Goal: Task Accomplishment & Management: Manage account settings

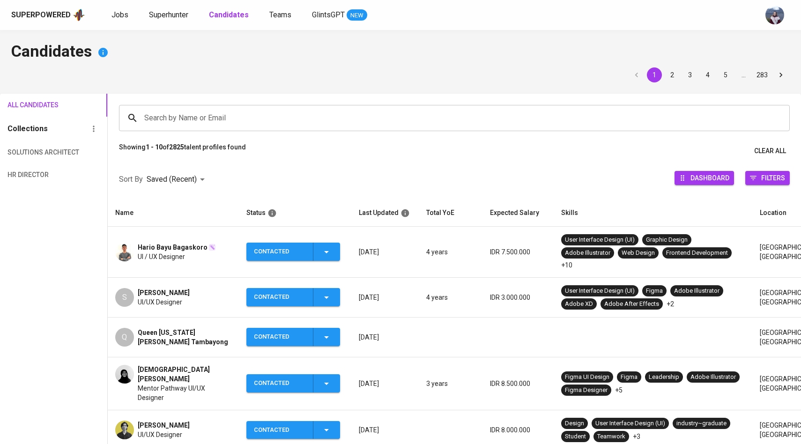
scroll to position [41, 0]
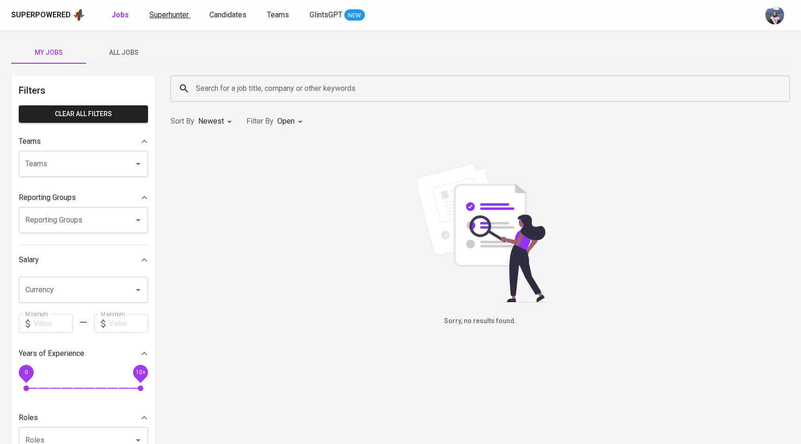
click at [167, 17] on span "Superhunter" at bounding box center [168, 14] width 39 height 9
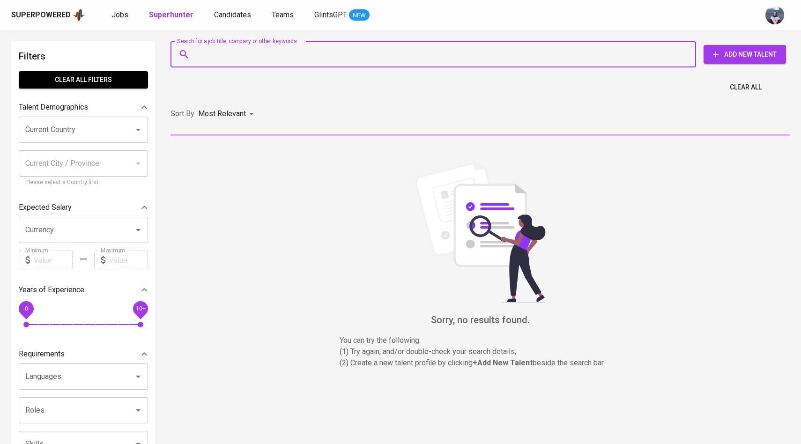
click at [213, 57] on input "Search for a job title, company or other keywords" at bounding box center [435, 54] width 484 height 18
paste input "ariip.rahman@gmail.com"
type input "ariip.rahman@gmail.com"
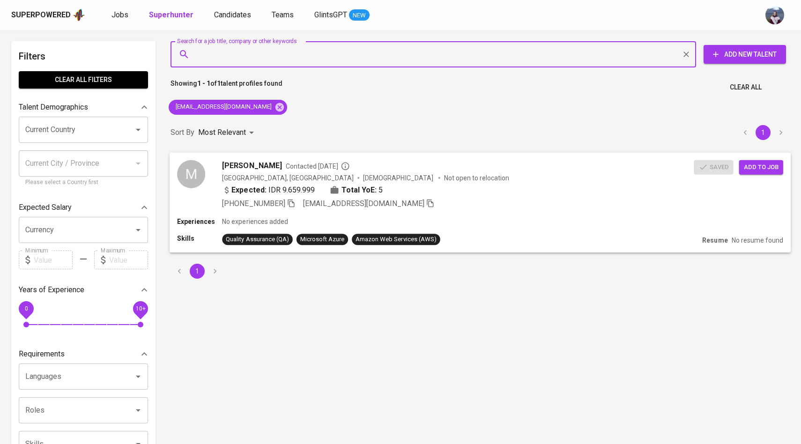
click at [204, 169] on div "M" at bounding box center [191, 174] width 28 height 28
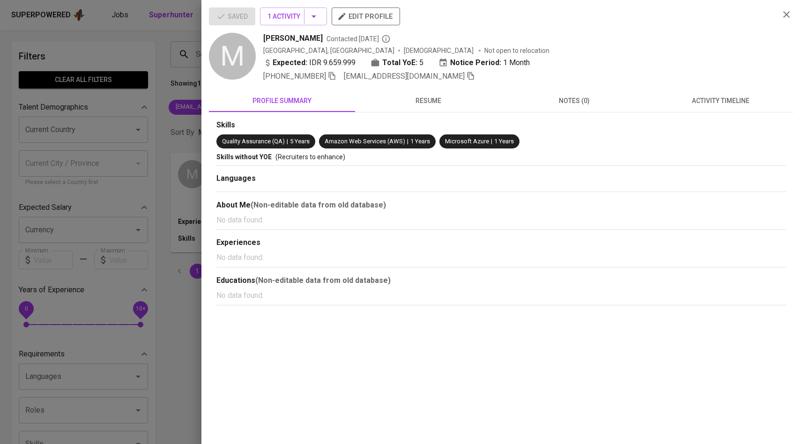
click at [740, 105] on span "activity timeline" at bounding box center [720, 101] width 135 height 12
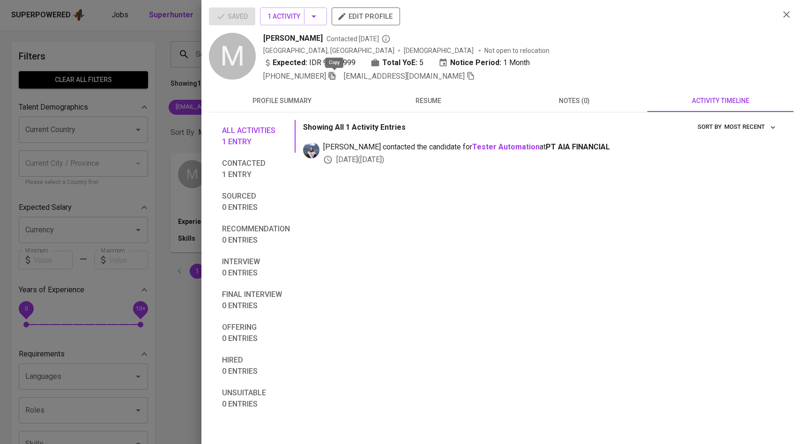
click at [331, 77] on icon "button" at bounding box center [332, 76] width 8 height 8
click at [52, 144] on div at bounding box center [400, 222] width 801 height 444
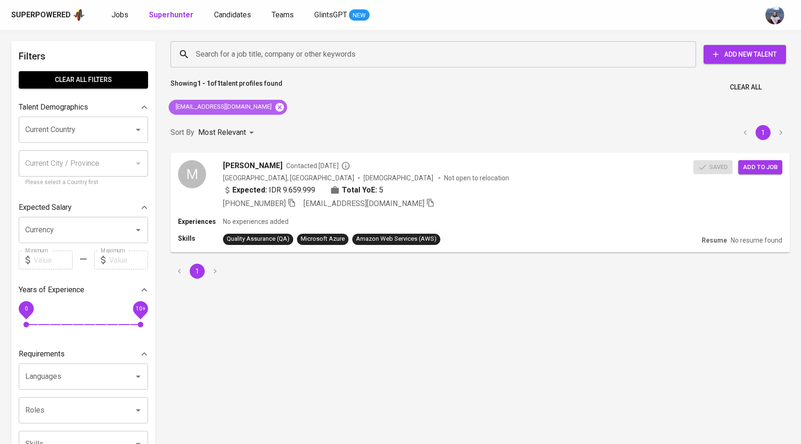
click at [275, 109] on icon at bounding box center [279, 107] width 8 height 8
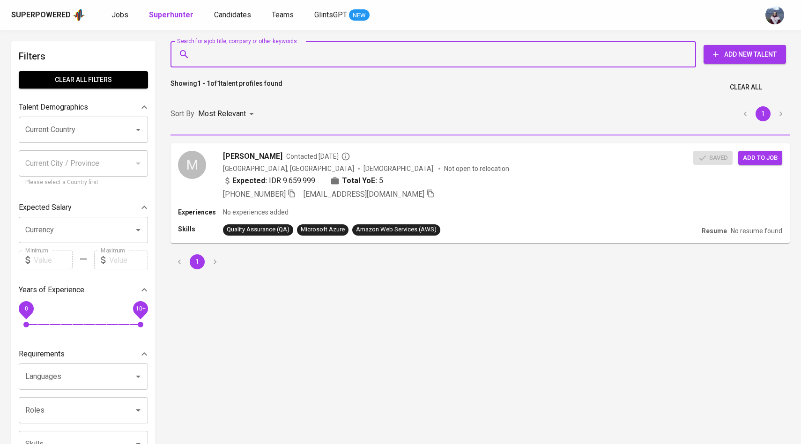
click at [282, 61] on input "Search for a job title, company or other keywords" at bounding box center [435, 54] width 484 height 18
paste input "mdeddyz@gmail.com"
type input "mdeddyz@gmail.com"
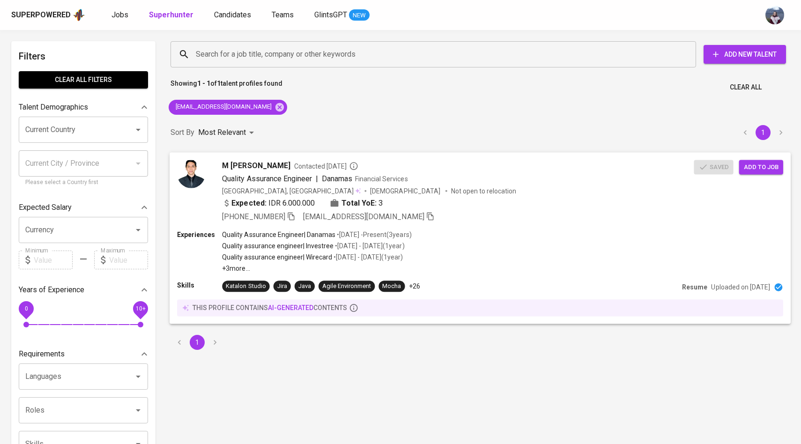
click at [201, 176] on img at bounding box center [191, 174] width 28 height 28
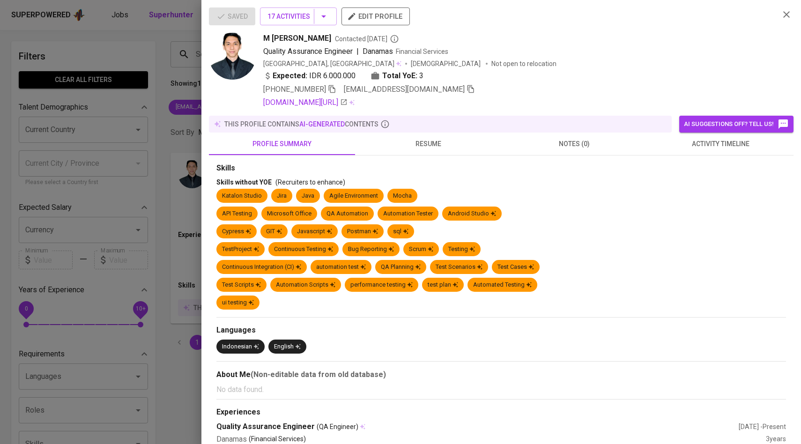
click at [690, 137] on button "activity timeline" at bounding box center [720, 143] width 146 height 22
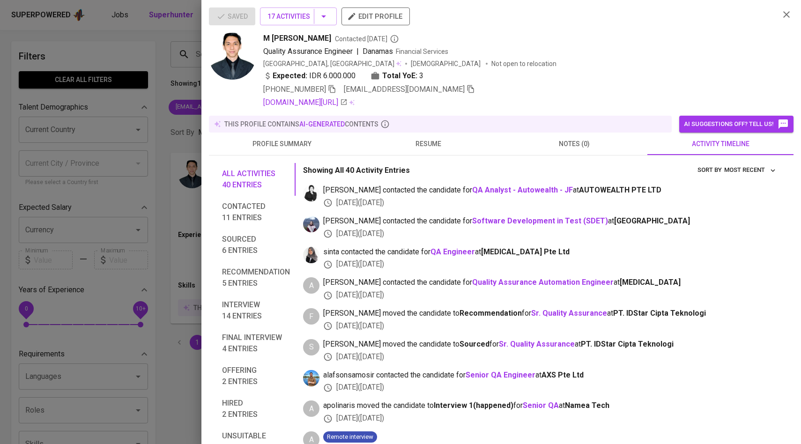
click at [146, 106] on div at bounding box center [400, 222] width 801 height 444
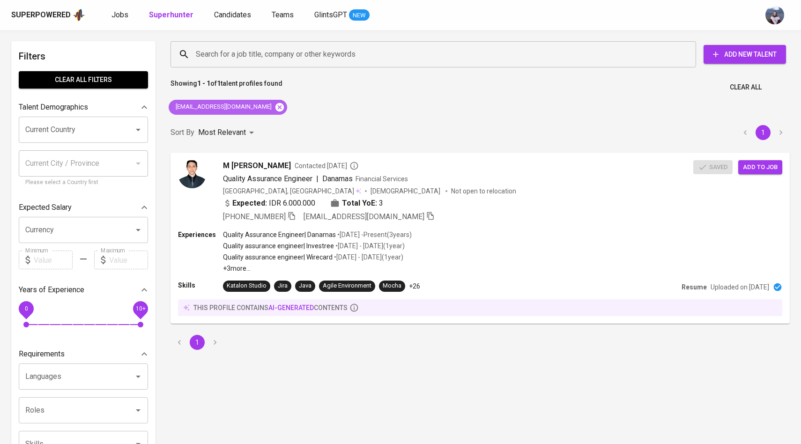
click at [275, 106] on icon at bounding box center [279, 107] width 8 height 8
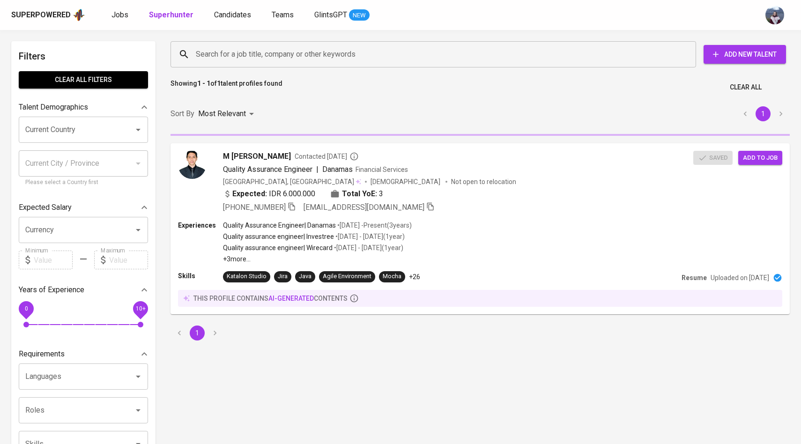
click at [245, 65] on div "Search for a job title, company or other keywords" at bounding box center [432, 54] width 525 height 26
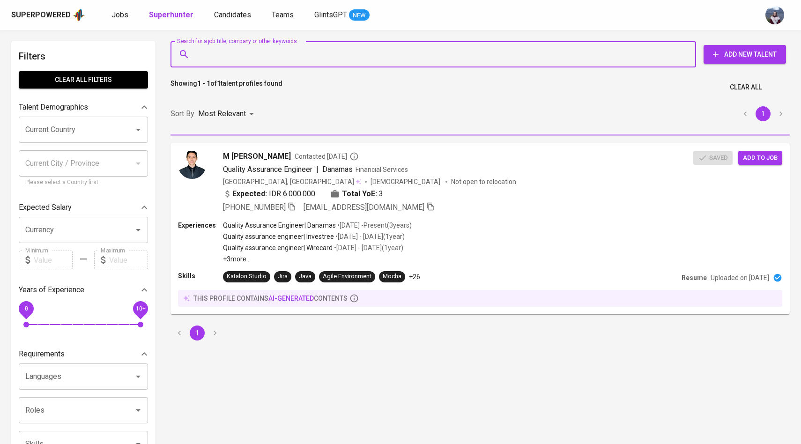
paste input "[EMAIL_ADDRESS][DOMAIN_NAME]"
type input "[EMAIL_ADDRESS][DOMAIN_NAME]"
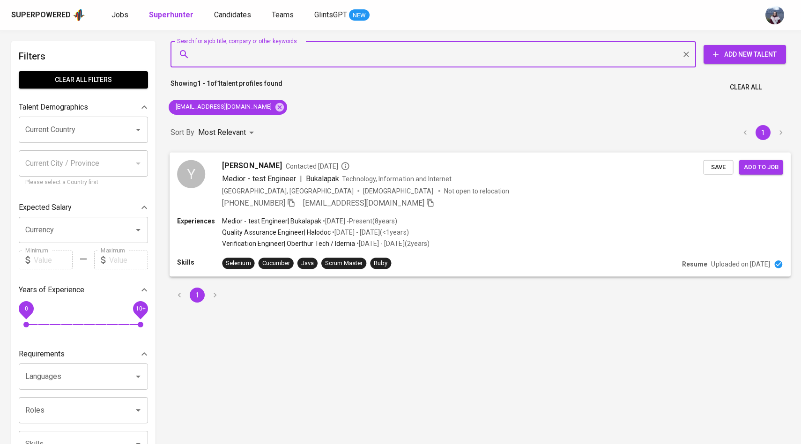
click at [201, 177] on div "Y" at bounding box center [191, 174] width 28 height 28
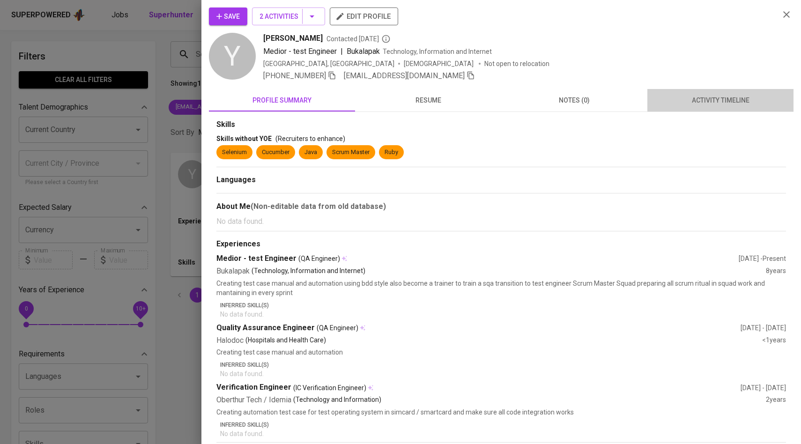
click at [697, 90] on button "activity timeline" at bounding box center [720, 100] width 146 height 22
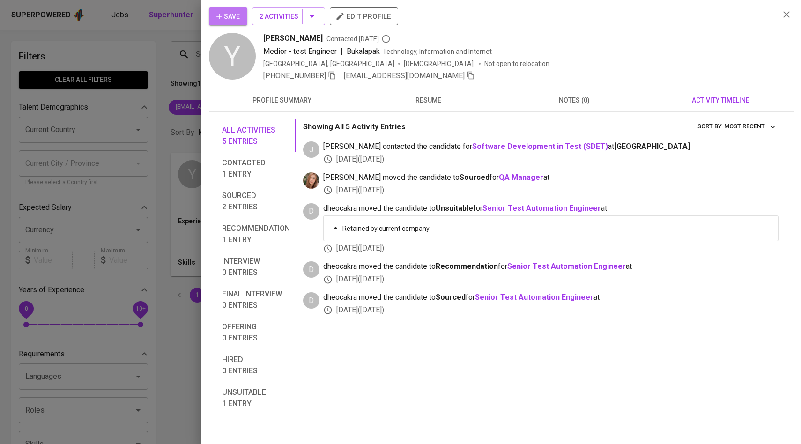
click at [241, 19] on button "Save" at bounding box center [228, 16] width 38 height 18
drag, startPoint x: 392, startPoint y: 88, endPoint x: 444, endPoint y: 124, distance: 62.7
click at [444, 124] on div "Save 2 Activities edit profile Y [PERSON_NAME] Contacted [DATE] Medior - test E…" at bounding box center [501, 210] width 584 height 407
click at [166, 115] on div at bounding box center [400, 222] width 801 height 444
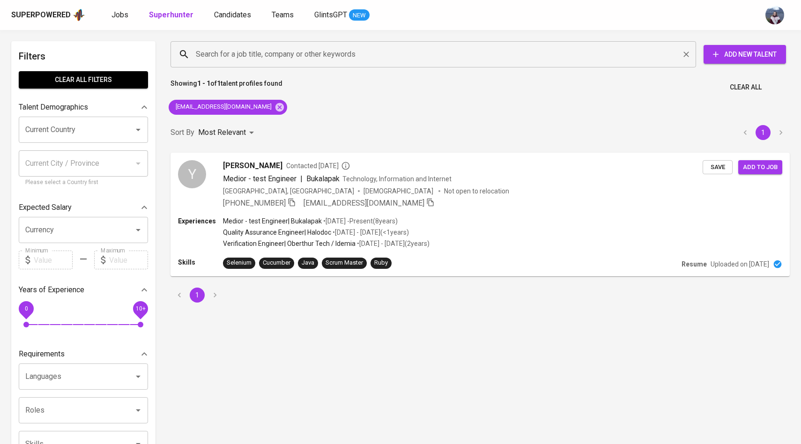
click at [340, 56] on input "Search for a job title, company or other keywords" at bounding box center [435, 54] width 484 height 18
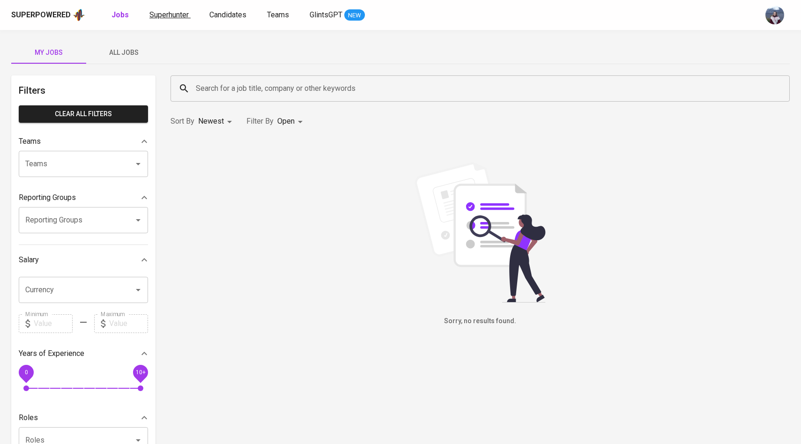
click at [183, 15] on span "Superhunter" at bounding box center [168, 14] width 39 height 9
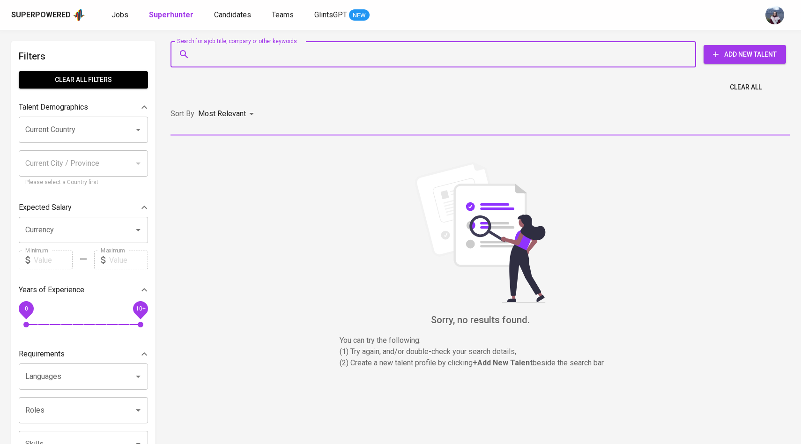
click at [218, 48] on input "Search for a job title, company or other keywords" at bounding box center [435, 54] width 484 height 18
paste input "gferhandi.14@gmail.com"
type input "gferhandi.14@gmail.com"
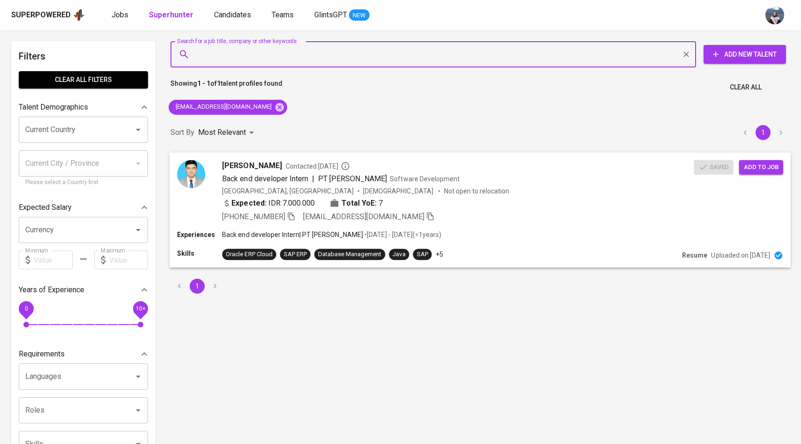
click at [204, 172] on img at bounding box center [191, 174] width 28 height 28
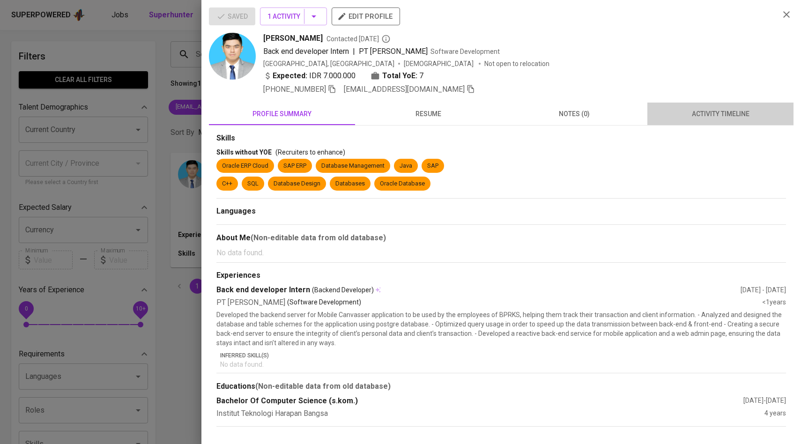
click at [740, 108] on span "activity timeline" at bounding box center [720, 114] width 135 height 12
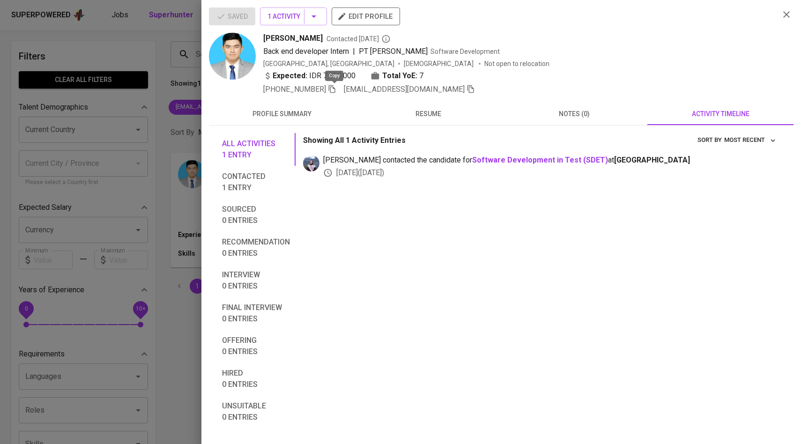
click at [331, 87] on icon "button" at bounding box center [332, 89] width 8 height 8
click at [162, 81] on div at bounding box center [400, 222] width 801 height 444
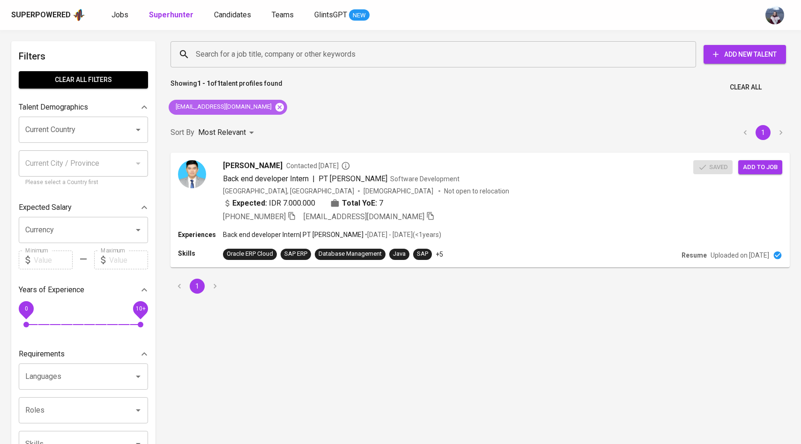
click at [275, 103] on icon at bounding box center [279, 107] width 8 height 8
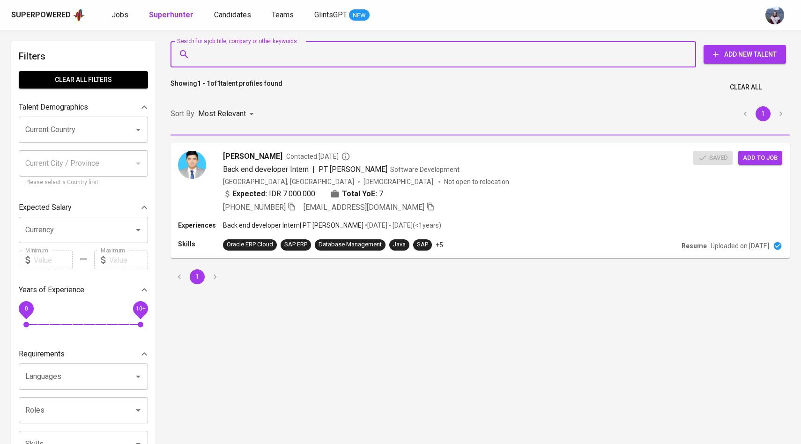
click at [253, 59] on input "Search for a job title, company or other keywords" at bounding box center [435, 54] width 484 height 18
paste input "fajar584@gmail.com"
type input "fajar584@gmail.com"
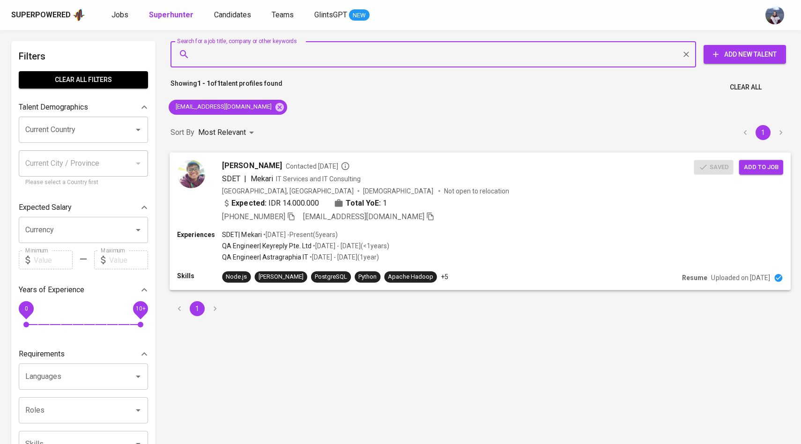
click at [198, 174] on img at bounding box center [191, 174] width 28 height 28
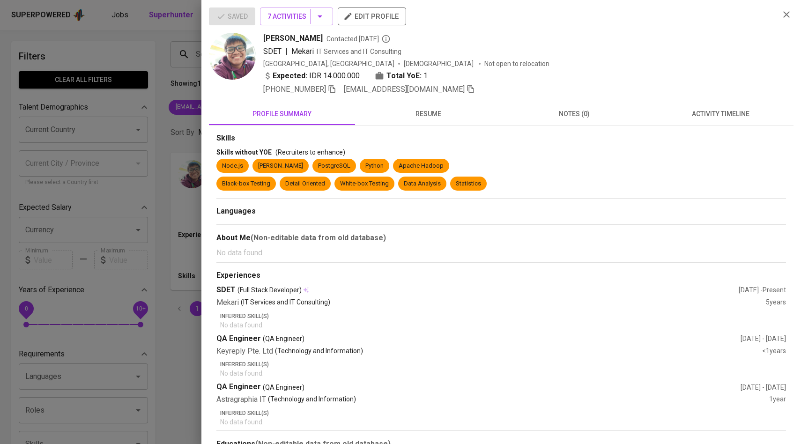
click at [722, 114] on span "activity timeline" at bounding box center [720, 114] width 135 height 12
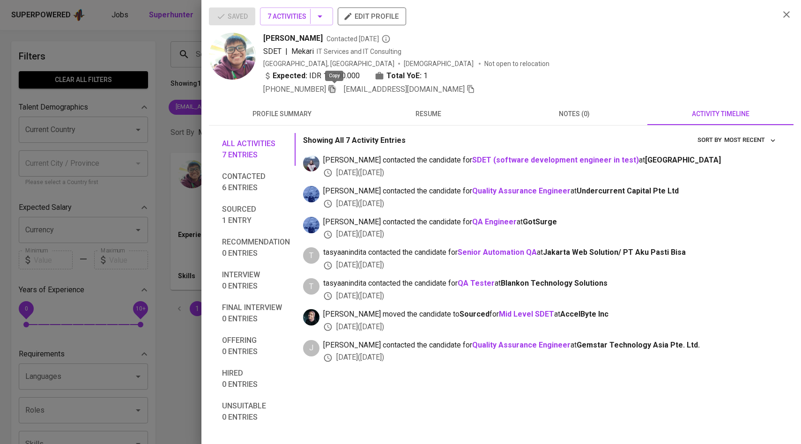
click at [335, 89] on icon "button" at bounding box center [332, 89] width 7 height 8
click at [168, 88] on div at bounding box center [400, 222] width 801 height 444
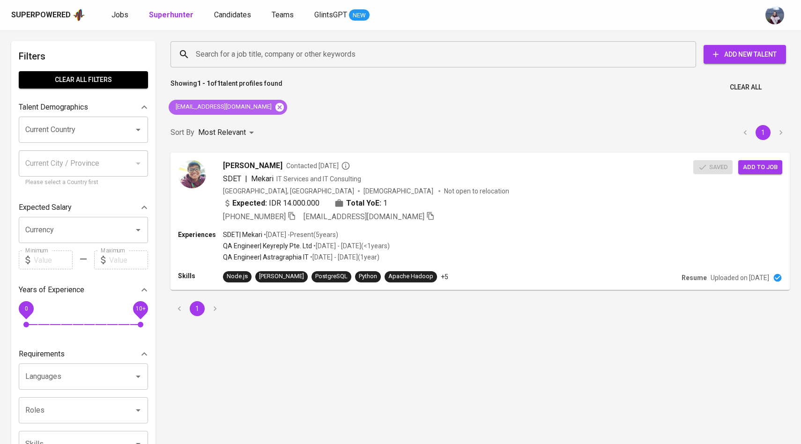
click at [275, 107] on icon at bounding box center [279, 107] width 8 height 8
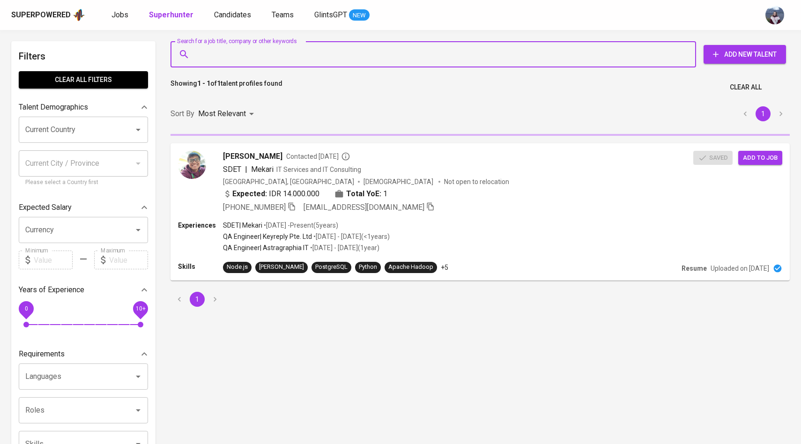
click at [253, 56] on input "Search for a job title, company or other keywords" at bounding box center [435, 54] width 484 height 18
paste input "[EMAIL_ADDRESS][DOMAIN_NAME]"
type input "[EMAIL_ADDRESS][DOMAIN_NAME]"
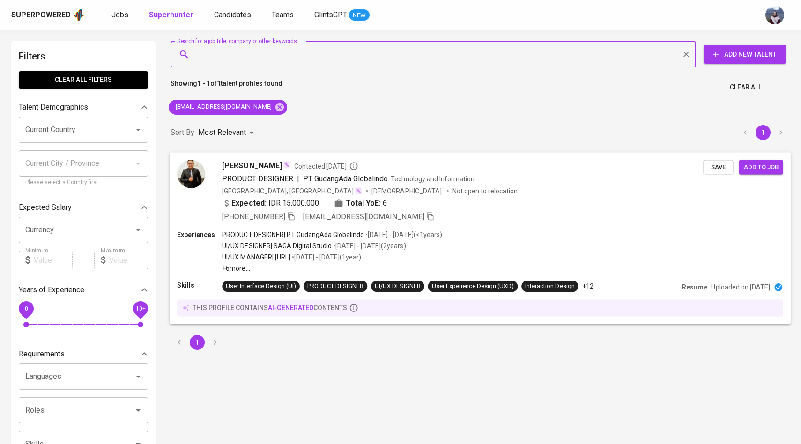
click at [199, 180] on img at bounding box center [191, 174] width 28 height 28
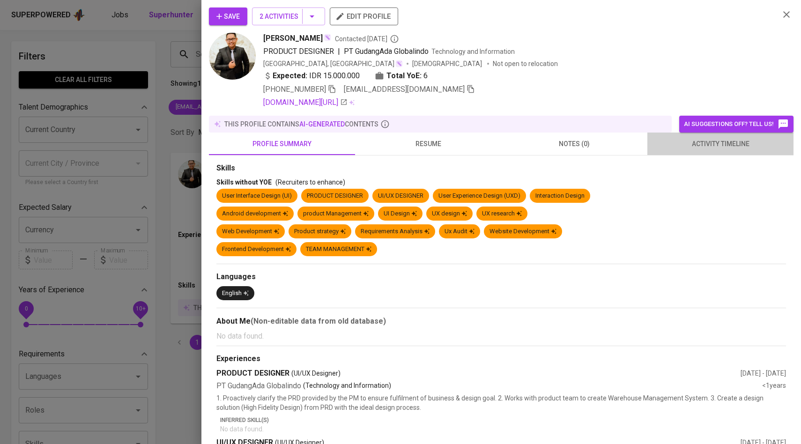
click at [707, 138] on span "activity timeline" at bounding box center [720, 144] width 135 height 12
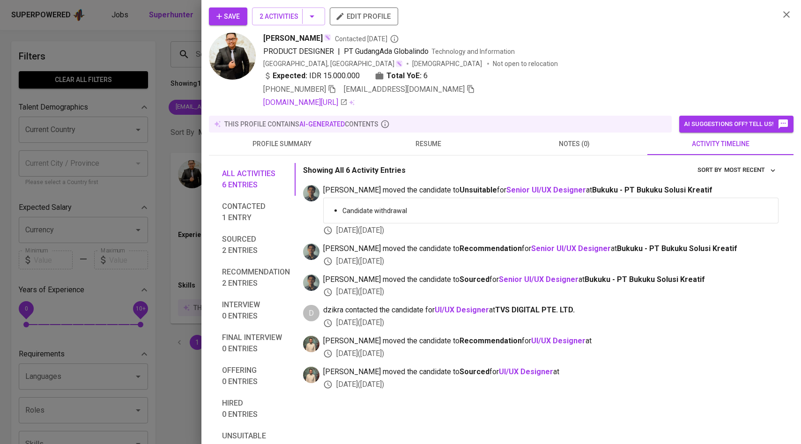
click at [234, 13] on span "Save" at bounding box center [227, 17] width 23 height 12
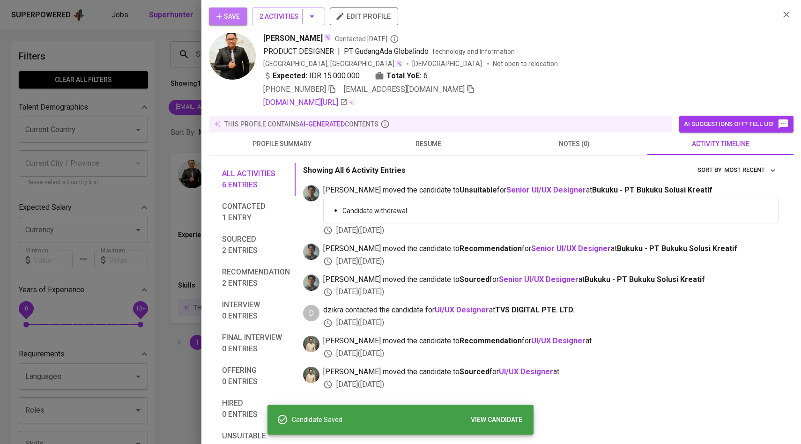
click at [224, 15] on span "Save" at bounding box center [227, 17] width 23 height 12
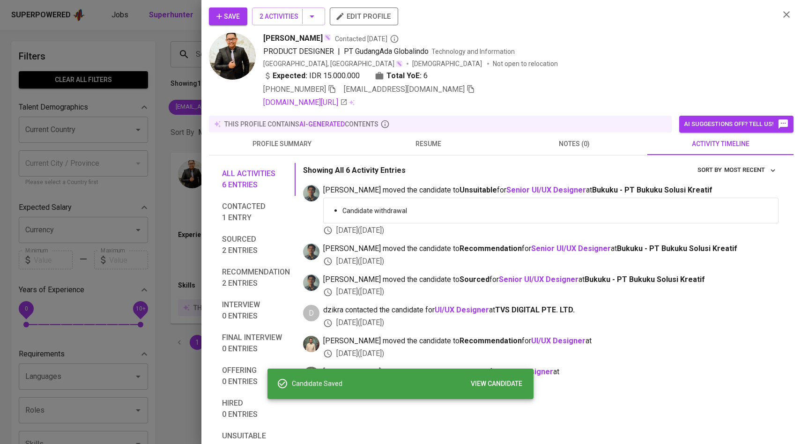
click at [131, 111] on div at bounding box center [400, 222] width 801 height 444
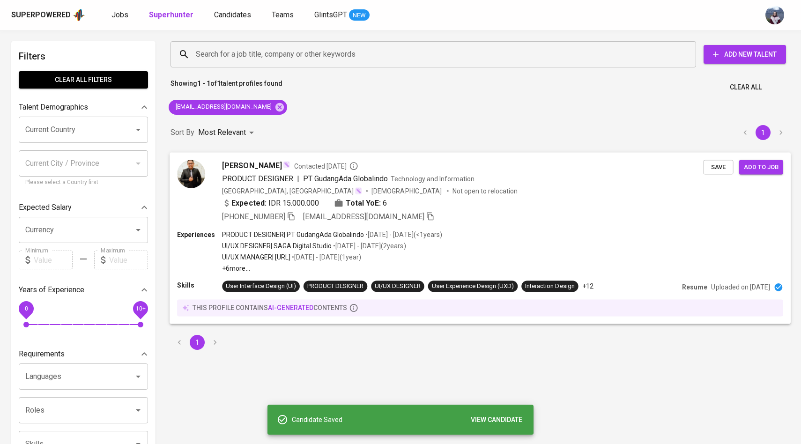
click at [211, 186] on div "Rahmanda randa Contacted 3 years ago PRODUCT DESIGNER | PT GudangAda Globalindo…" at bounding box center [440, 191] width 526 height 62
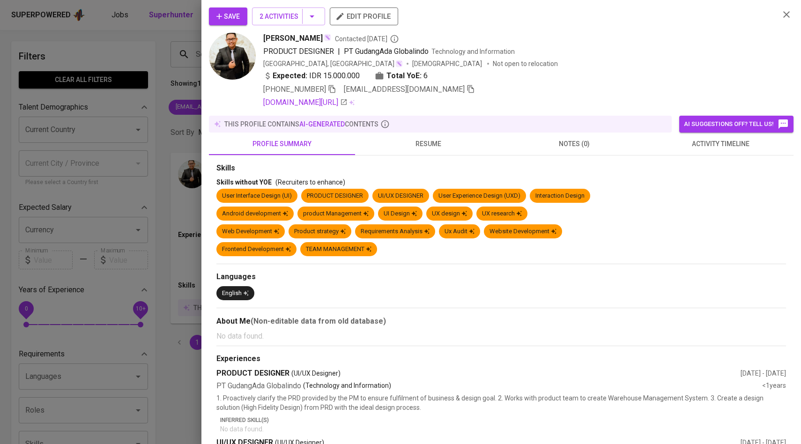
click at [719, 143] on span "activity timeline" at bounding box center [720, 144] width 135 height 12
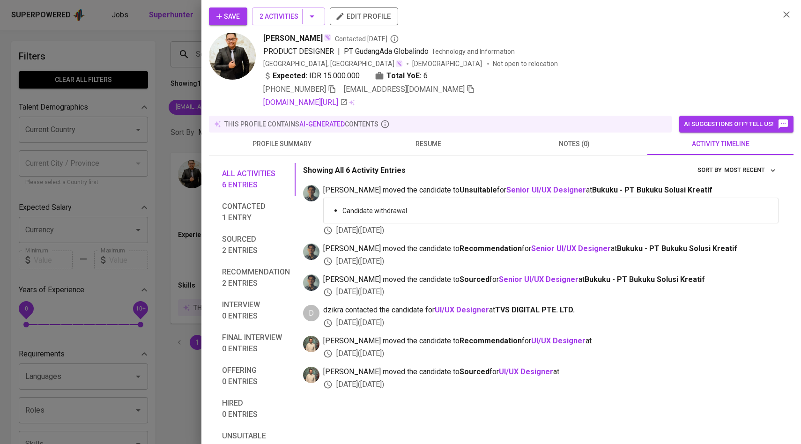
click at [90, 229] on div at bounding box center [400, 222] width 801 height 444
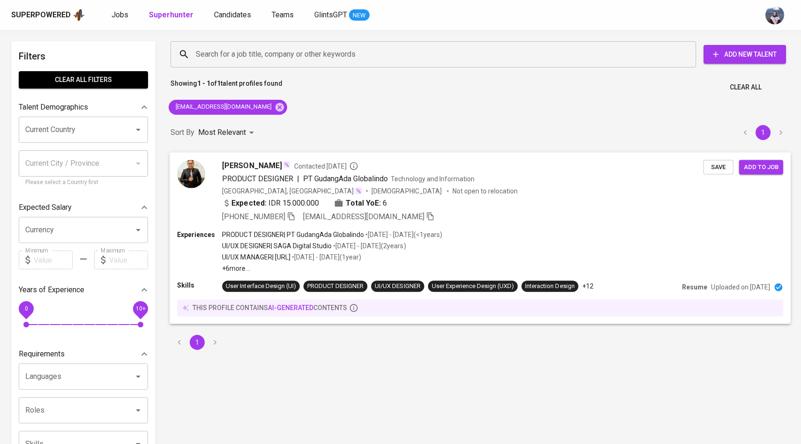
click at [201, 186] on div at bounding box center [191, 174] width 28 height 28
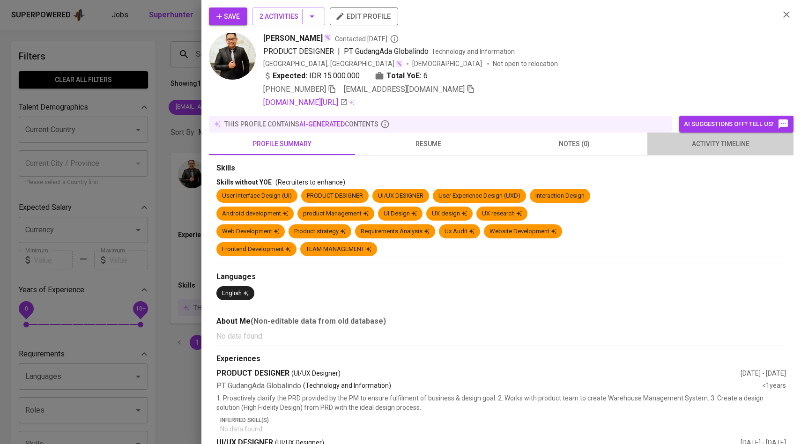
click at [729, 151] on button "activity timeline" at bounding box center [720, 143] width 146 height 22
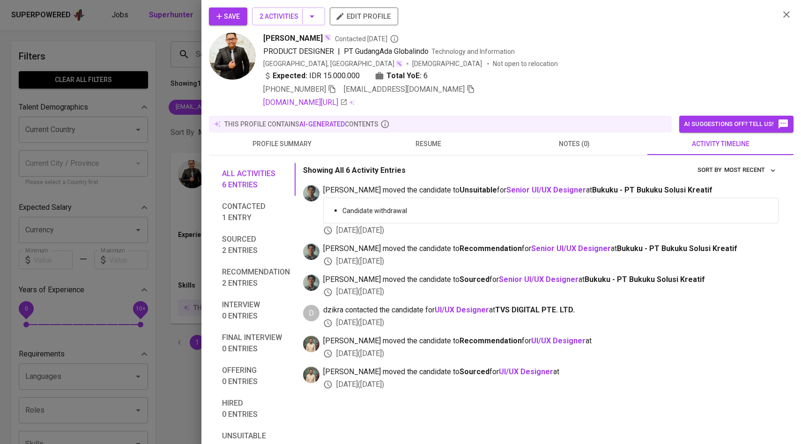
click at [149, 162] on div at bounding box center [400, 222] width 801 height 444
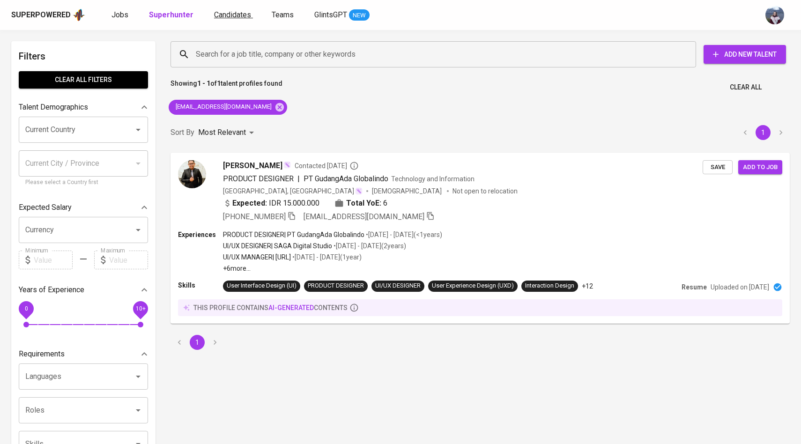
click at [239, 12] on span "Candidates" at bounding box center [232, 14] width 37 height 9
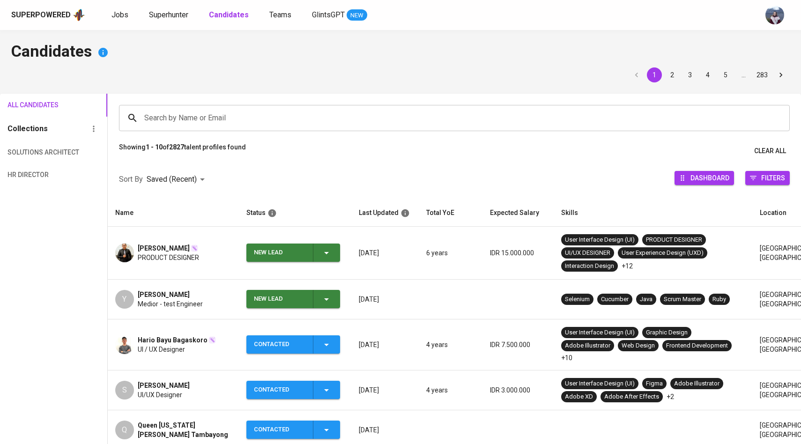
click at [334, 256] on span "New Lead" at bounding box center [293, 252] width 86 height 18
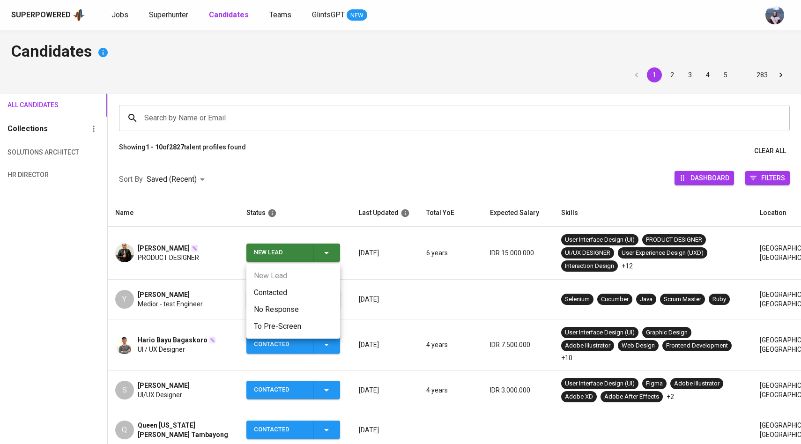
click at [296, 288] on li "Contacted" at bounding box center [293, 292] width 94 height 17
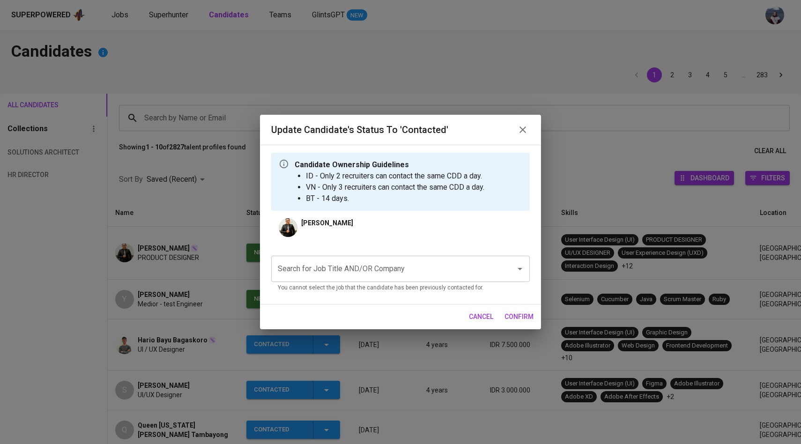
click at [335, 266] on input "Search for Job Title AND/OR Company" at bounding box center [387, 269] width 224 height 18
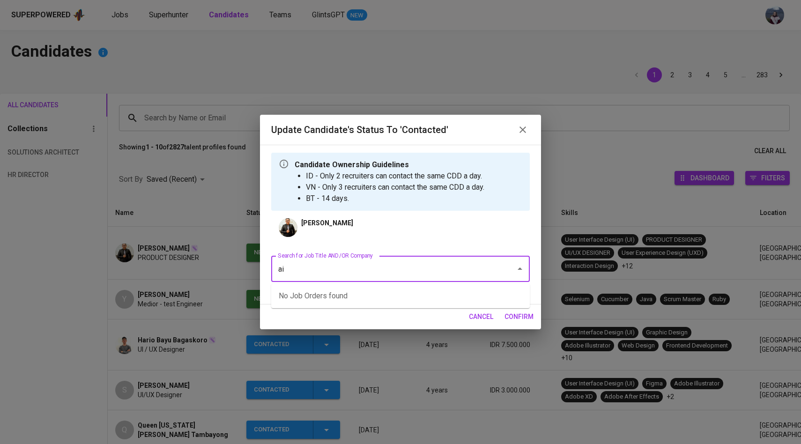
type input "a"
click at [364, 294] on li "UI/UX Designer (AIA Singapore Private Limited)" at bounding box center [400, 295] width 258 height 17
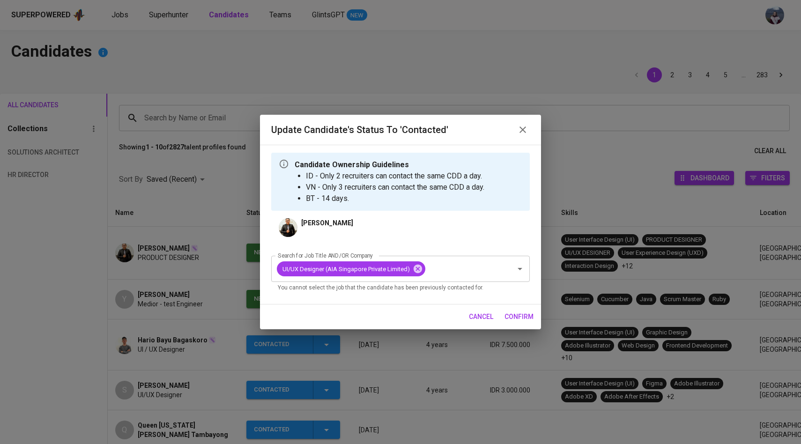
click at [520, 318] on span "confirm" at bounding box center [518, 317] width 29 height 12
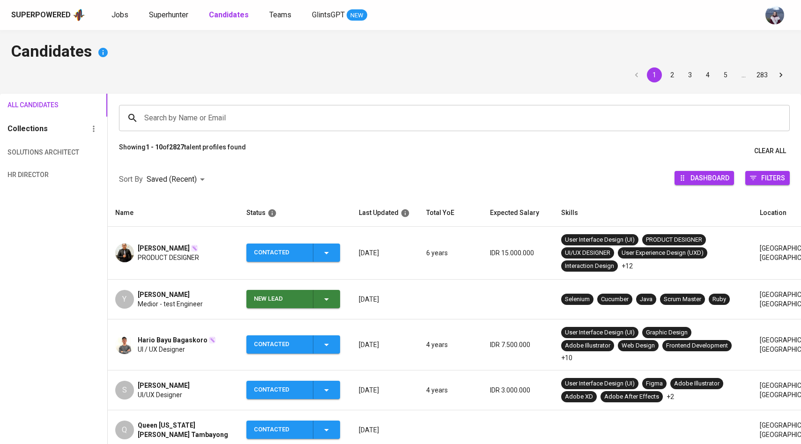
click at [127, 296] on div "Y" at bounding box center [124, 299] width 19 height 19
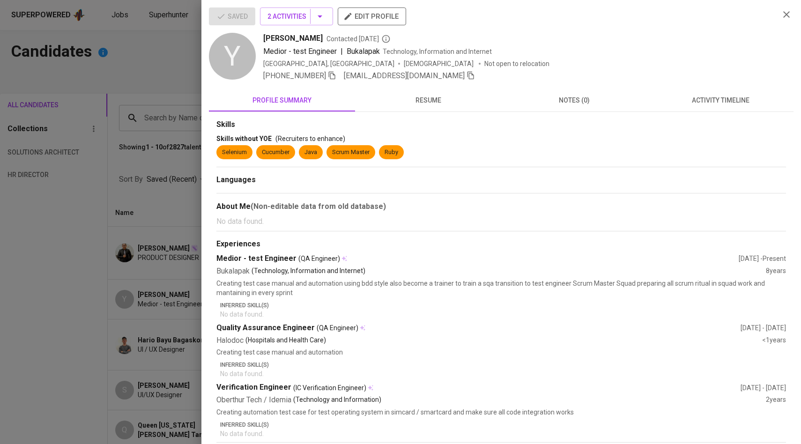
click at [334, 73] on icon "button" at bounding box center [332, 76] width 7 height 8
drag, startPoint x: 263, startPoint y: 37, endPoint x: 345, endPoint y: 37, distance: 81.9
click at [345, 37] on div "Yudha Maulana Ahmad Contacted 2 months ago" at bounding box center [517, 38] width 508 height 11
copy span "[PERSON_NAME]"
click at [79, 114] on div at bounding box center [400, 222] width 801 height 444
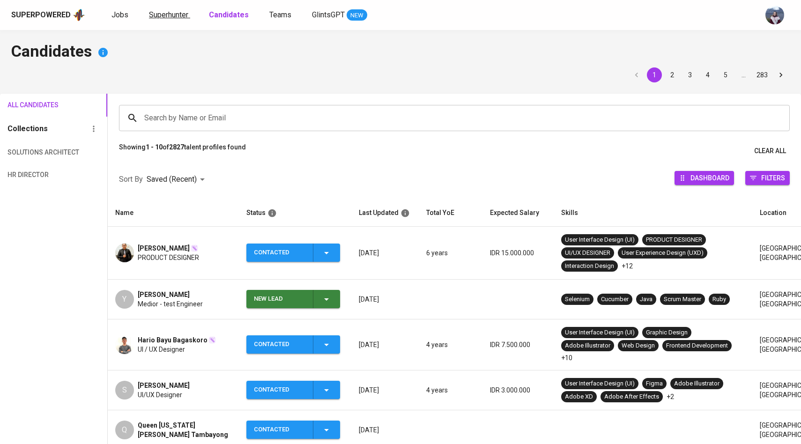
click at [163, 19] on span "Superhunter" at bounding box center [168, 14] width 39 height 9
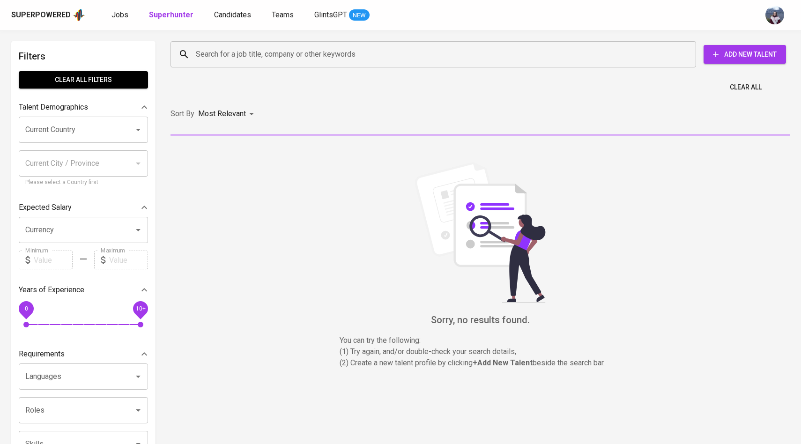
click at [219, 65] on div "Search for a job title, company or other keywords" at bounding box center [432, 54] width 525 height 26
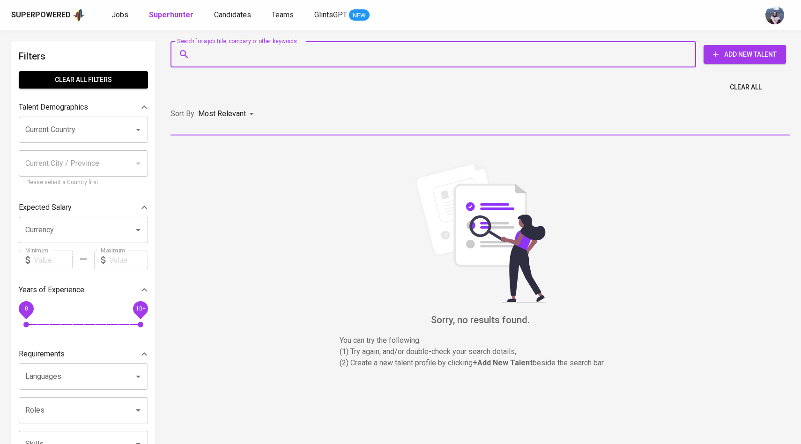
paste input "[EMAIL_ADDRESS][DOMAIN_NAME]"
type input "[EMAIL_ADDRESS][DOMAIN_NAME]"
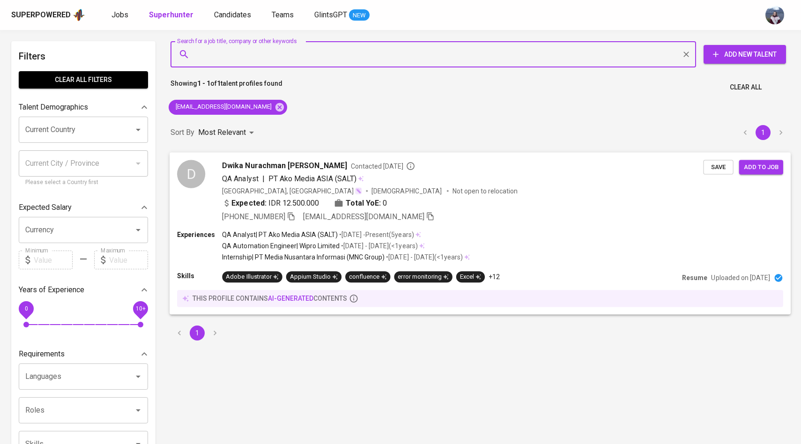
click at [200, 171] on div "D" at bounding box center [191, 174] width 28 height 28
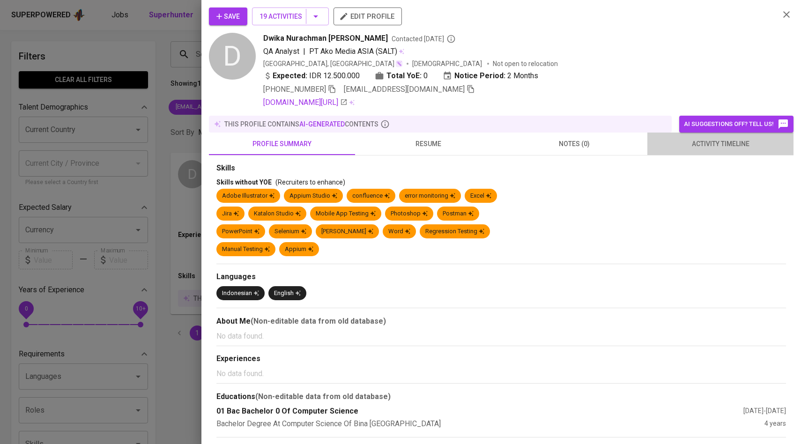
click at [696, 140] on span "activity timeline" at bounding box center [720, 144] width 135 height 12
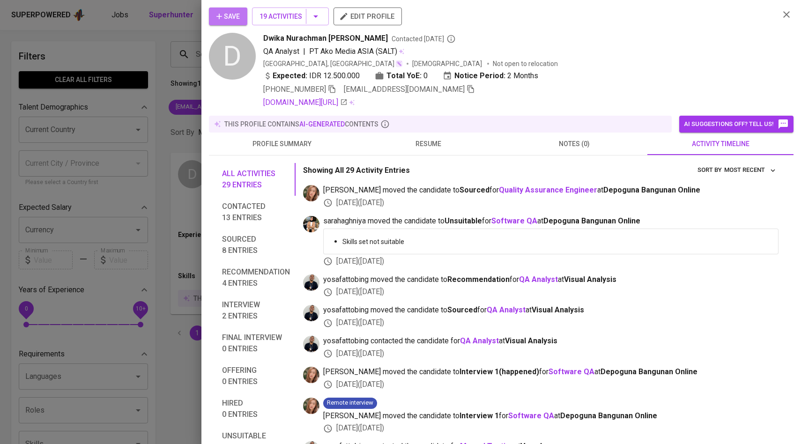
click at [226, 12] on span "Save" at bounding box center [227, 17] width 23 height 12
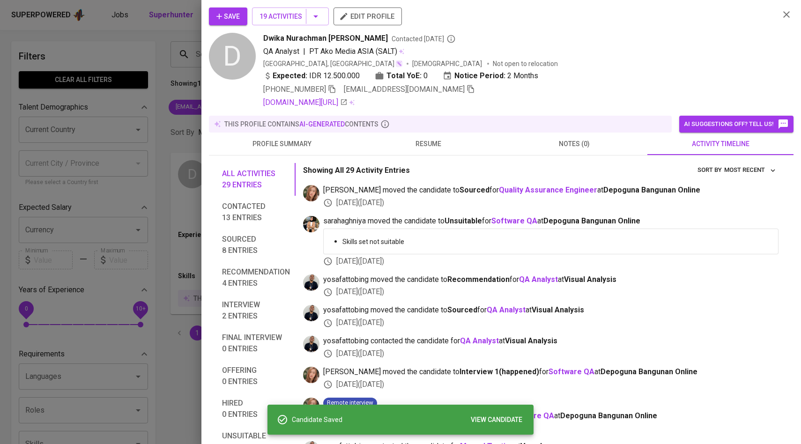
click at [175, 66] on div at bounding box center [400, 222] width 801 height 444
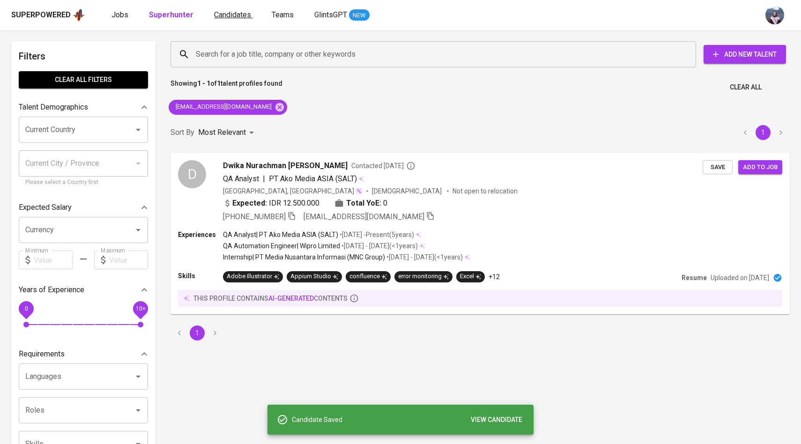
click at [223, 16] on span "Candidates" at bounding box center [232, 14] width 37 height 9
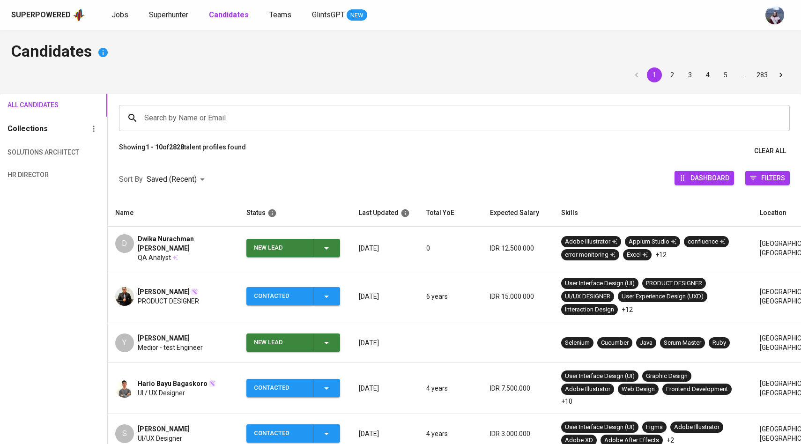
click at [331, 250] on icon "button" at bounding box center [326, 248] width 11 height 11
click at [275, 287] on li "Contacted" at bounding box center [293, 286] width 94 height 17
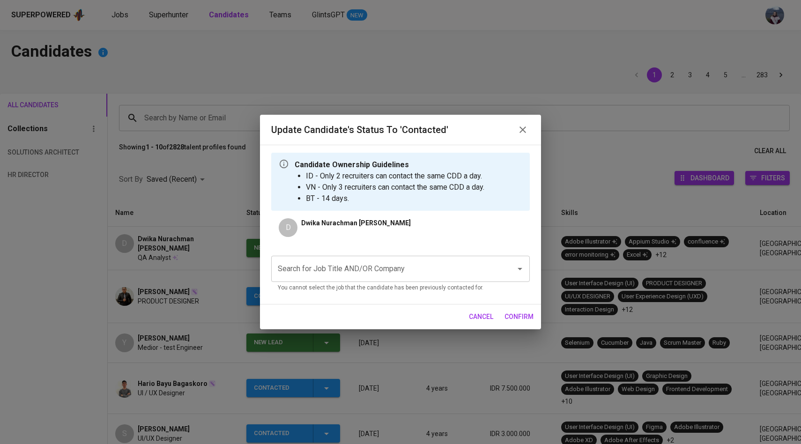
click at [340, 272] on input "Search for Job Title AND/OR Company" at bounding box center [387, 269] width 224 height 18
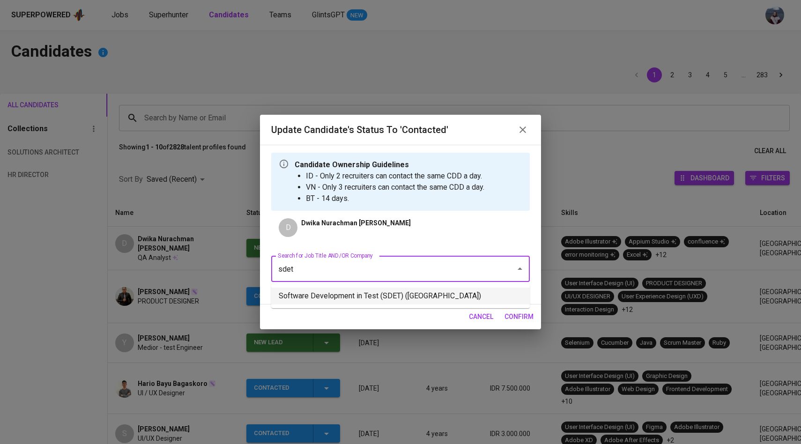
click at [374, 294] on li "Software Development in Test (SDET) ([GEOGRAPHIC_DATA])" at bounding box center [400, 295] width 258 height 17
type input "sdet"
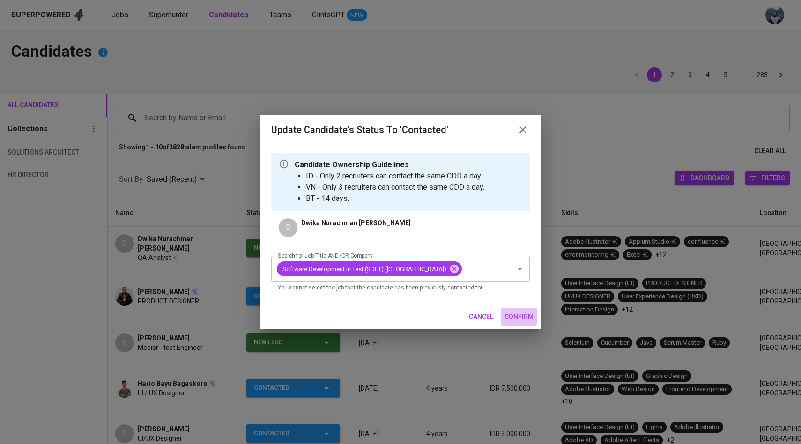
click at [516, 323] on span "confirm" at bounding box center [518, 317] width 29 height 12
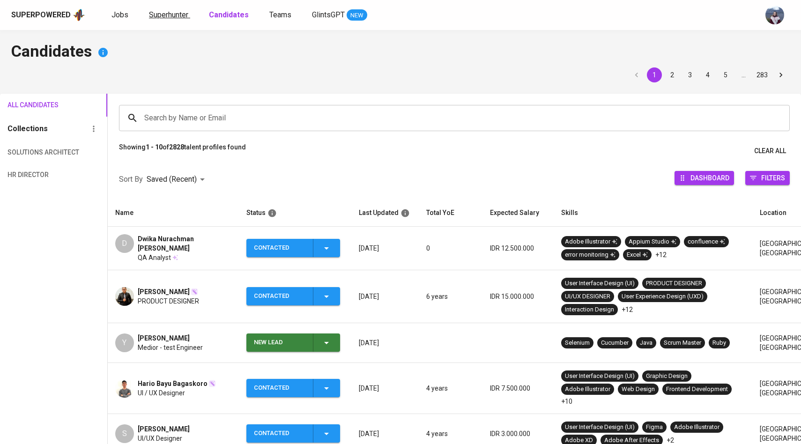
click at [179, 12] on span "Superhunter" at bounding box center [168, 14] width 39 height 9
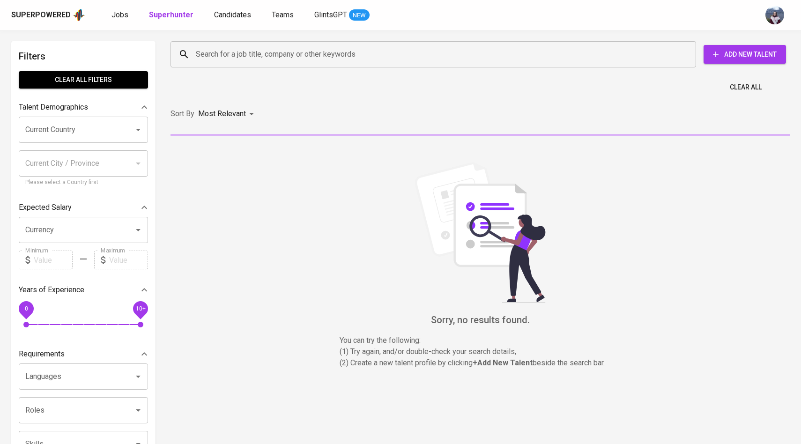
click at [212, 59] on input "Search for a job title, company or other keywords" at bounding box center [435, 54] width 484 height 18
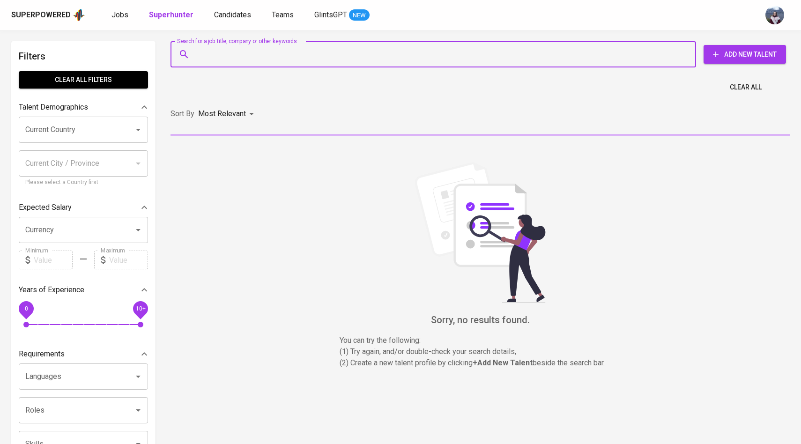
paste input "lumbangaolalda74@gmail.com"
type input "lumbangaolalda74@gmail.com"
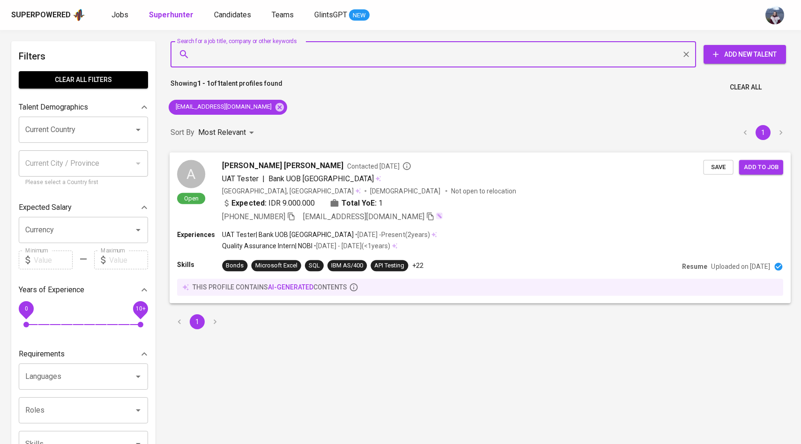
click at [191, 178] on div "A" at bounding box center [191, 174] width 28 height 28
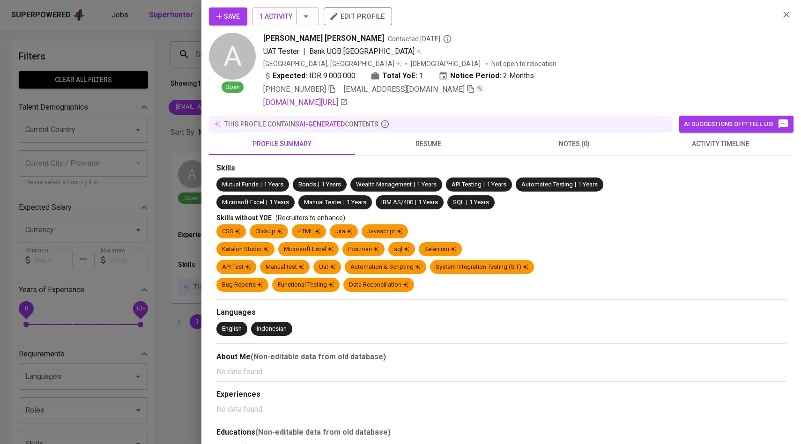
click at [725, 139] on span "activity timeline" at bounding box center [720, 144] width 135 height 12
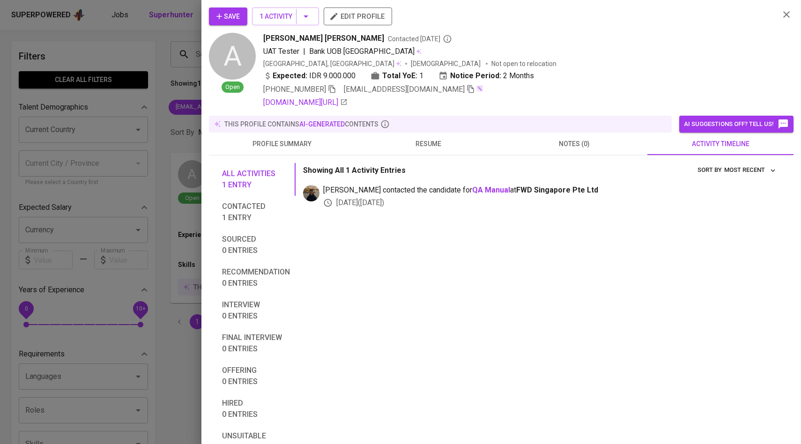
click at [243, 13] on button "Save" at bounding box center [228, 16] width 38 height 18
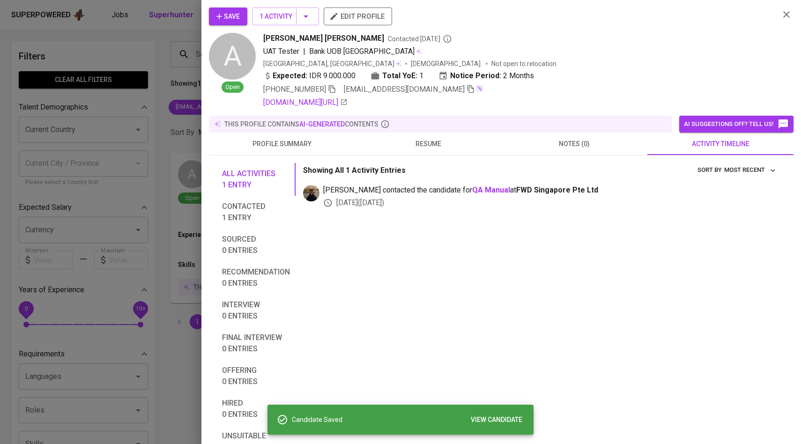
click at [154, 85] on div at bounding box center [400, 222] width 801 height 444
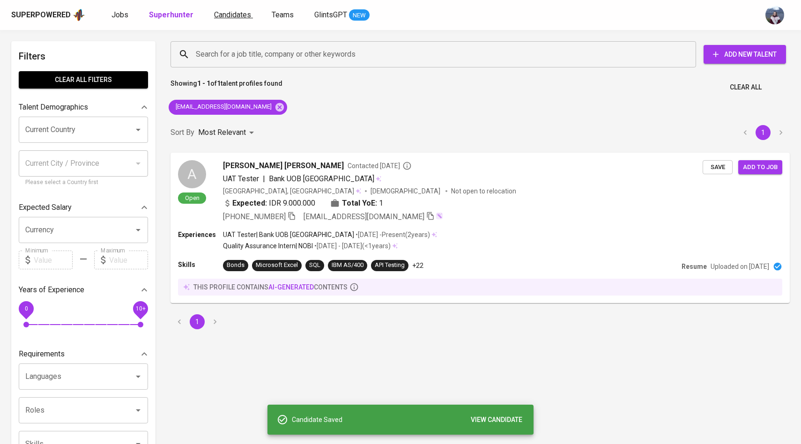
click at [234, 12] on span "Candidates" at bounding box center [232, 14] width 37 height 9
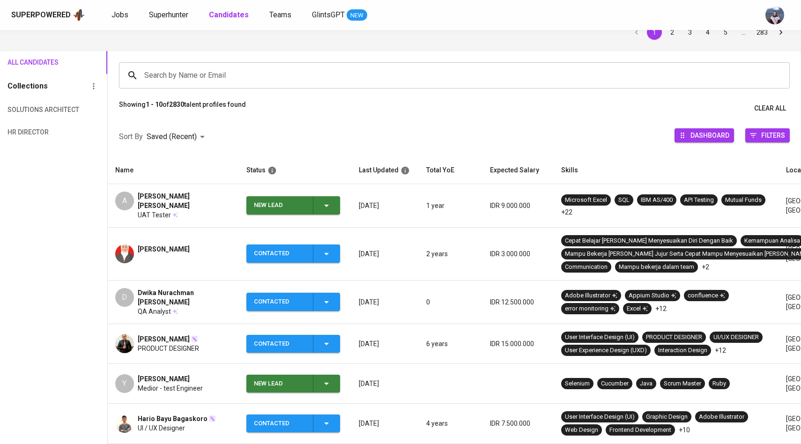
scroll to position [56, 0]
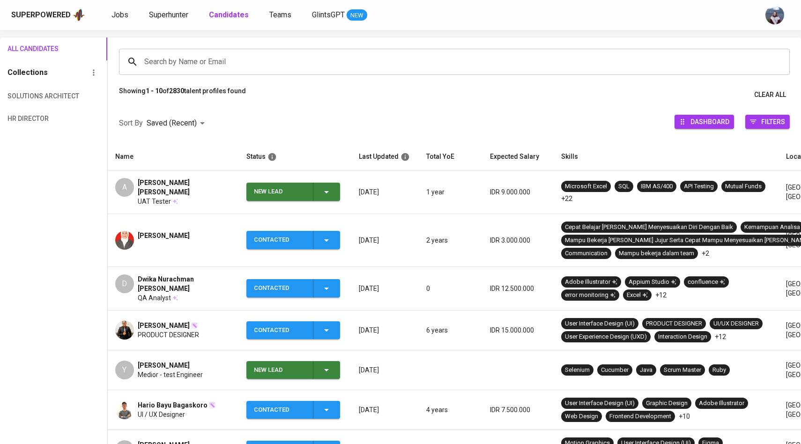
click at [330, 187] on icon "button" at bounding box center [326, 191] width 11 height 11
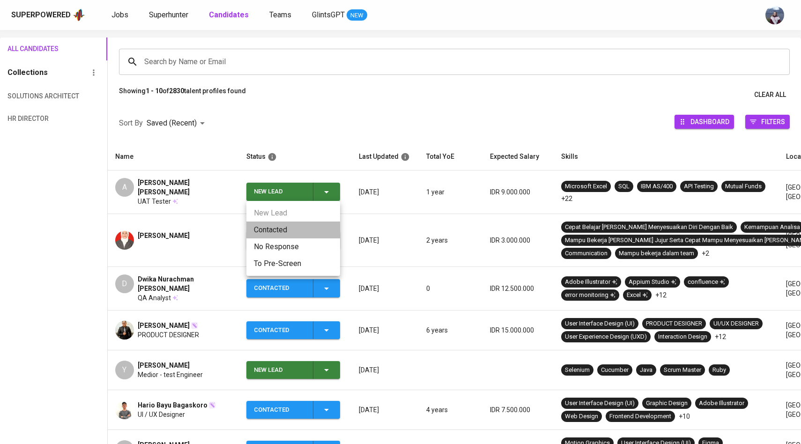
click at [274, 234] on li "Contacted" at bounding box center [293, 229] width 94 height 17
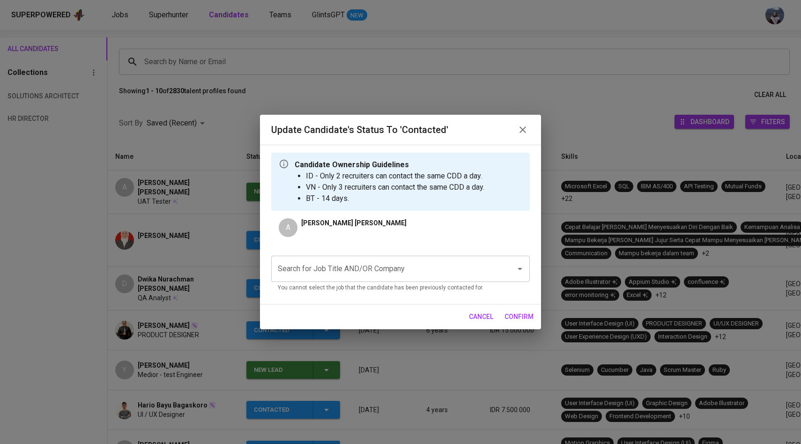
click at [315, 265] on input "Search for Job Title AND/OR Company" at bounding box center [387, 269] width 224 height 18
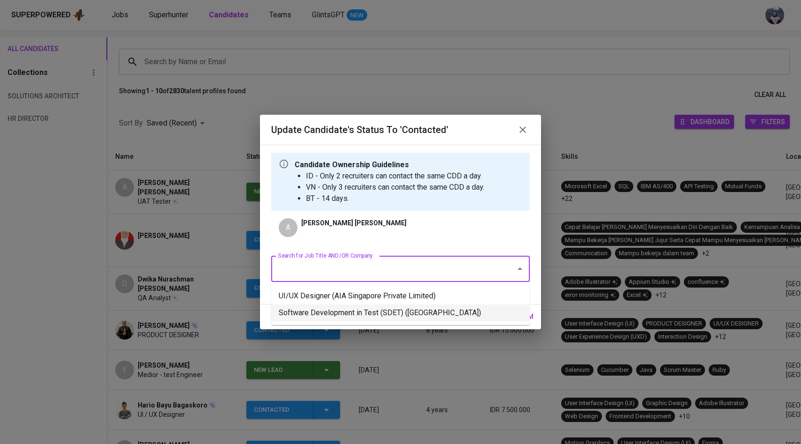
click at [341, 316] on li "Software Development in Test (SDET) ([GEOGRAPHIC_DATA])" at bounding box center [400, 312] width 258 height 17
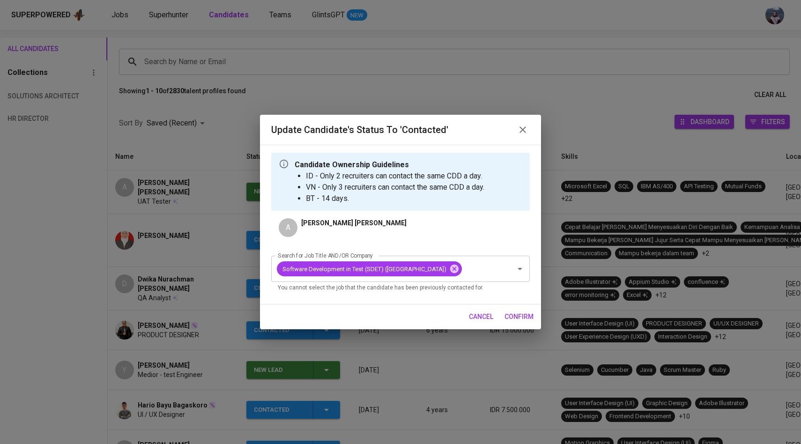
click at [518, 323] on span "confirm" at bounding box center [518, 317] width 29 height 12
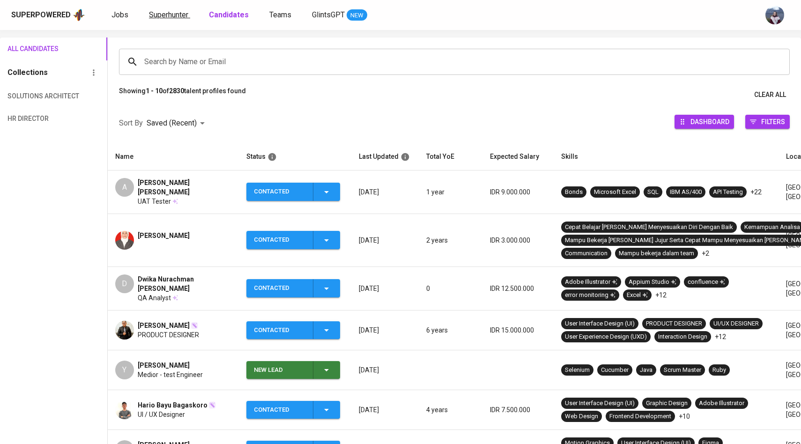
click at [167, 13] on span "Superhunter" at bounding box center [168, 14] width 39 height 9
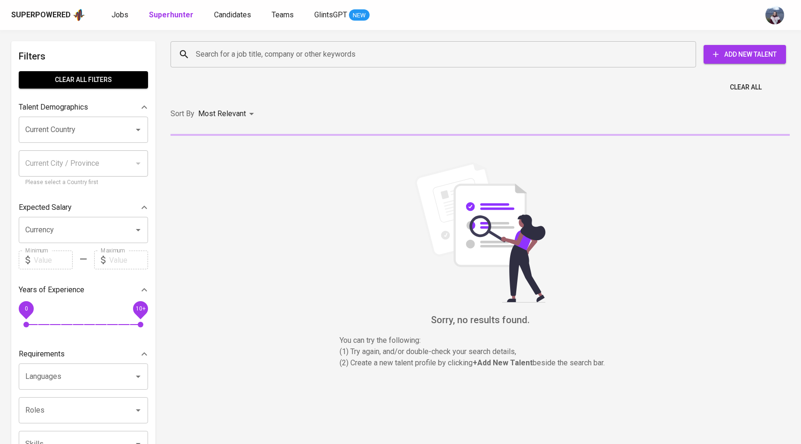
click at [229, 52] on input "Search for a job title, company or other keywords" at bounding box center [435, 54] width 484 height 18
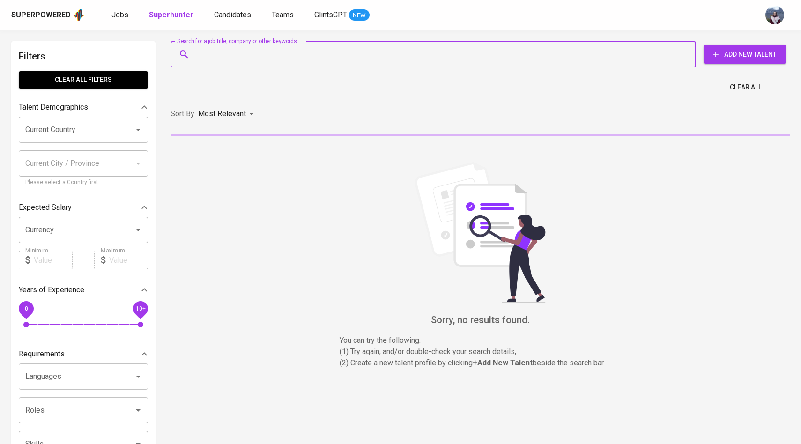
paste input "ax3lmatthew@gmail.com"
type input "ax3lmatthew@gmail.com"
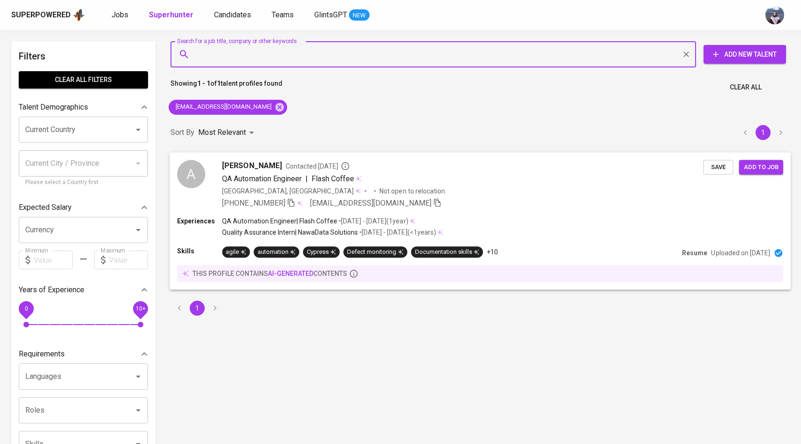
click at [205, 175] on div "A Axel Matthew Contacted 3 years ago QA Automation Engineer | Flash Coffee Indo…" at bounding box center [440, 184] width 526 height 49
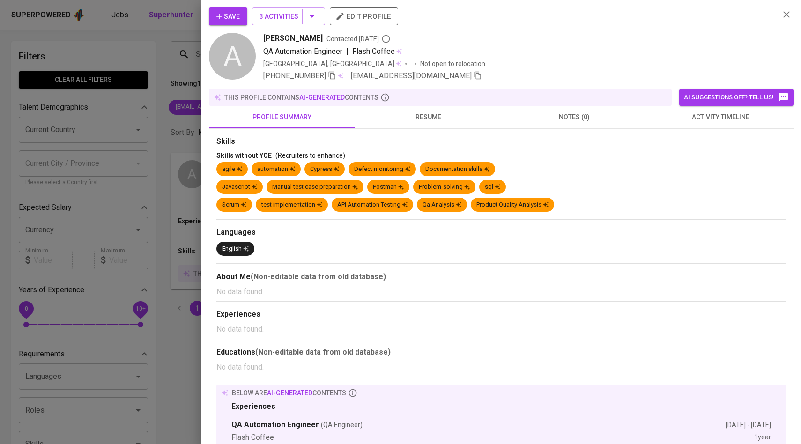
click at [712, 125] on button "activity timeline" at bounding box center [720, 117] width 146 height 22
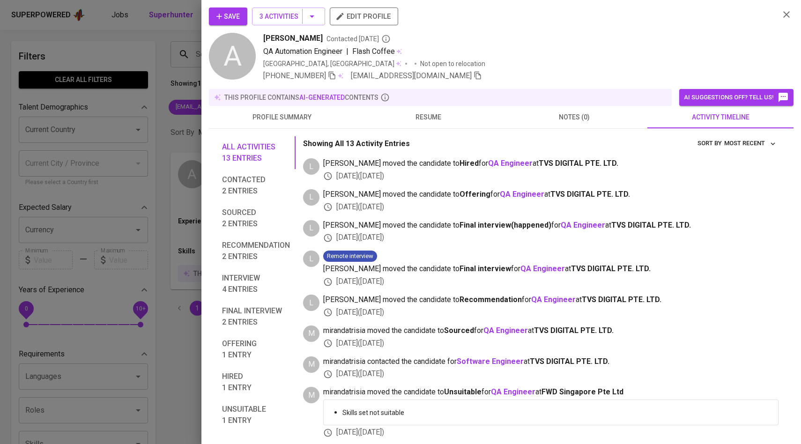
click at [230, 12] on span "Save" at bounding box center [227, 17] width 23 height 12
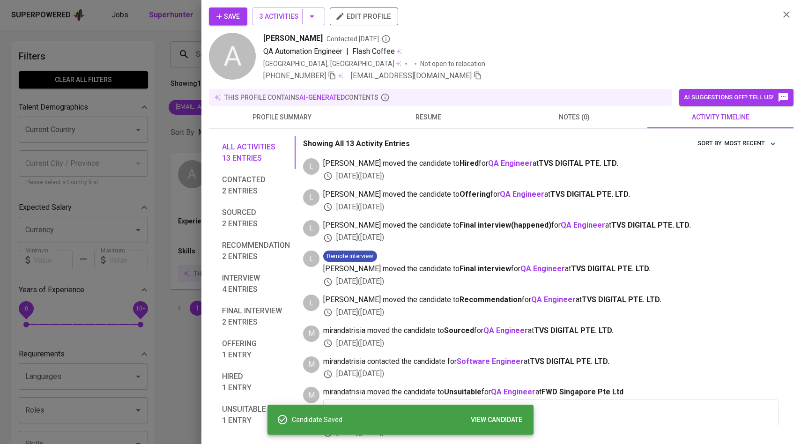
click at [136, 97] on div at bounding box center [400, 222] width 801 height 444
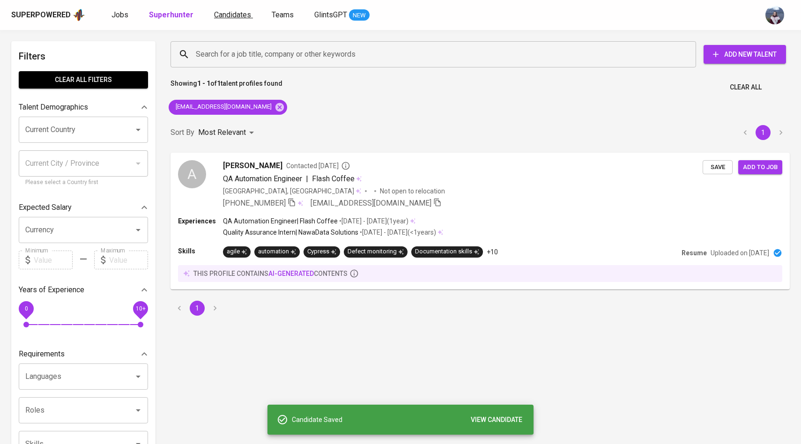
click at [232, 10] on span "Candidates" at bounding box center [232, 14] width 37 height 9
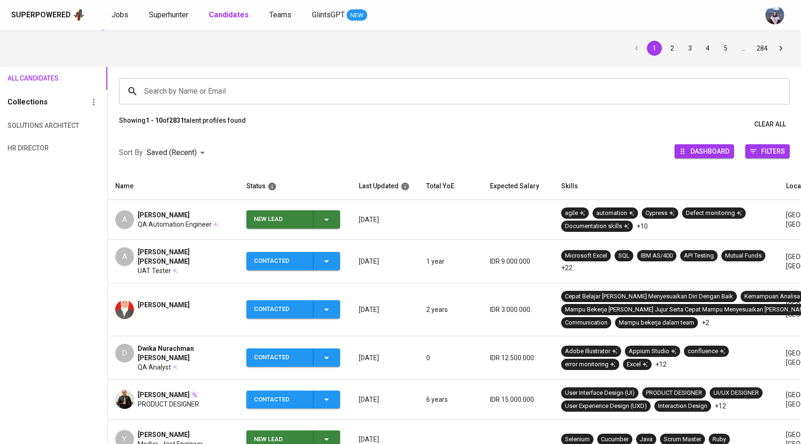
scroll to position [62, 0]
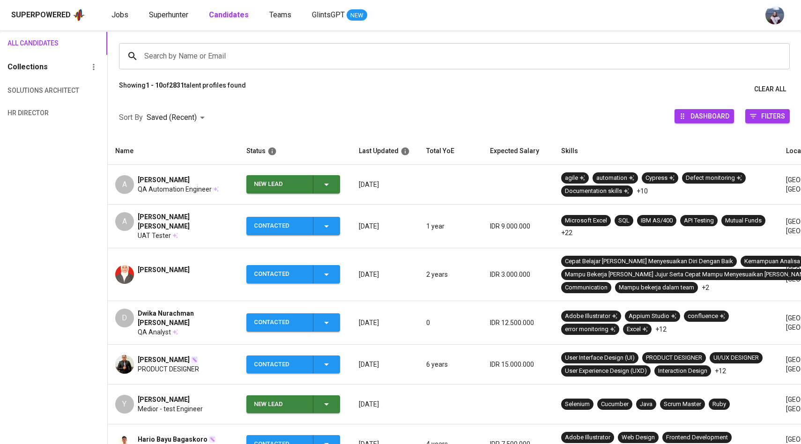
click at [325, 184] on icon "button" at bounding box center [326, 185] width 5 height 2
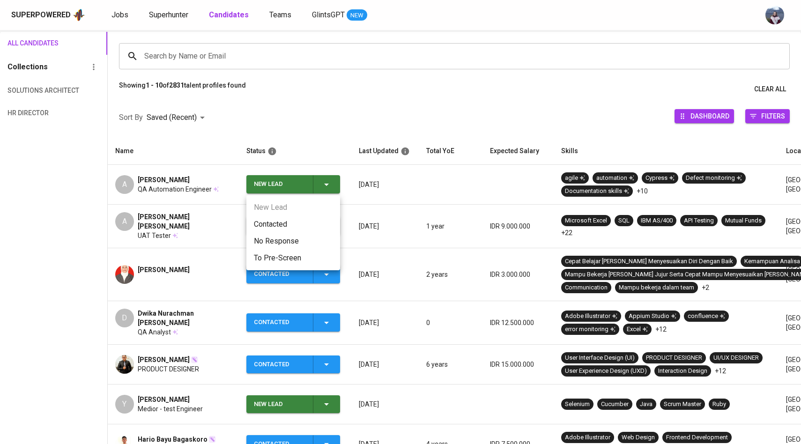
click at [273, 216] on li "Contacted" at bounding box center [293, 224] width 94 height 17
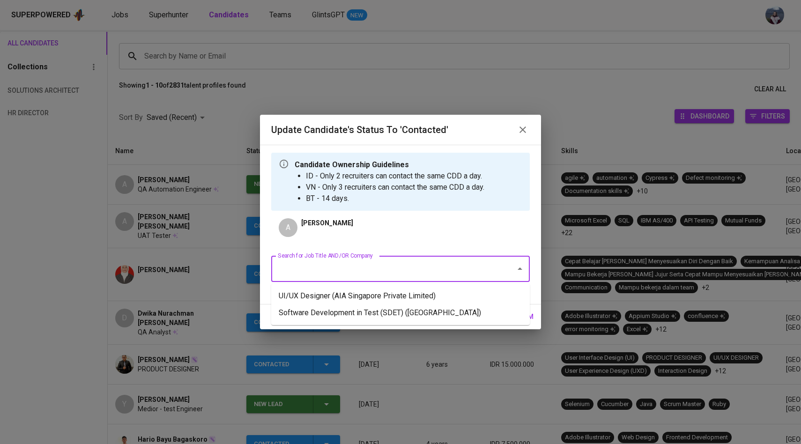
click at [326, 264] on input "Search for Job Title AND/OR Company" at bounding box center [387, 269] width 224 height 18
click at [350, 312] on li "Software Development in Test (SDET) ([GEOGRAPHIC_DATA])" at bounding box center [400, 312] width 258 height 17
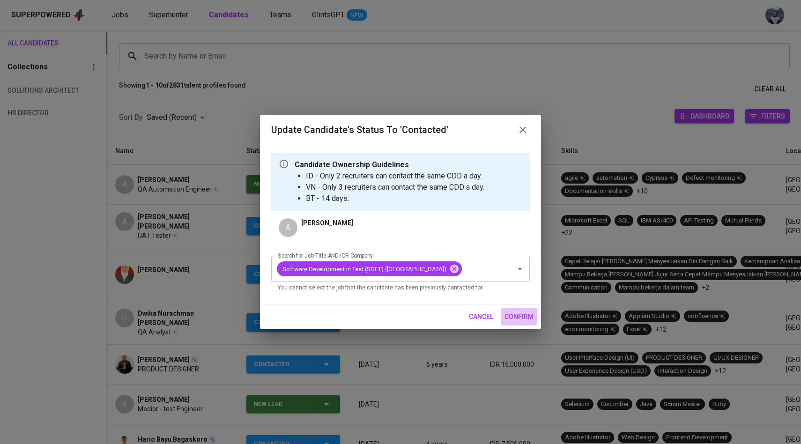
click at [523, 323] on span "confirm" at bounding box center [518, 317] width 29 height 12
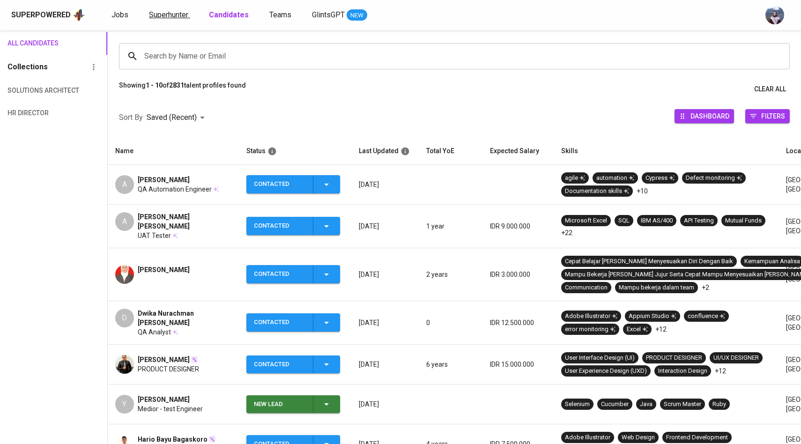
click at [177, 16] on span "Superhunter" at bounding box center [168, 14] width 39 height 9
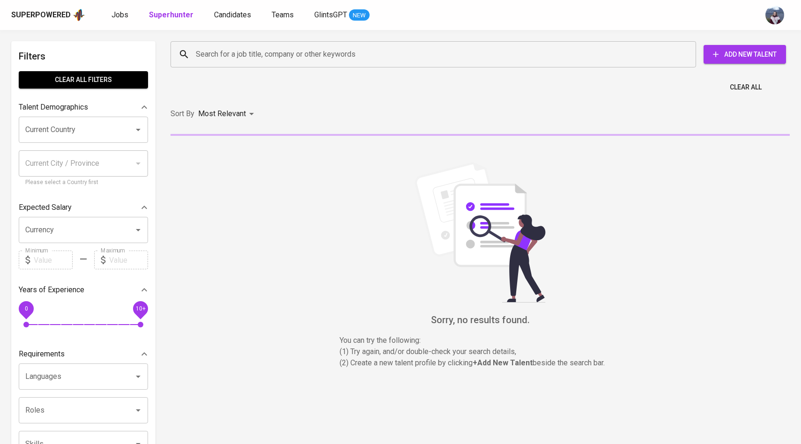
click at [214, 54] on input "Search for a job title, company or other keywords" at bounding box center [435, 54] width 484 height 18
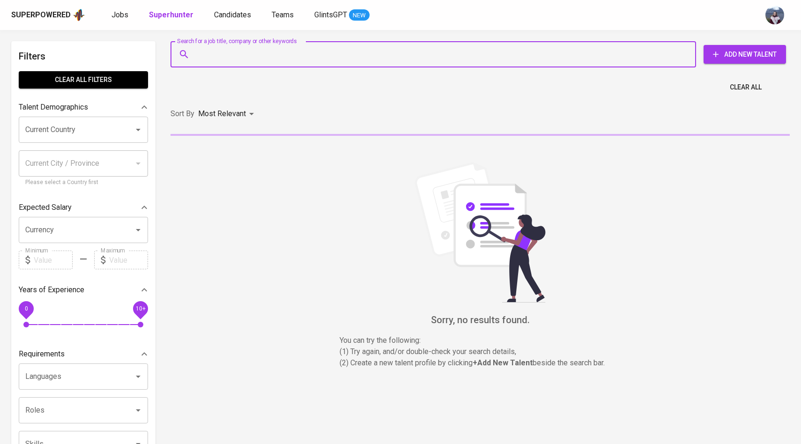
paste input "wibowoedisatrio@gmail.com"
type input "wibowoedisatrio@gmail.com"
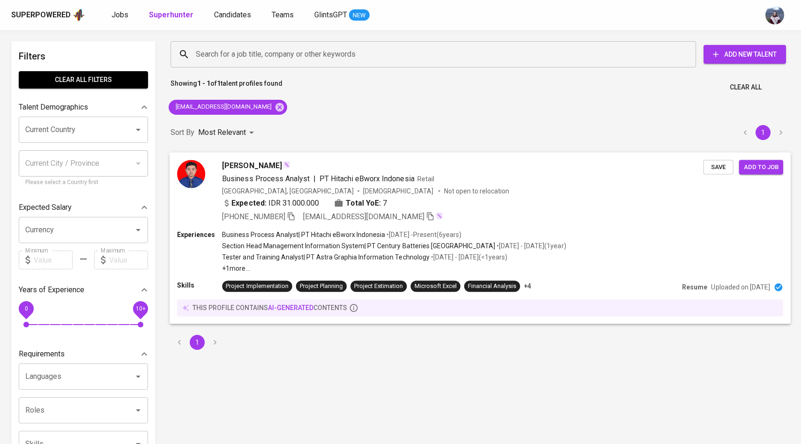
click at [198, 175] on img at bounding box center [191, 174] width 28 height 28
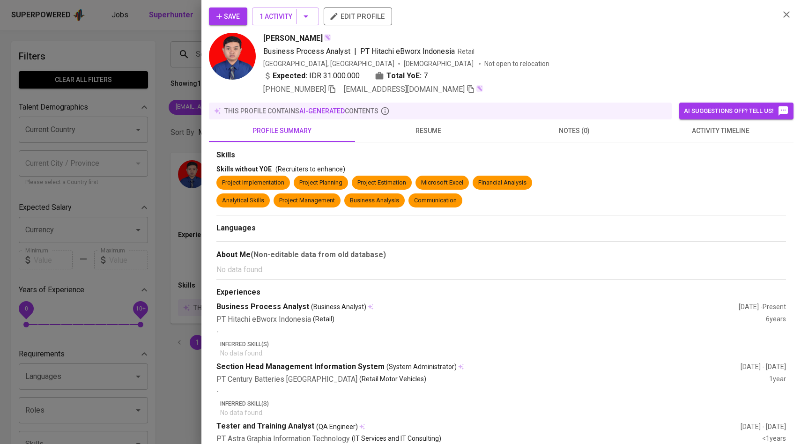
click at [690, 133] on span "activity timeline" at bounding box center [720, 131] width 135 height 12
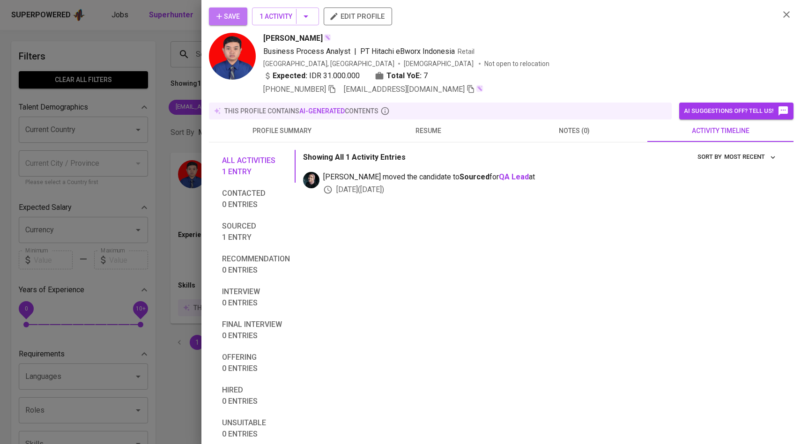
click at [220, 18] on icon "button" at bounding box center [218, 16] width 9 height 9
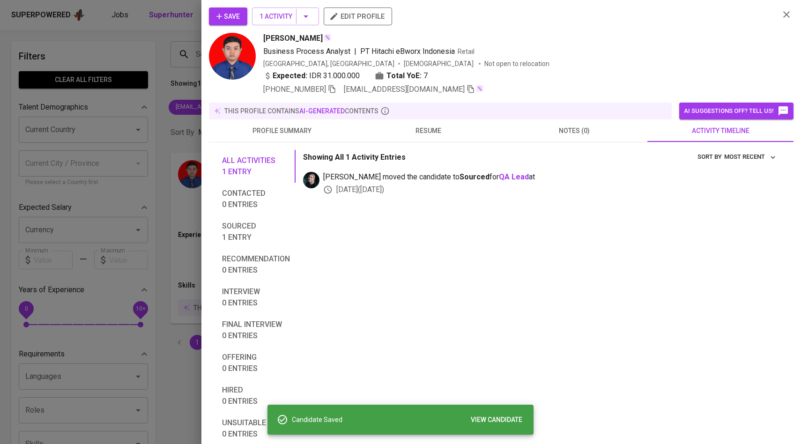
click at [151, 66] on div at bounding box center [400, 222] width 801 height 444
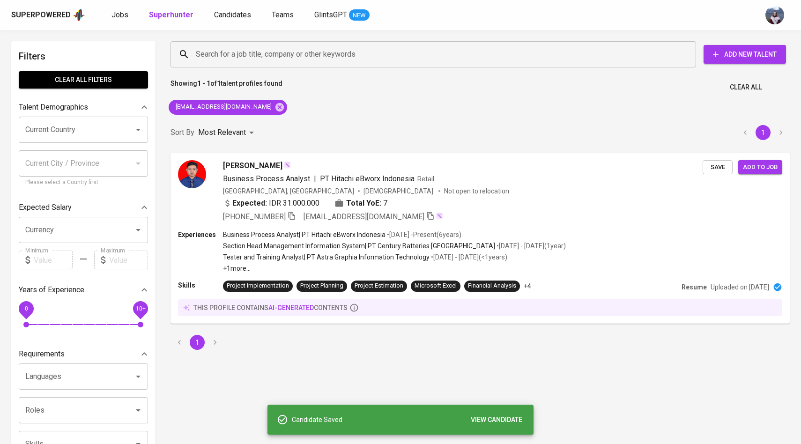
click at [239, 20] on link "Candidates" at bounding box center [233, 15] width 39 height 12
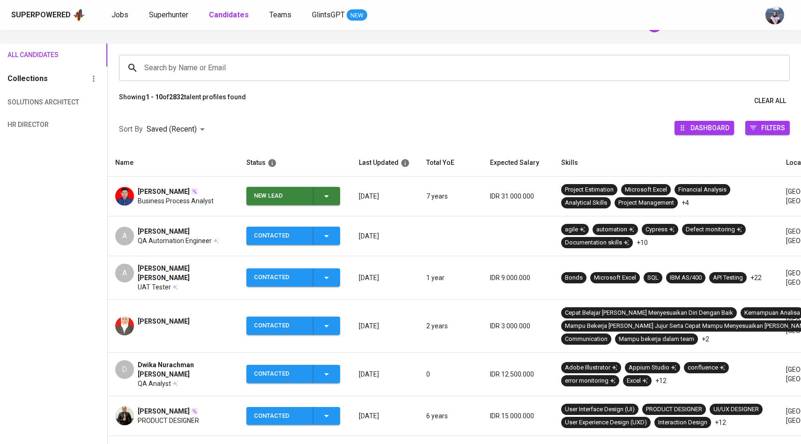
scroll to position [72, 0]
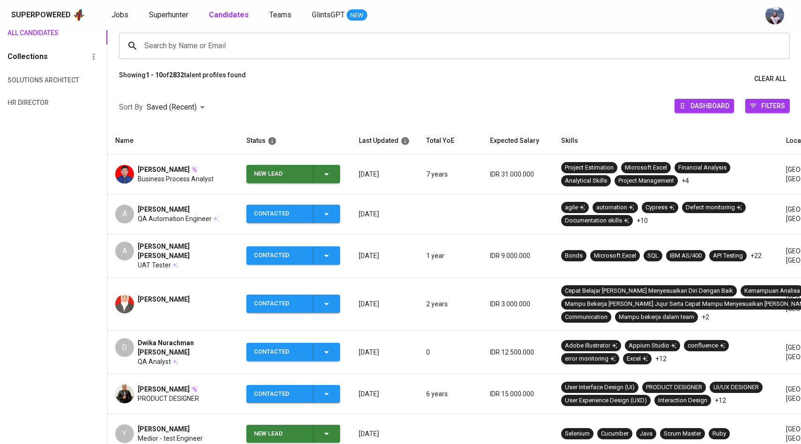
click at [322, 176] on icon "button" at bounding box center [326, 174] width 11 height 11
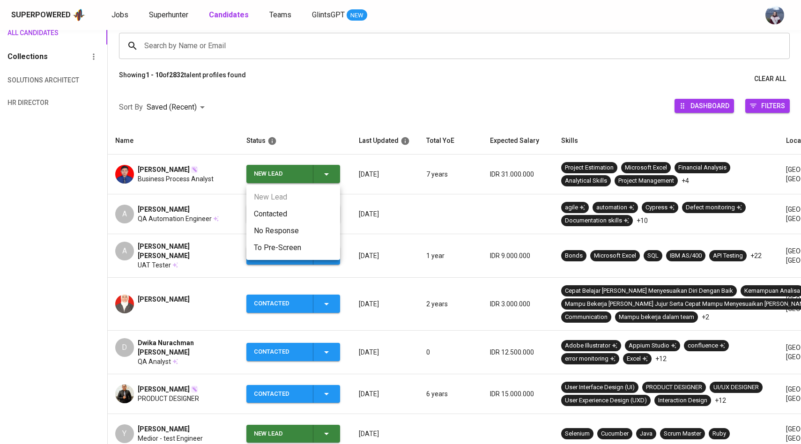
click at [266, 218] on li "Contacted" at bounding box center [293, 214] width 94 height 17
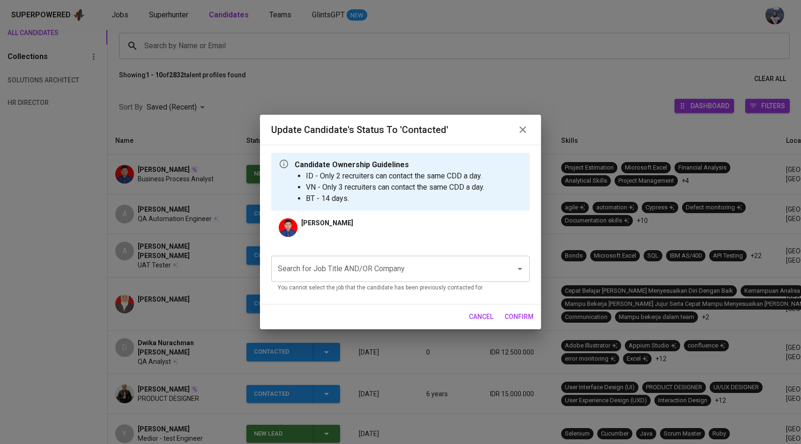
click at [328, 276] on input "Search for Job Title AND/OR Company" at bounding box center [387, 269] width 224 height 18
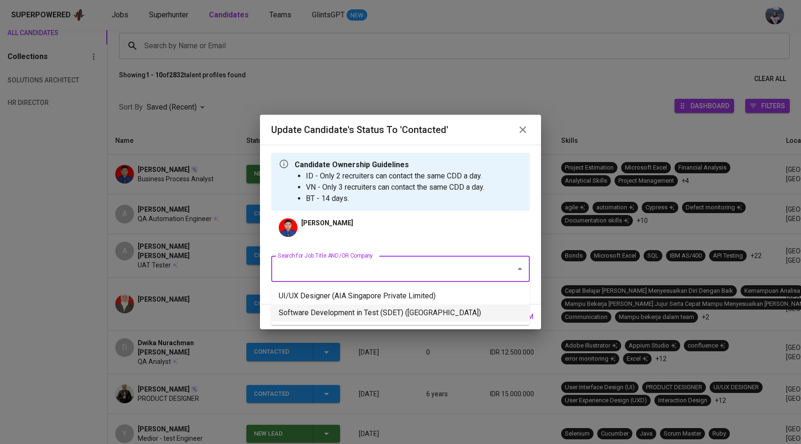
click at [345, 313] on li "Software Development in Test (SDET) ([GEOGRAPHIC_DATA])" at bounding box center [400, 312] width 258 height 17
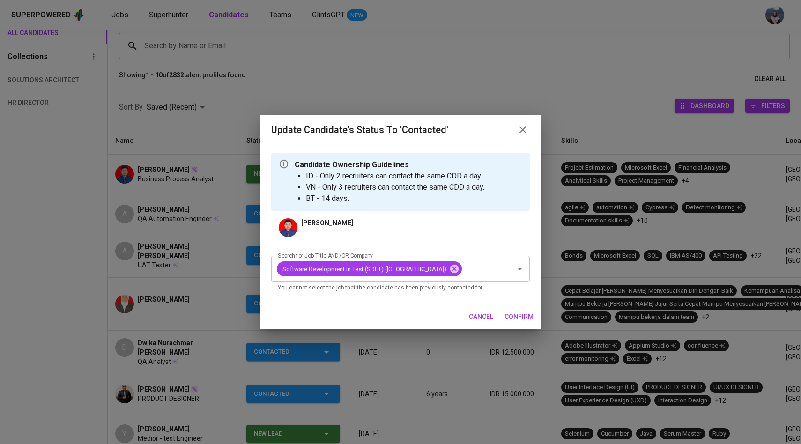
click at [529, 320] on span "confirm" at bounding box center [518, 317] width 29 height 12
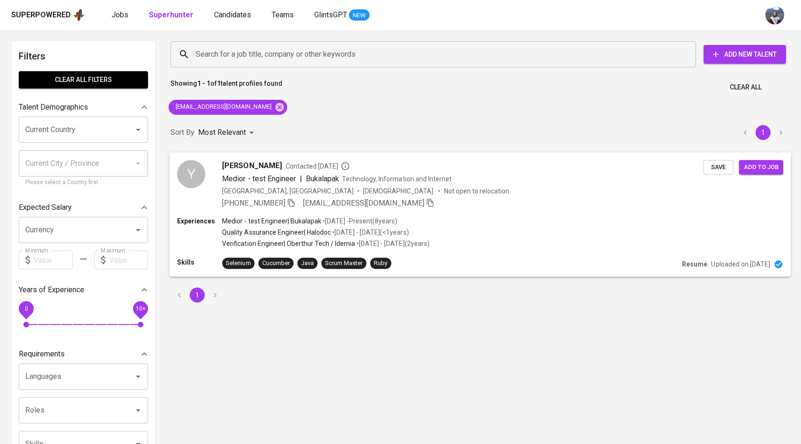
click at [202, 178] on div "Y" at bounding box center [191, 174] width 28 height 28
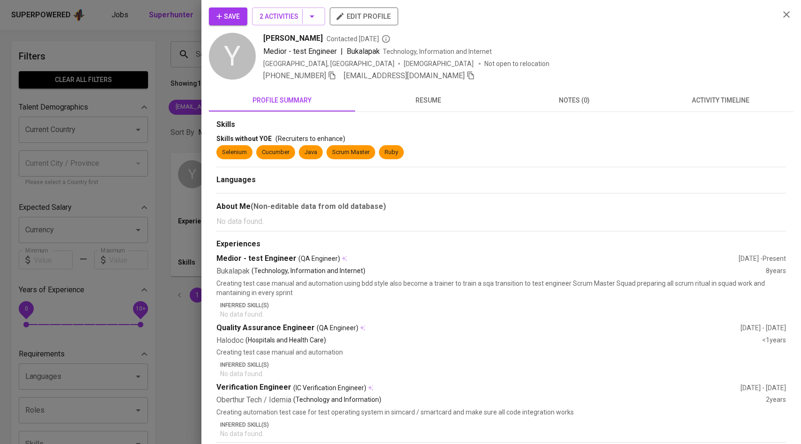
click at [740, 102] on span "activity timeline" at bounding box center [720, 101] width 135 height 12
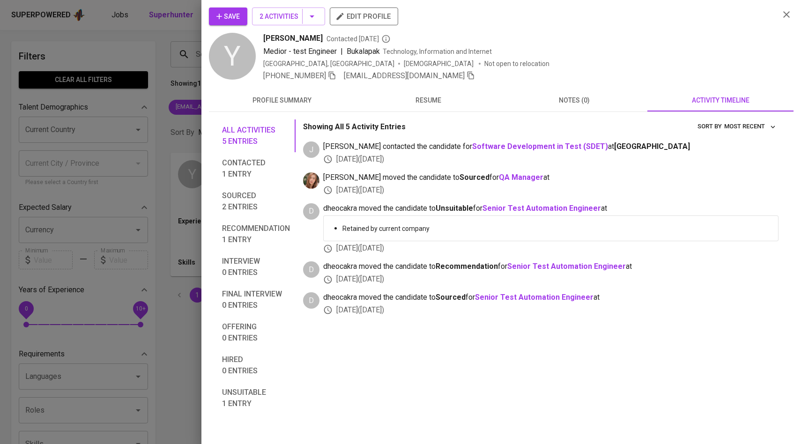
click at [235, 17] on span "Save" at bounding box center [227, 17] width 23 height 12
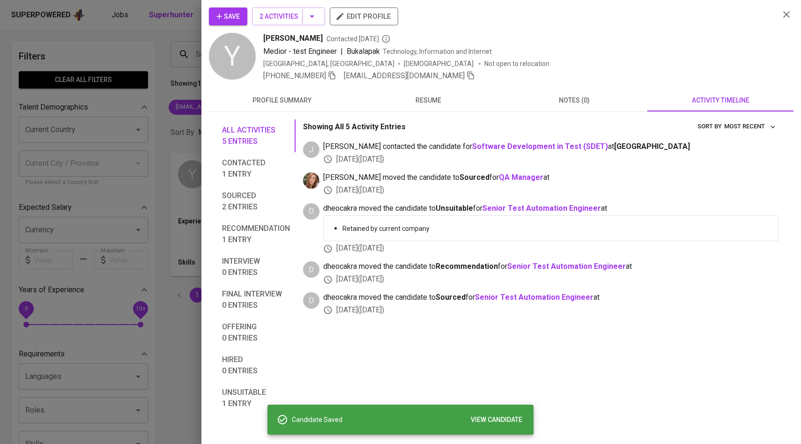
click at [131, 96] on div at bounding box center [400, 222] width 801 height 444
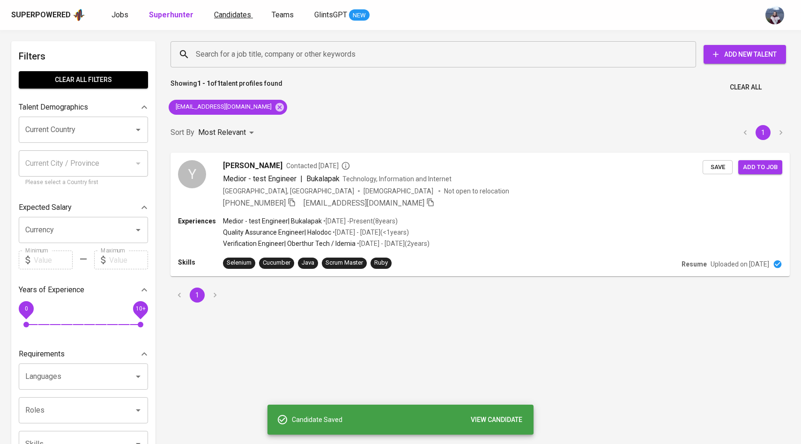
click at [221, 18] on span "Candidates" at bounding box center [232, 14] width 37 height 9
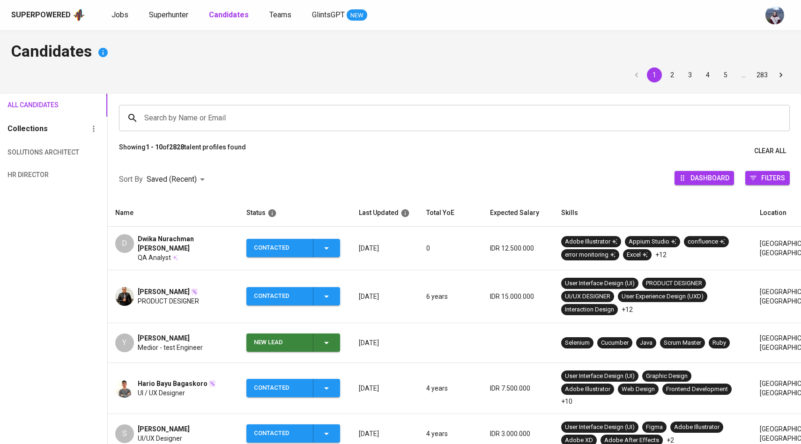
click at [125, 334] on div "Y" at bounding box center [124, 342] width 19 height 19
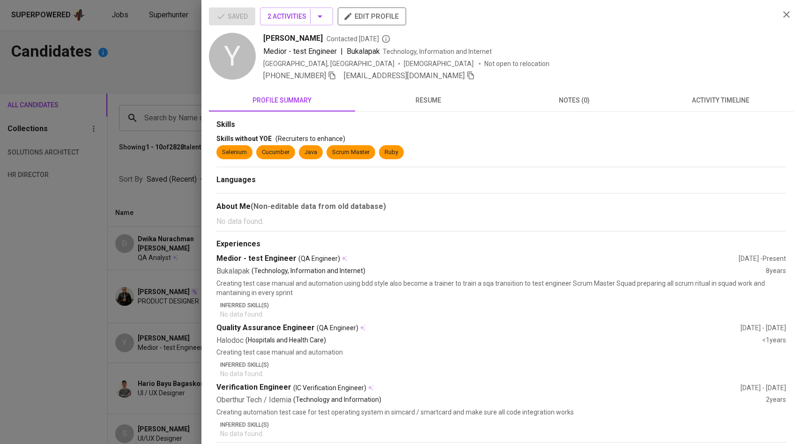
click at [131, 173] on div at bounding box center [400, 222] width 801 height 444
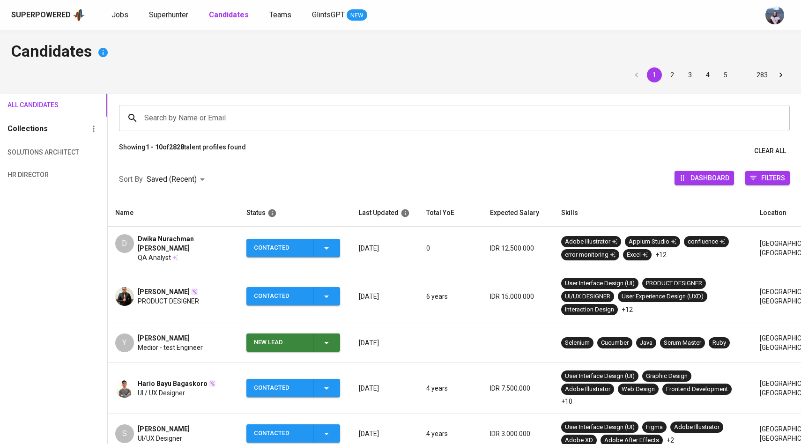
click at [331, 339] on icon "button" at bounding box center [326, 342] width 11 height 11
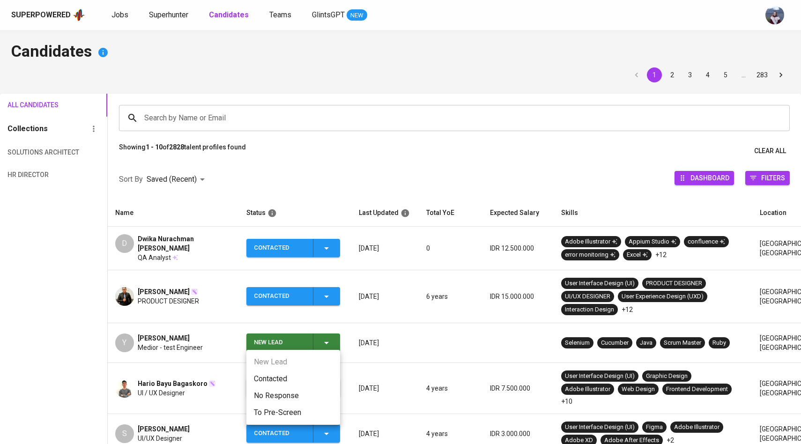
click at [258, 182] on div at bounding box center [400, 222] width 801 height 444
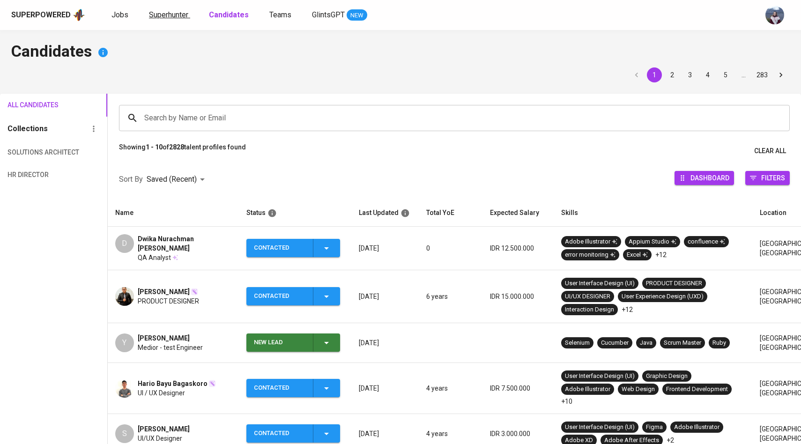
click at [176, 18] on span "Superhunter" at bounding box center [168, 14] width 39 height 9
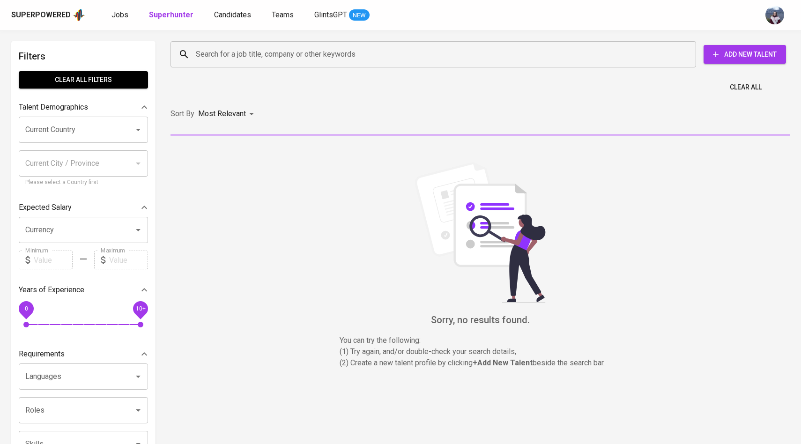
click at [197, 68] on div "Search for a job title, company or other keywords Search for a job title, compa…" at bounding box center [478, 54] width 619 height 30
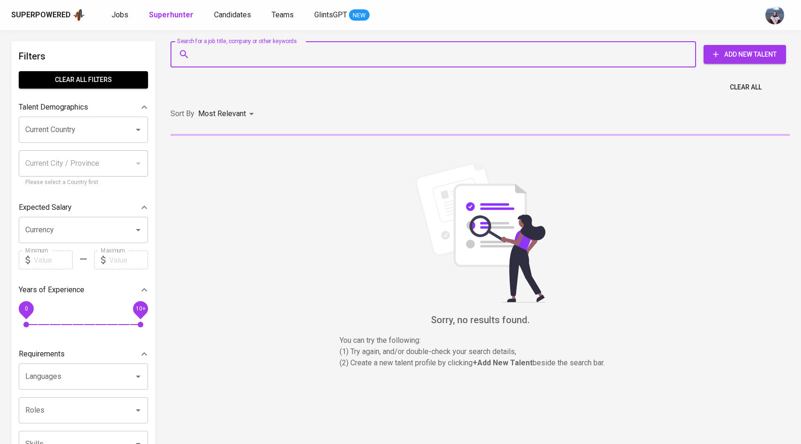
click at [206, 57] on input "Search for a job title, company or other keywords" at bounding box center [435, 54] width 484 height 18
paste input "[EMAIL_ADDRESS][DOMAIN_NAME]"
type input "[EMAIL_ADDRESS][DOMAIN_NAME]"
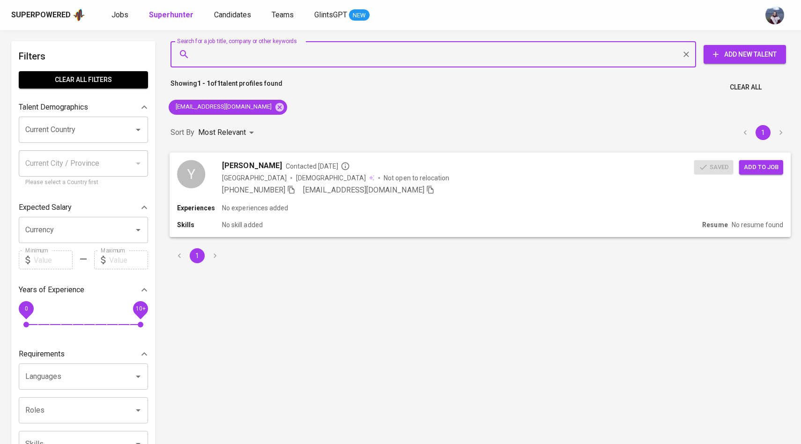
click at [207, 175] on div "Y [PERSON_NAME] Contacted [DATE] [GEOGRAPHIC_DATA] [DEMOGRAPHIC_DATA] Not open …" at bounding box center [435, 178] width 516 height 36
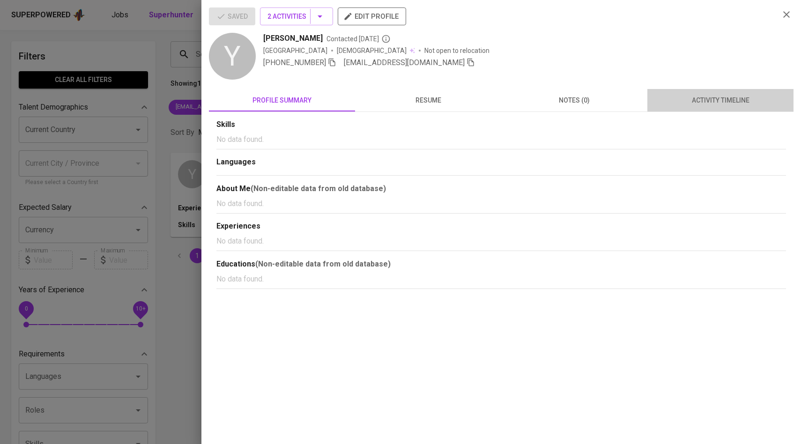
click at [723, 106] on span "activity timeline" at bounding box center [720, 101] width 135 height 12
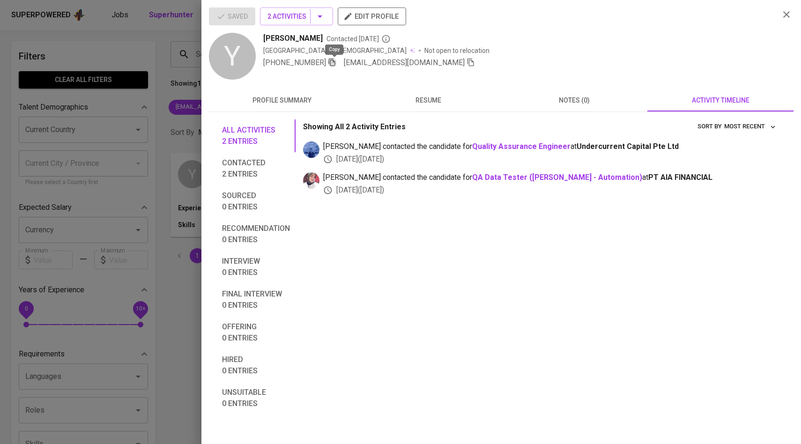
click at [333, 64] on icon "button" at bounding box center [332, 62] width 8 height 8
drag, startPoint x: 263, startPoint y: 37, endPoint x: 346, endPoint y: 40, distance: 82.9
click at [346, 40] on div "[PERSON_NAME] Contacted [DATE]" at bounding box center [517, 38] width 508 height 11
copy span "[PERSON_NAME]"
click at [475, 63] on icon "button" at bounding box center [470, 62] width 8 height 8
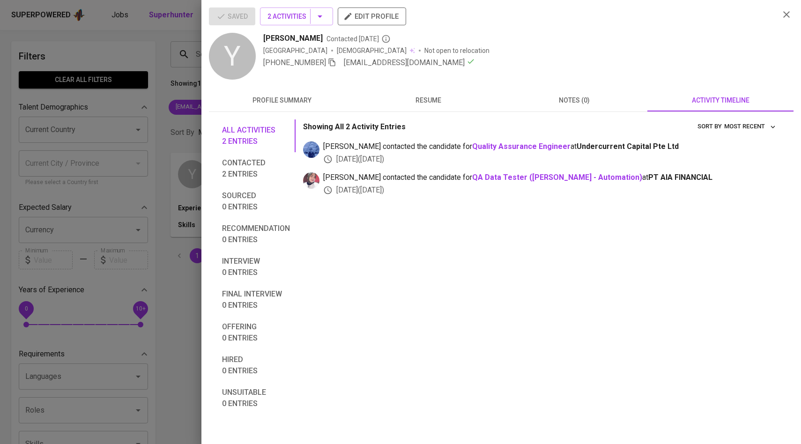
click at [186, 95] on div at bounding box center [400, 222] width 801 height 444
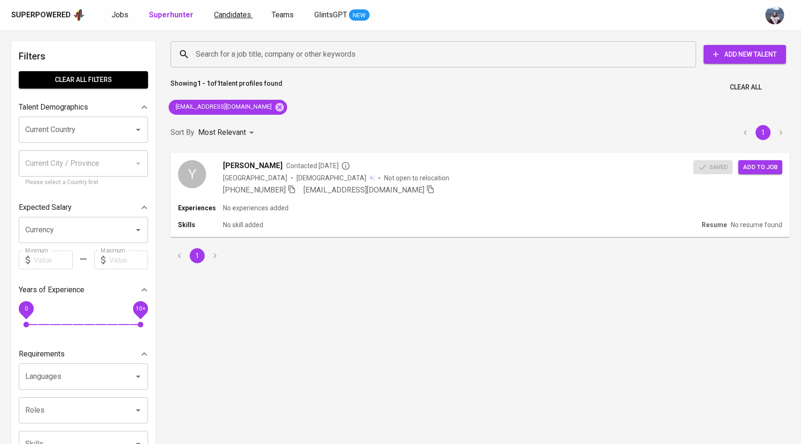
click at [227, 17] on span "Candidates" at bounding box center [232, 14] width 37 height 9
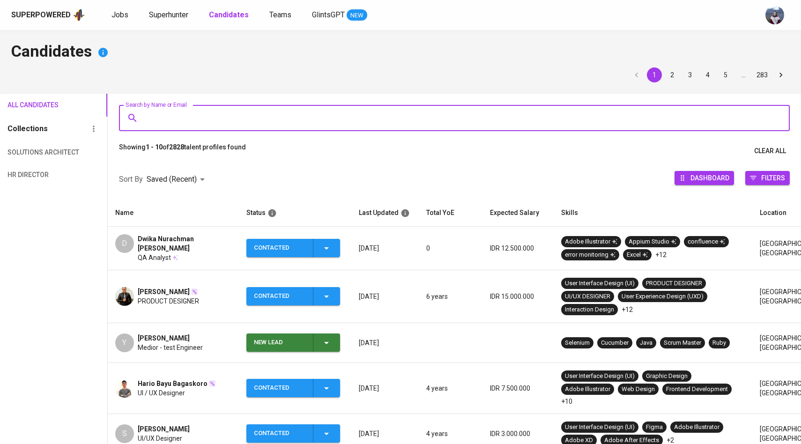
click at [289, 115] on input "Search by Name or Email" at bounding box center [456, 118] width 629 height 18
paste input "[EMAIL_ADDRESS][DOMAIN_NAME]"
type input "[EMAIL_ADDRESS][DOMAIN_NAME]"
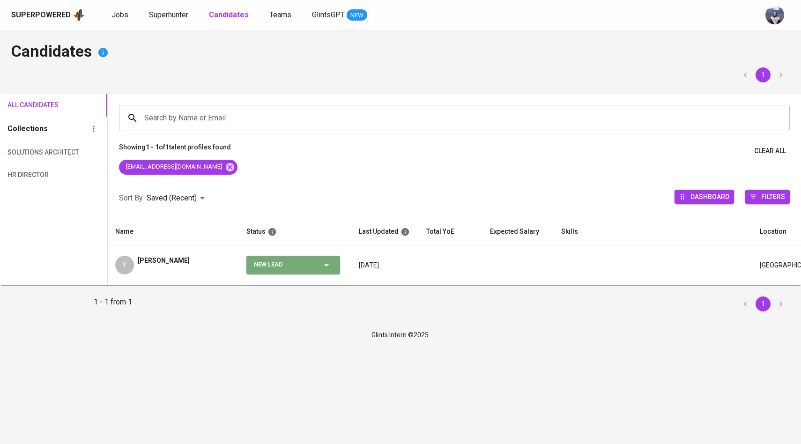
click at [339, 272] on button "New Lead" at bounding box center [293, 265] width 94 height 18
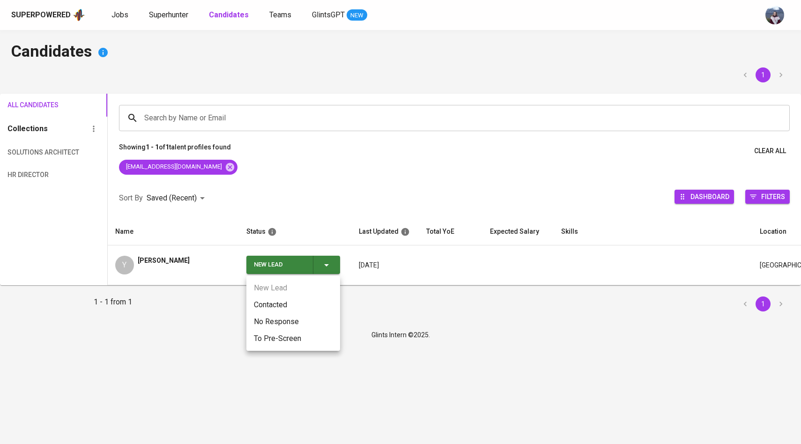
click at [304, 306] on li "Contacted" at bounding box center [293, 304] width 94 height 17
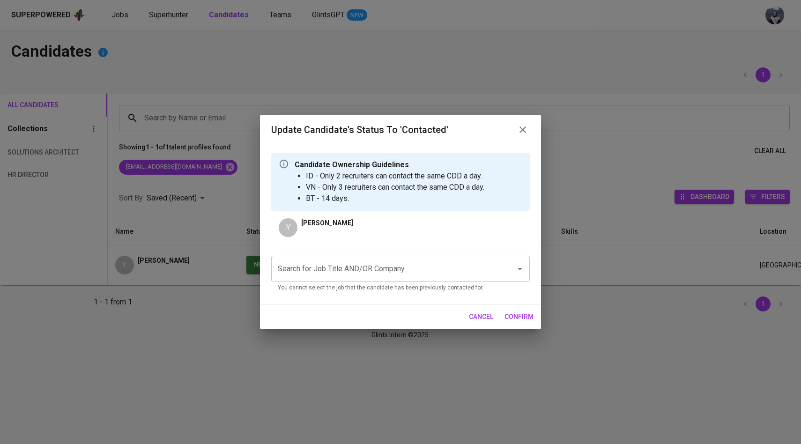
click at [385, 263] on input "Search for Job Title AND/OR Company" at bounding box center [387, 269] width 224 height 18
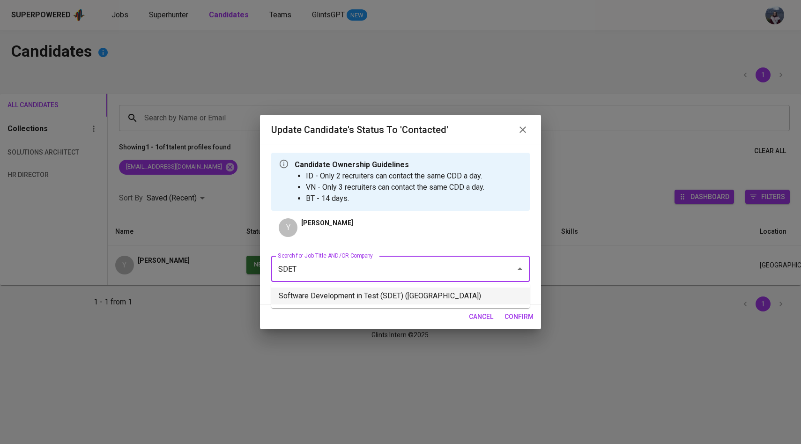
click at [381, 295] on li "Software Development in Test (SDET) ([GEOGRAPHIC_DATA])" at bounding box center [400, 295] width 258 height 17
type input "SDET"
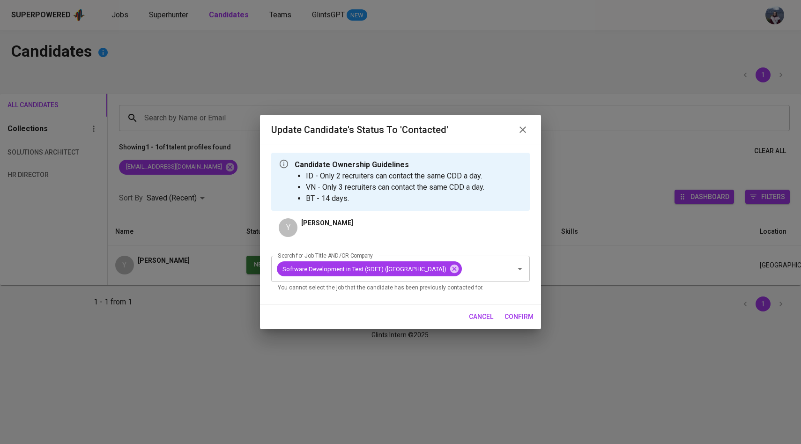
click at [524, 323] on span "confirm" at bounding box center [518, 317] width 29 height 12
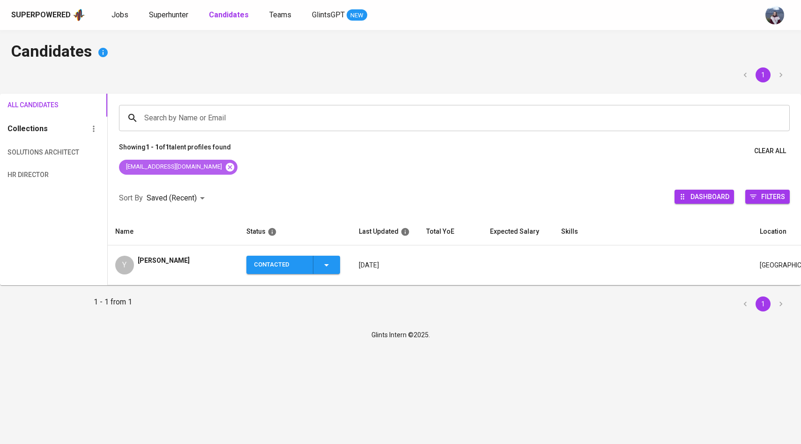
click at [235, 163] on icon at bounding box center [230, 167] width 10 height 10
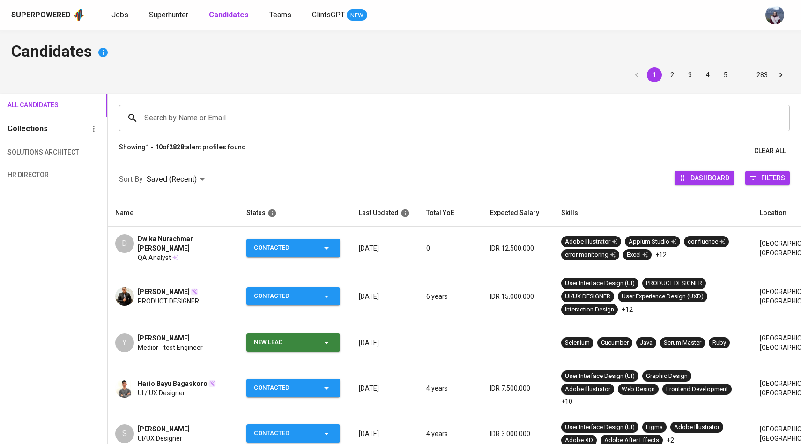
click at [169, 20] on link "Superhunter" at bounding box center [169, 15] width 41 height 12
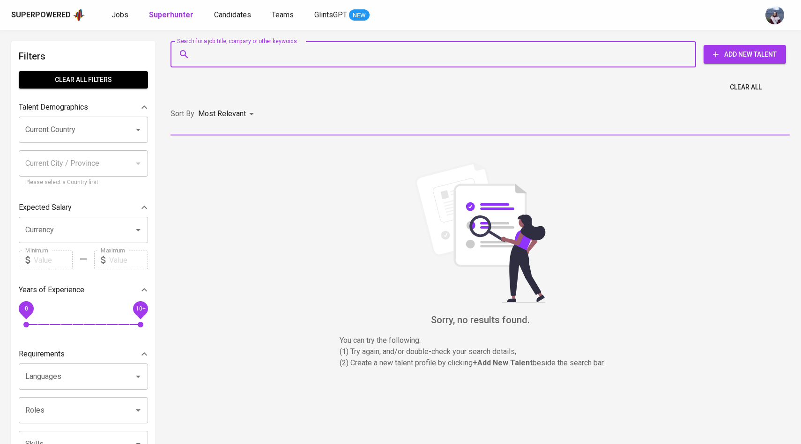
click at [203, 47] on input "Search for a job title, company or other keywords" at bounding box center [435, 54] width 484 height 18
paste input "[EMAIL_ADDRESS][DOMAIN_NAME]"
type input "[EMAIL_ADDRESS][DOMAIN_NAME]"
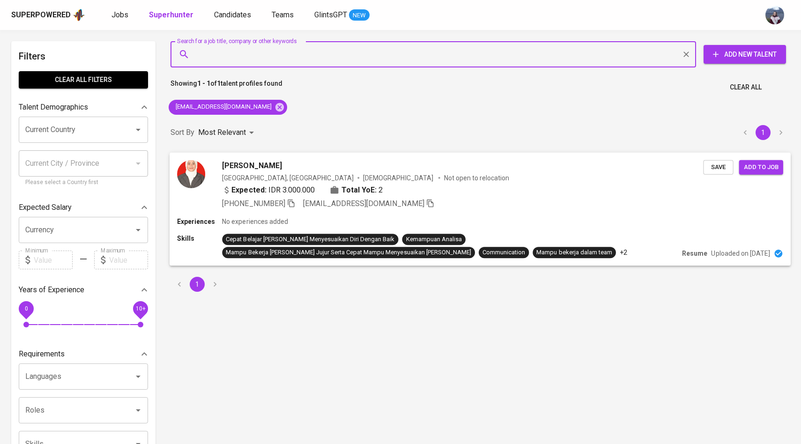
click at [205, 176] on img at bounding box center [191, 174] width 28 height 28
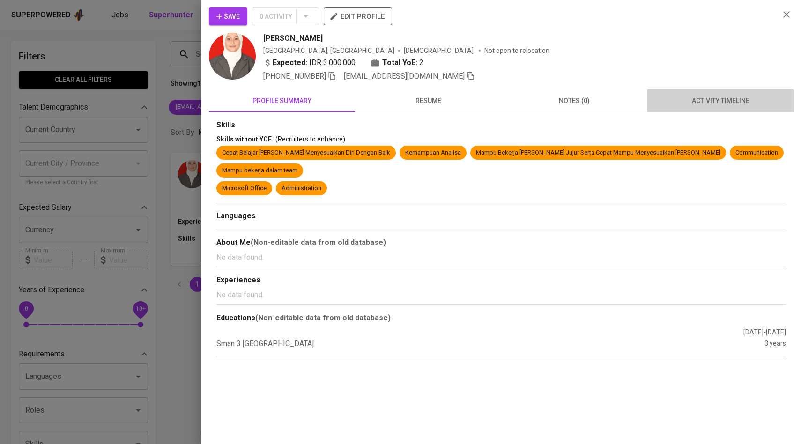
click at [716, 97] on span "activity timeline" at bounding box center [720, 101] width 135 height 12
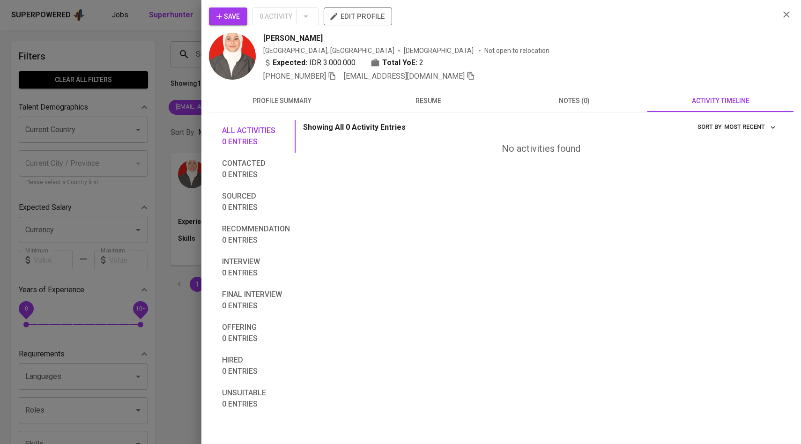
click at [232, 9] on button "Save" at bounding box center [228, 16] width 38 height 18
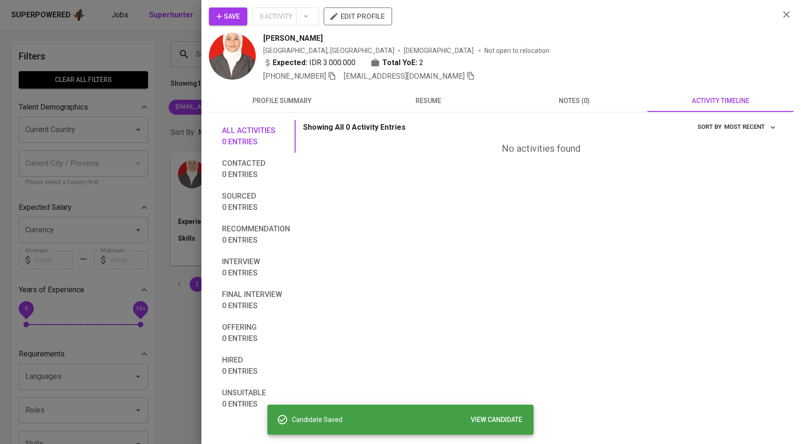
click at [159, 123] on div at bounding box center [400, 222] width 801 height 444
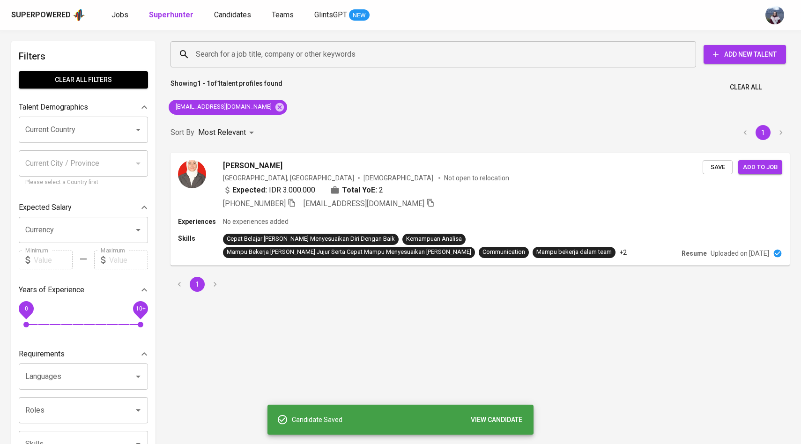
click at [240, 22] on div "Superpowered Jobs Superhunter Candidates Teams GlintsGPT NEW" at bounding box center [400, 15] width 801 height 30
click at [236, 13] on span "Candidates" at bounding box center [232, 14] width 37 height 9
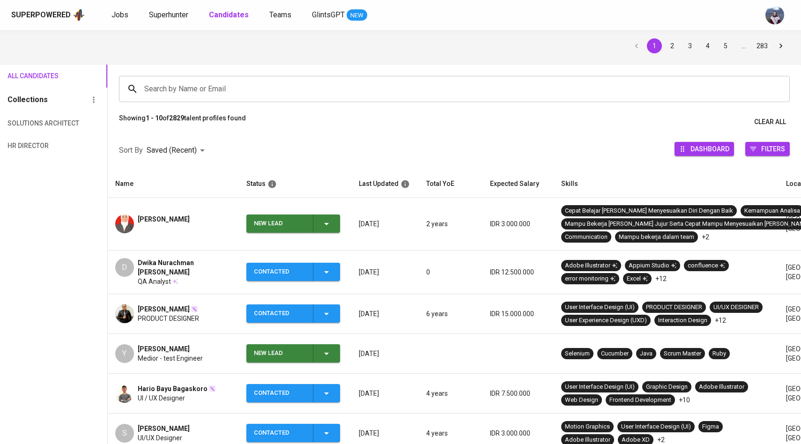
scroll to position [34, 0]
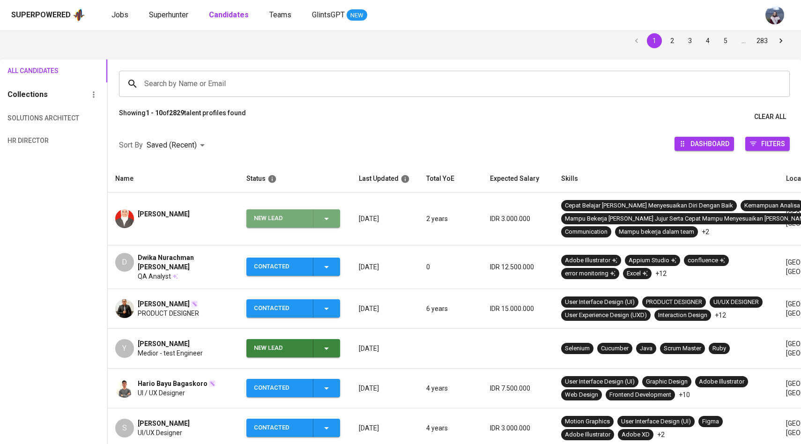
click at [329, 221] on icon "button" at bounding box center [326, 218] width 11 height 11
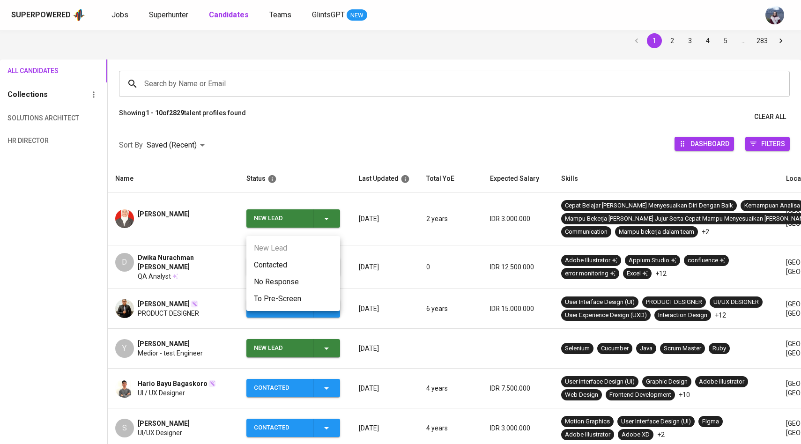
click at [283, 261] on li "Contacted" at bounding box center [293, 265] width 94 height 17
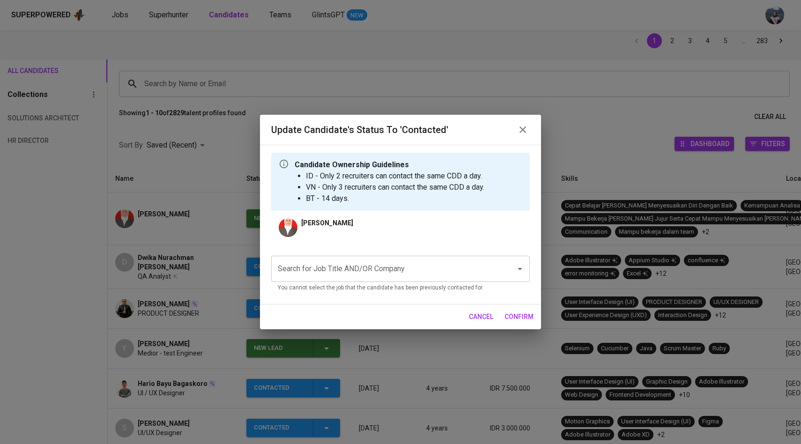
click at [331, 269] on input "Search for Job Title AND/OR Company" at bounding box center [387, 269] width 224 height 18
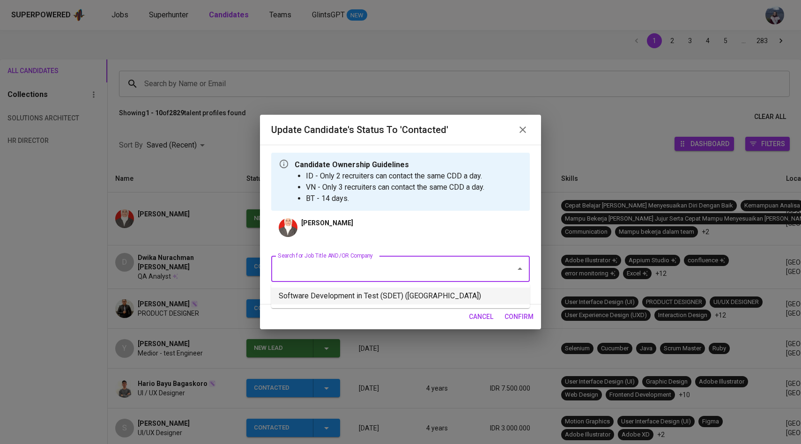
click at [337, 299] on li "Software Development in Test (SDET) ([GEOGRAPHIC_DATA])" at bounding box center [400, 295] width 258 height 17
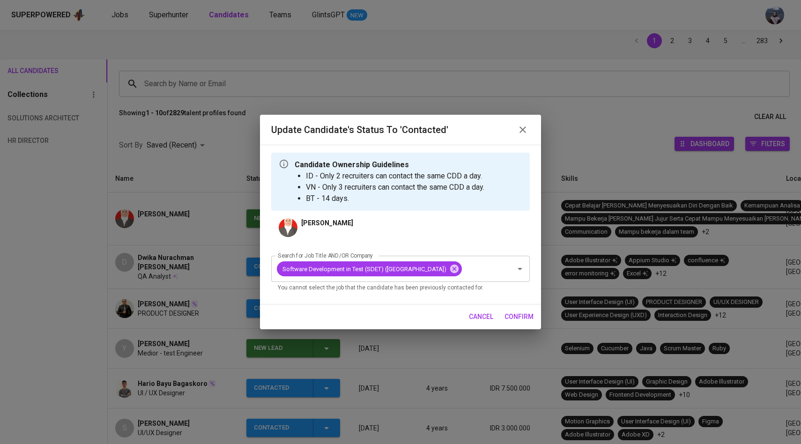
click at [522, 321] on span "confirm" at bounding box center [518, 317] width 29 height 12
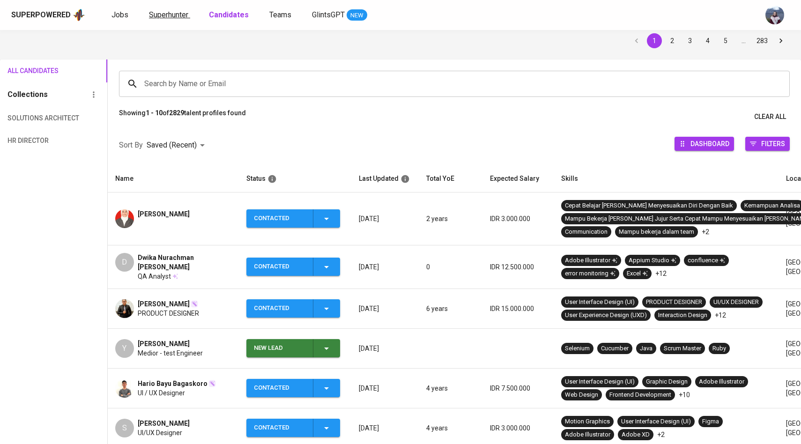
click at [176, 18] on span "Superhunter" at bounding box center [168, 14] width 39 height 9
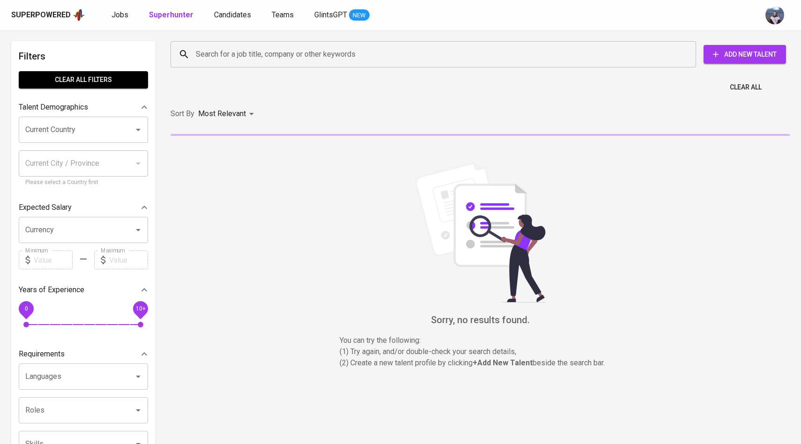
click at [274, 48] on input "Search for a job title, company or other keywords" at bounding box center [435, 54] width 484 height 18
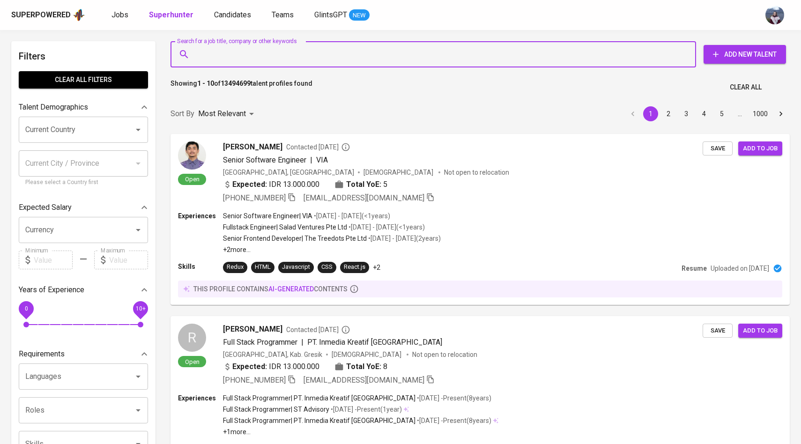
paste input "[EMAIL_ADDRESS][DOMAIN_NAME]"
type input "[EMAIL_ADDRESS][DOMAIN_NAME]"
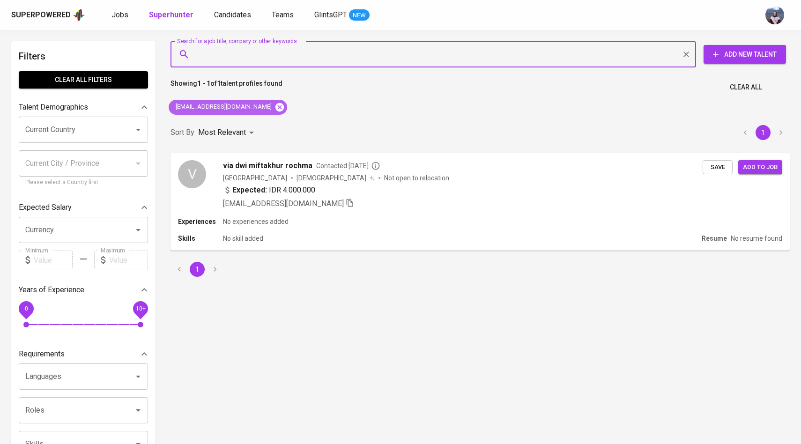
click at [274, 104] on icon at bounding box center [279, 107] width 10 height 10
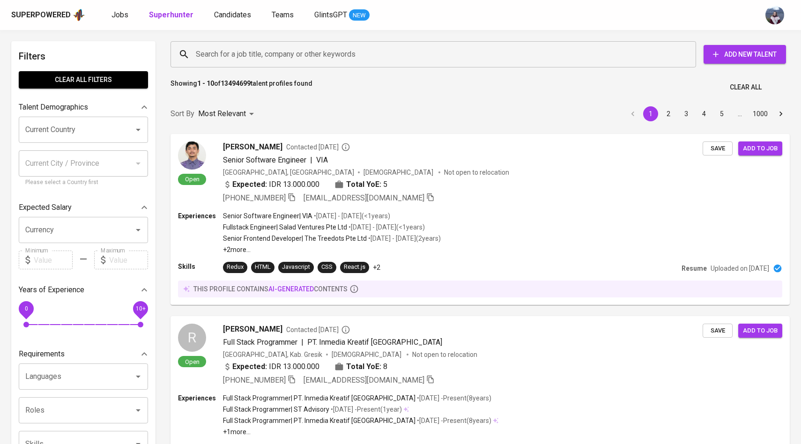
click at [253, 59] on input "Search for a job title, company or other keywords" at bounding box center [435, 54] width 484 height 18
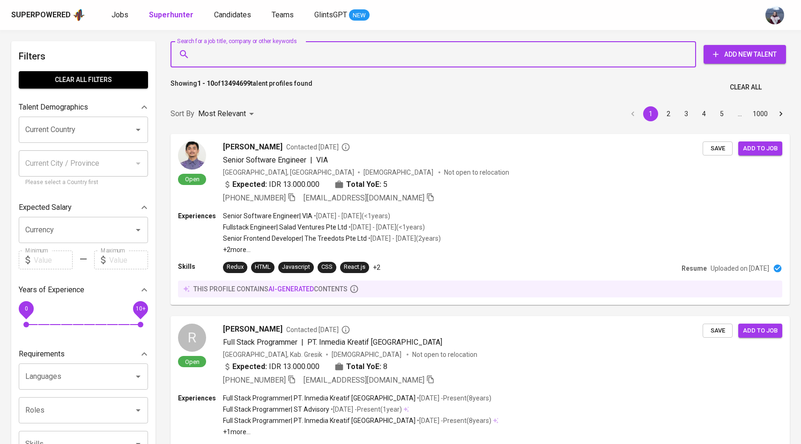
paste input "pandubuana23@gmail.com"
type input "pandubuana23@gmail.com"
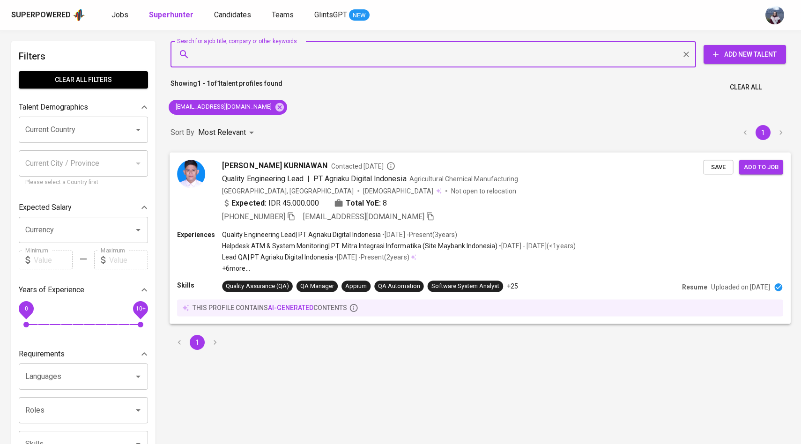
click at [204, 169] on img at bounding box center [191, 174] width 28 height 28
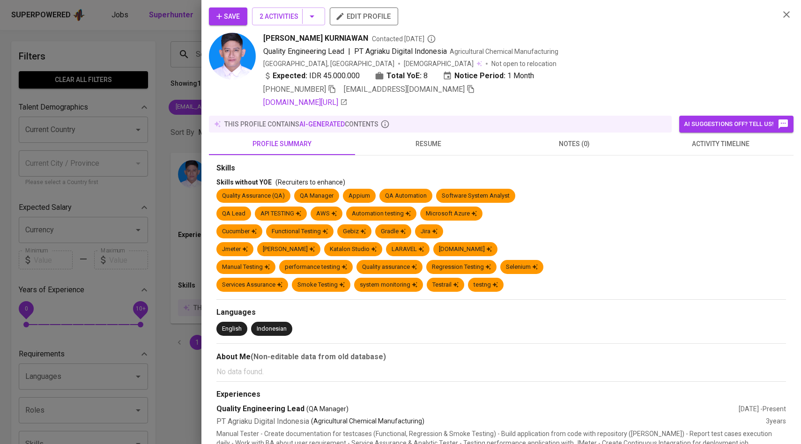
click at [707, 150] on button "activity timeline" at bounding box center [720, 143] width 146 height 22
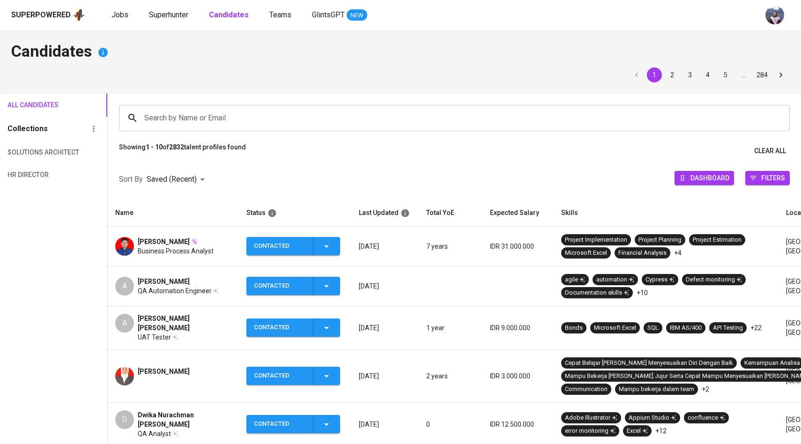
scroll to position [72, 0]
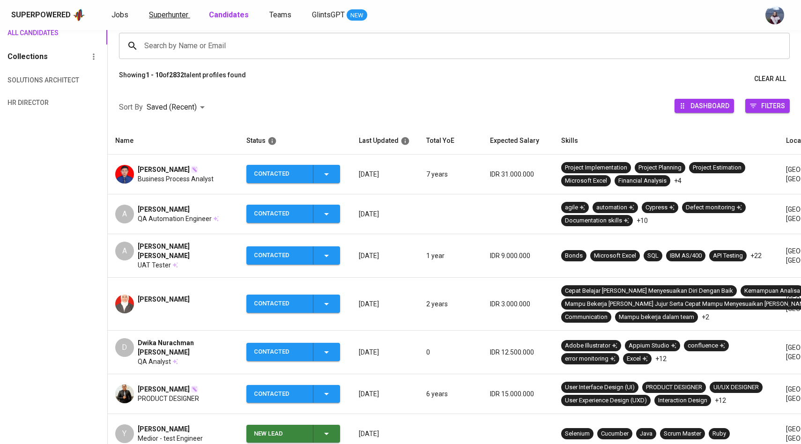
click at [176, 13] on span "Superhunter" at bounding box center [168, 14] width 39 height 9
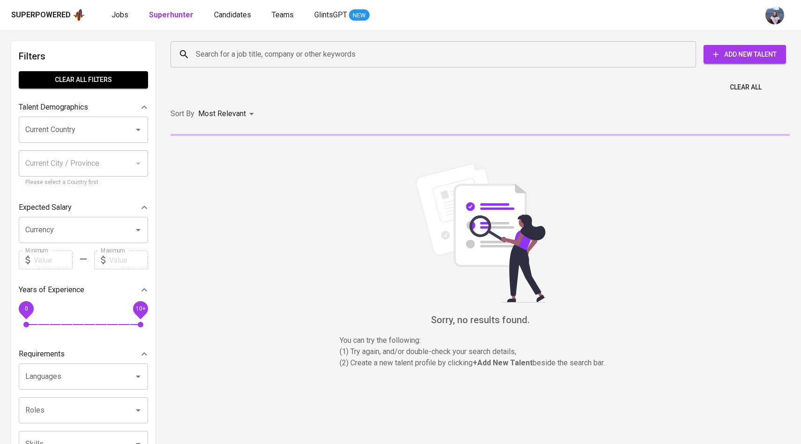
click at [252, 54] on input "Search for a job title, company or other keywords" at bounding box center [435, 54] width 484 height 18
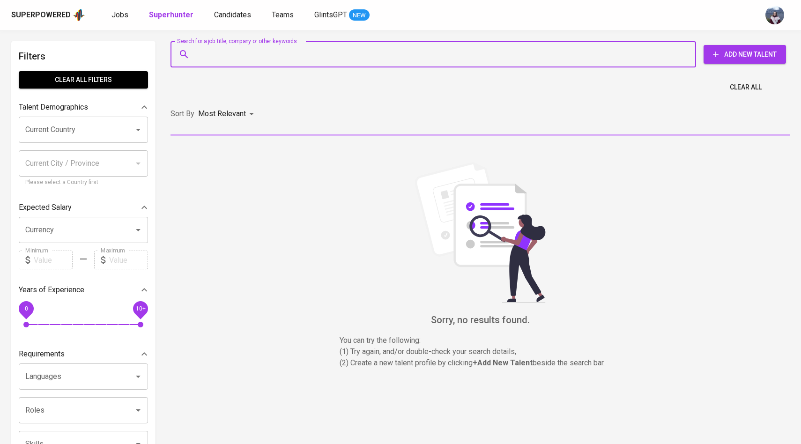
paste input "[EMAIL_ADDRESS][DOMAIN_NAME]"
type input "[EMAIL_ADDRESS][DOMAIN_NAME]"
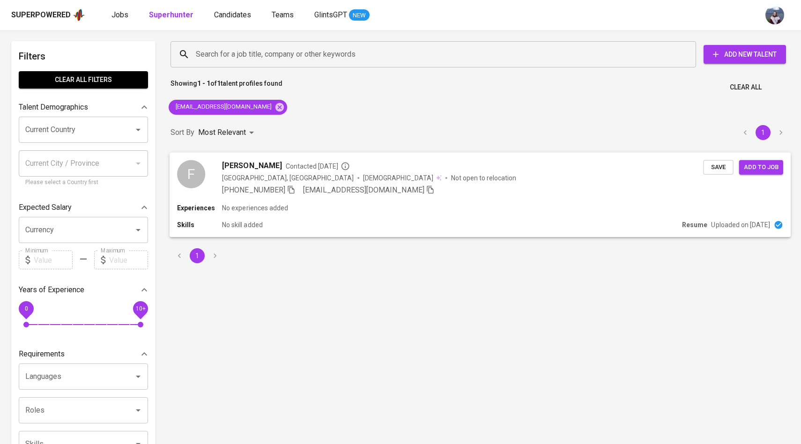
click at [211, 165] on div "F Fahmi Dwi Ramansyah Contacted 4 months ago Indonesia, Jakarta Pusat Male Not …" at bounding box center [440, 178] width 526 height 36
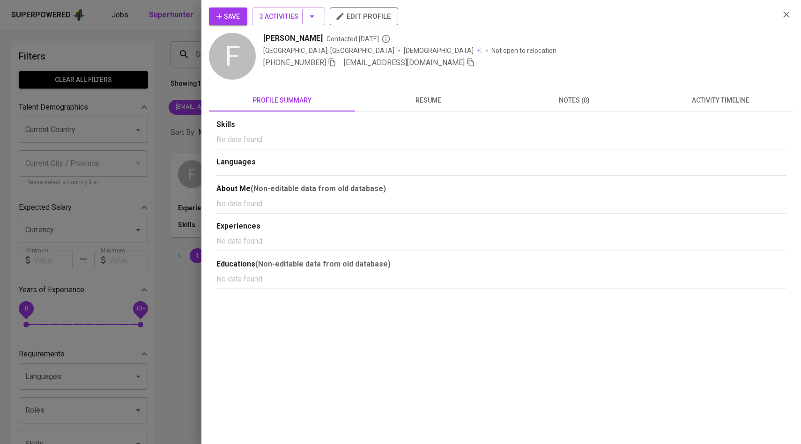
click at [712, 101] on span "activity timeline" at bounding box center [720, 101] width 135 height 12
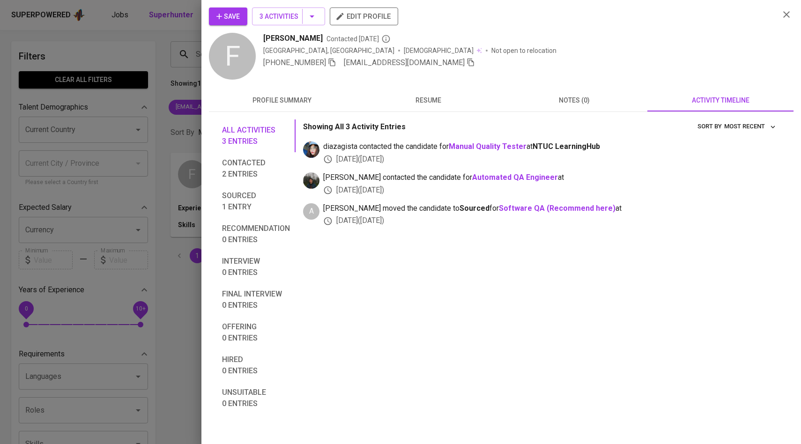
click at [240, 18] on button "Save" at bounding box center [228, 16] width 38 height 18
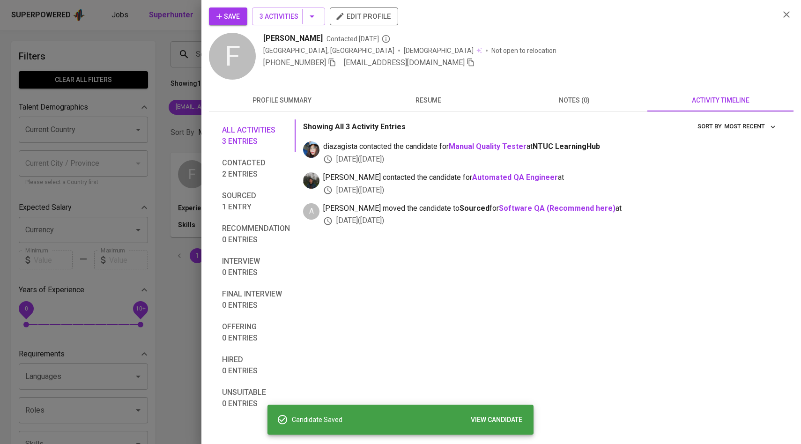
click at [117, 130] on div at bounding box center [400, 222] width 801 height 444
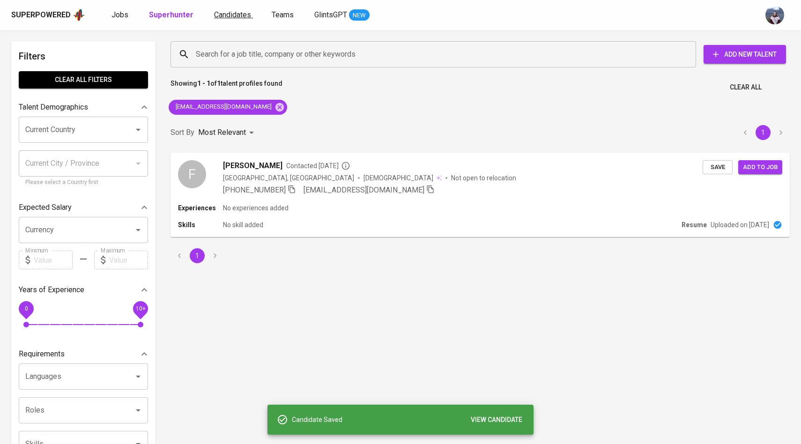
click at [233, 16] on span "Candidates" at bounding box center [232, 14] width 37 height 9
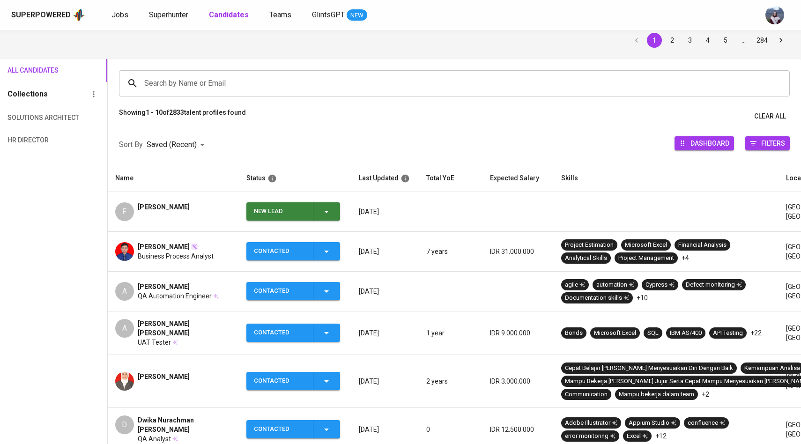
scroll to position [37, 0]
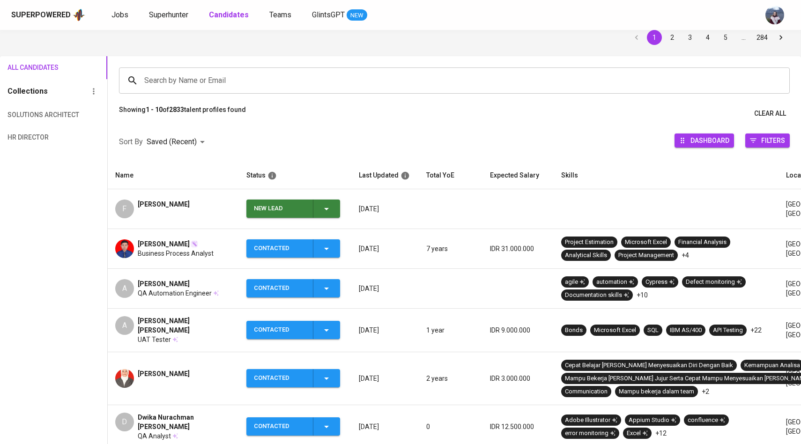
click at [330, 207] on icon "button" at bounding box center [326, 208] width 11 height 11
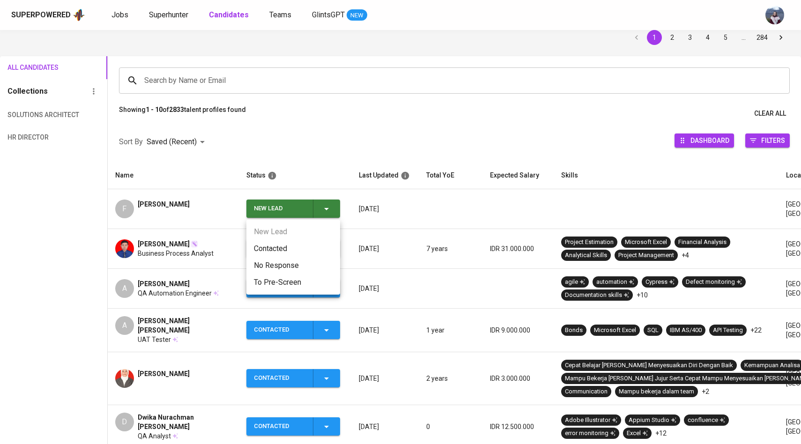
click at [286, 251] on li "Contacted" at bounding box center [293, 248] width 94 height 17
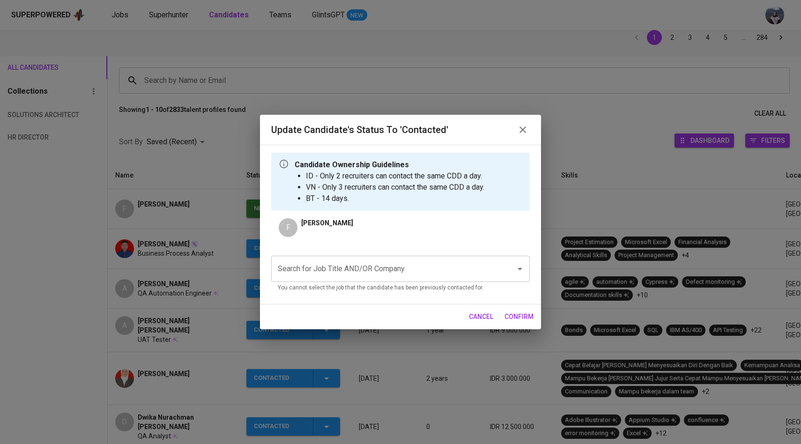
click at [347, 262] on input "Search for Job Title AND/OR Company" at bounding box center [387, 269] width 224 height 18
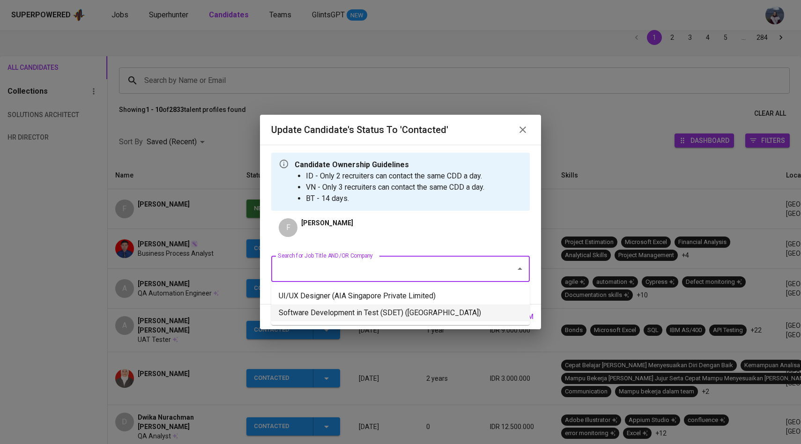
click at [351, 309] on li "Software Development in Test (SDET) ([GEOGRAPHIC_DATA])" at bounding box center [400, 312] width 258 height 17
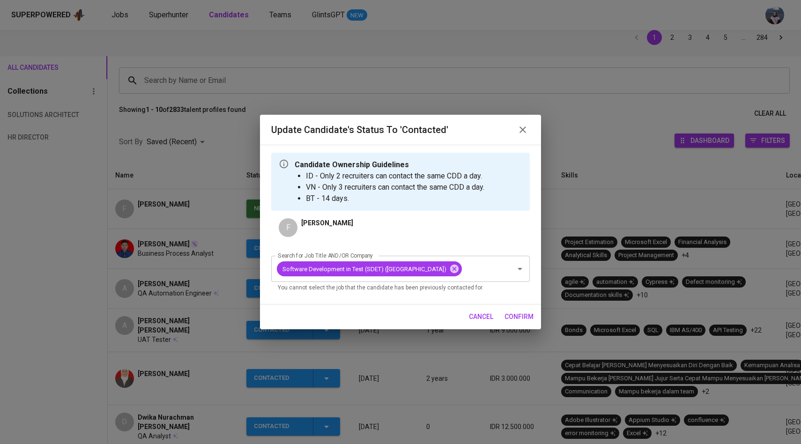
click at [516, 323] on span "confirm" at bounding box center [518, 317] width 29 height 12
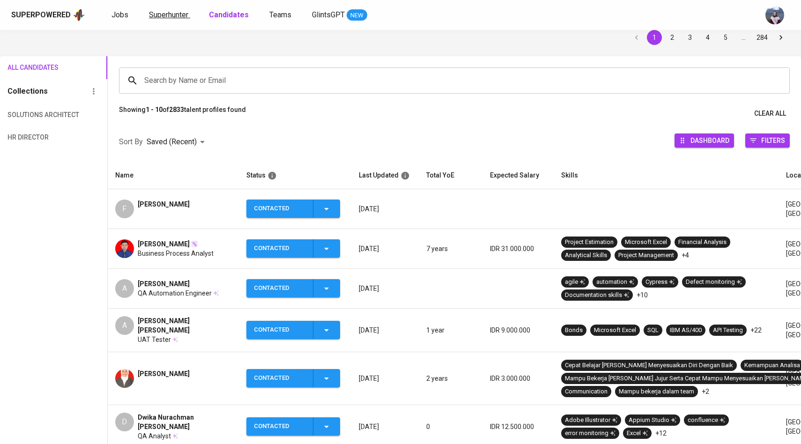
click at [180, 17] on span "Superhunter" at bounding box center [168, 14] width 39 height 9
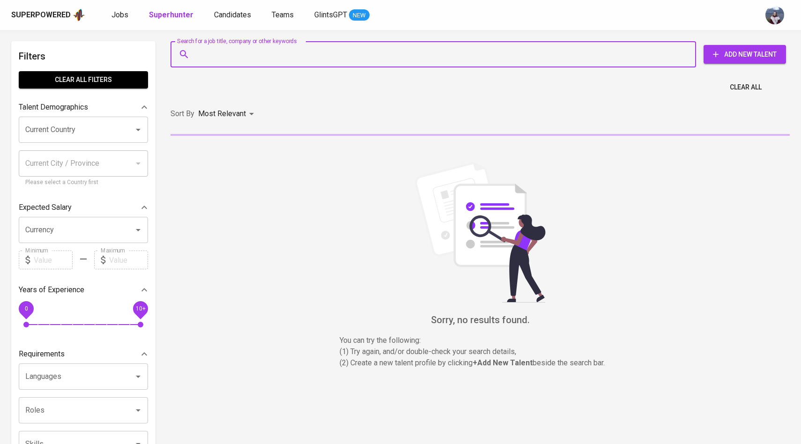
click at [208, 47] on input "Search for a job title, company or other keywords" at bounding box center [435, 54] width 484 height 18
paste input "[EMAIL_ADDRESS][DOMAIN_NAME]"
type input "[EMAIL_ADDRESS][DOMAIN_NAME]"
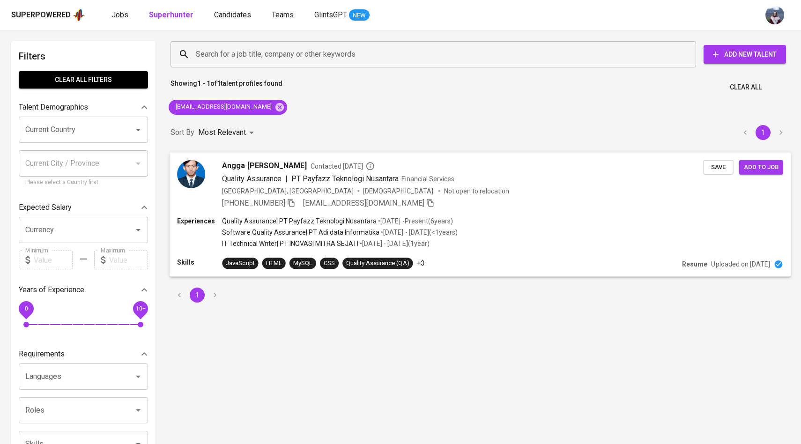
click at [200, 171] on img at bounding box center [191, 174] width 28 height 28
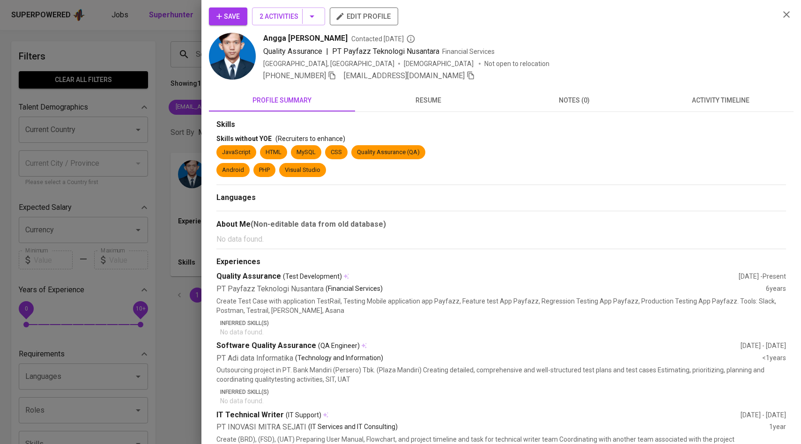
click at [697, 100] on span "activity timeline" at bounding box center [720, 101] width 135 height 12
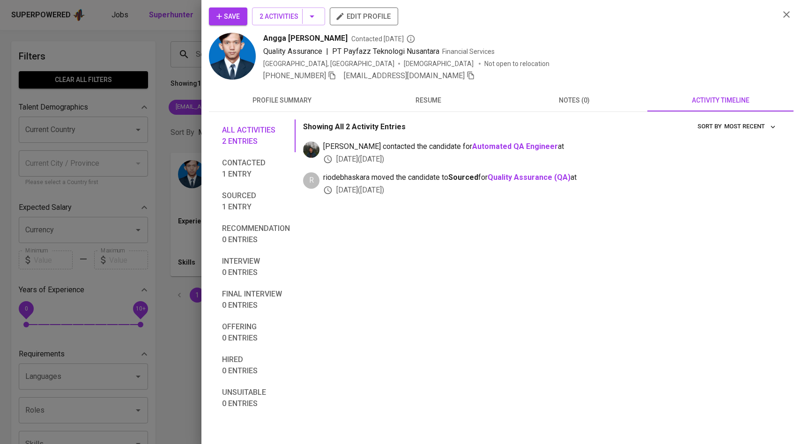
click at [234, 18] on span "Save" at bounding box center [227, 17] width 23 height 12
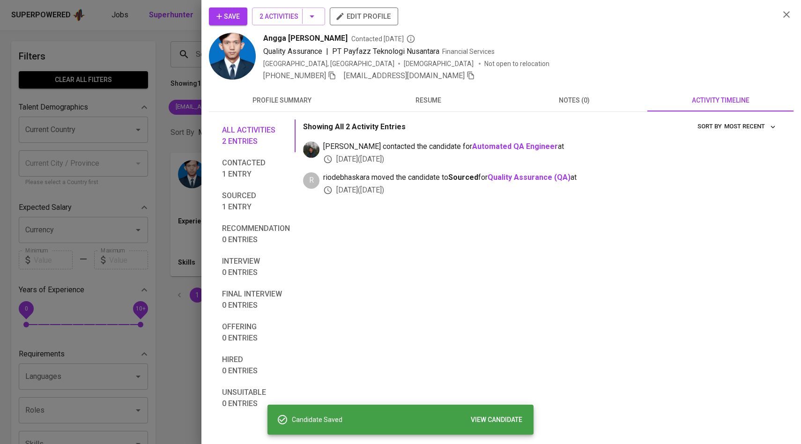
click at [148, 95] on div at bounding box center [400, 222] width 801 height 444
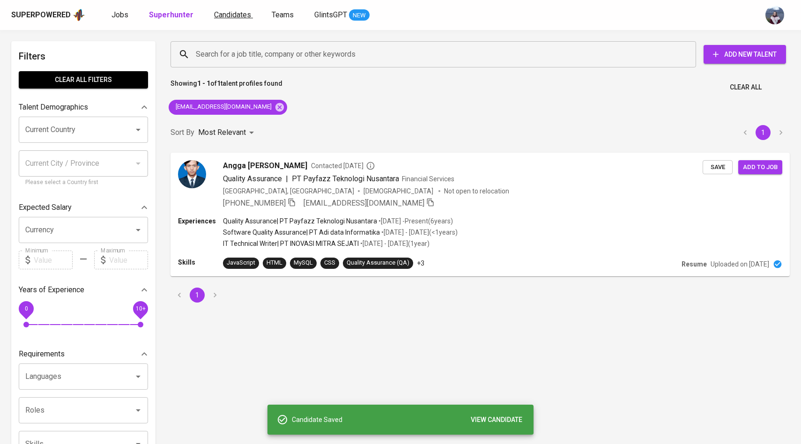
click at [238, 15] on span "Candidates" at bounding box center [232, 14] width 37 height 9
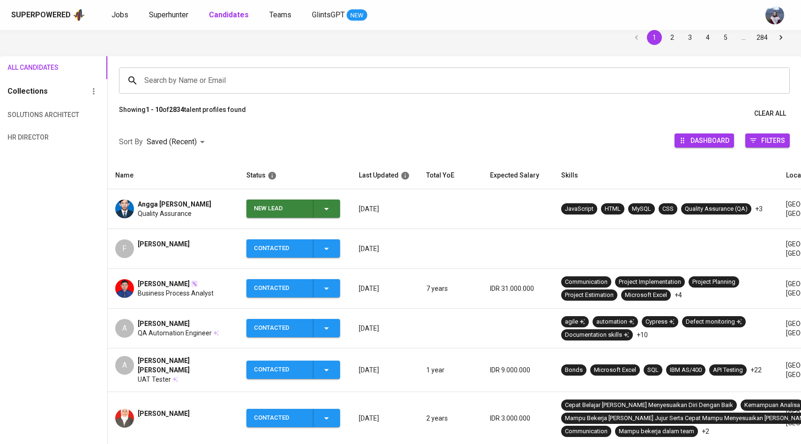
scroll to position [46, 0]
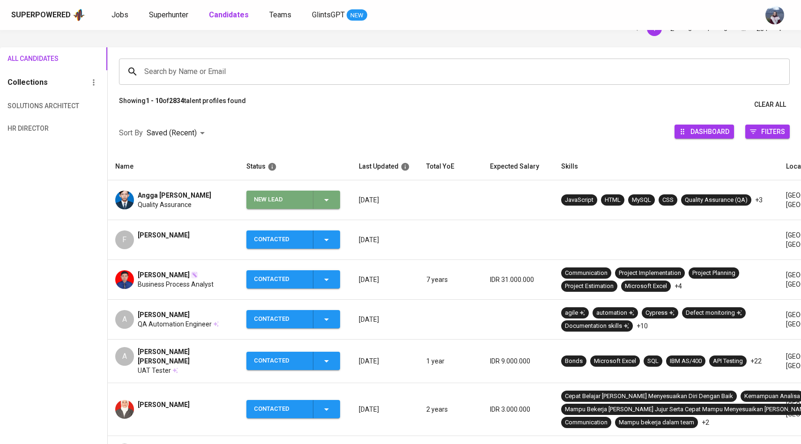
click at [330, 198] on icon "button" at bounding box center [326, 199] width 11 height 11
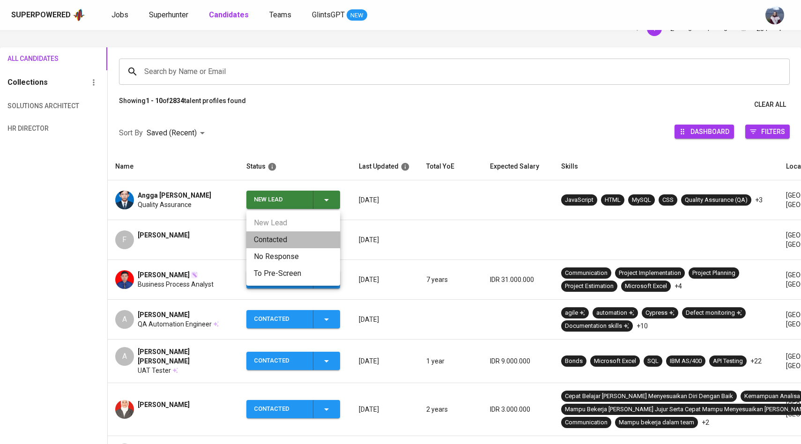
click at [277, 241] on li "Contacted" at bounding box center [293, 239] width 94 height 17
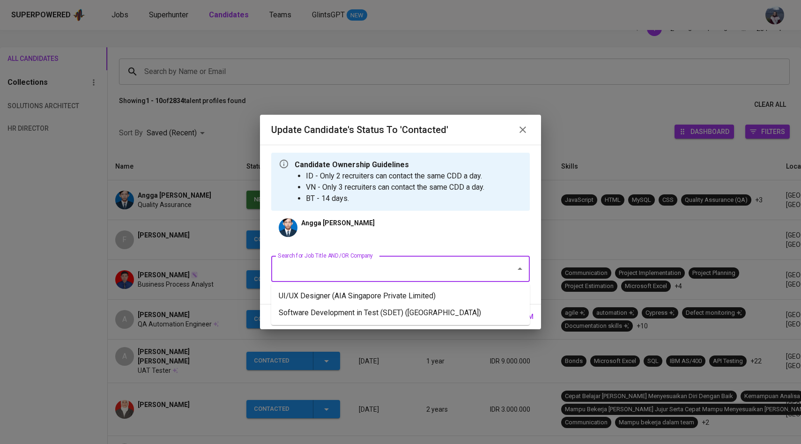
click at [332, 276] on input "Search for Job Title AND/OR Company" at bounding box center [387, 269] width 224 height 18
click at [342, 315] on li "Software Development in Test (SDET) ([GEOGRAPHIC_DATA])" at bounding box center [400, 312] width 258 height 17
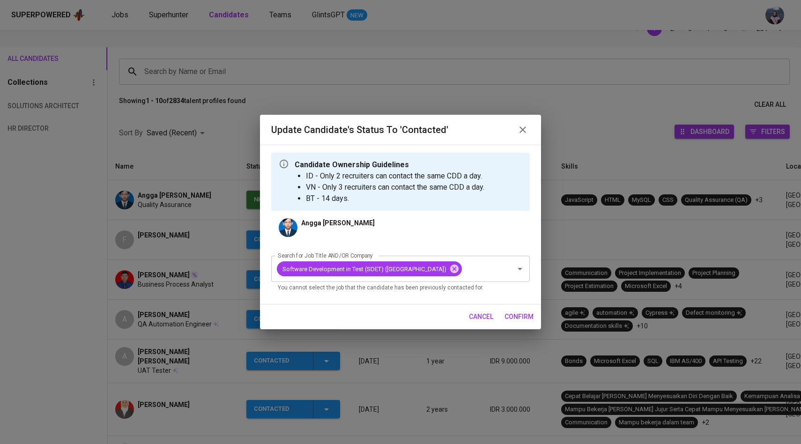
click at [526, 323] on span "confirm" at bounding box center [518, 317] width 29 height 12
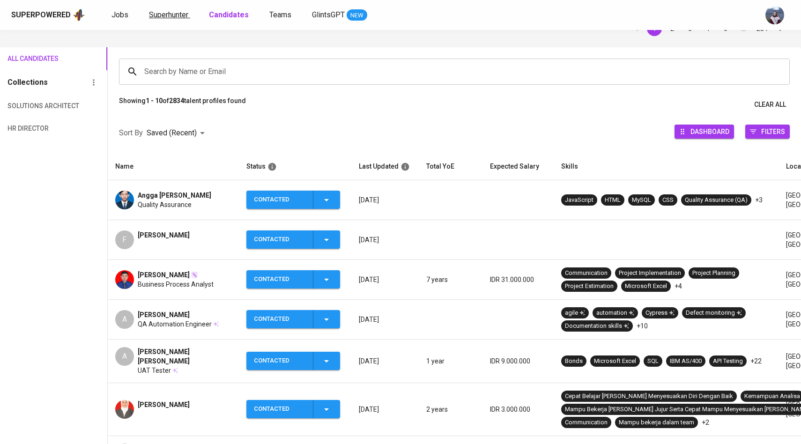
click at [170, 14] on span "Superhunter" at bounding box center [168, 14] width 39 height 9
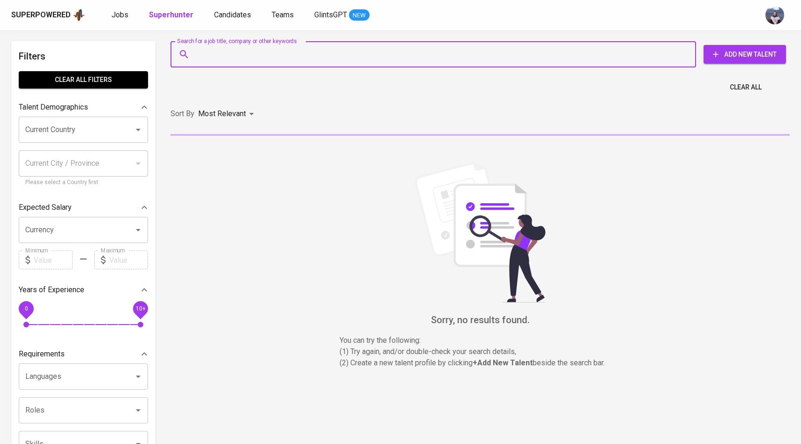
click at [221, 54] on input "Search for a job title, company or other keywords" at bounding box center [435, 54] width 484 height 18
paste input "[EMAIL_ADDRESS][DOMAIN_NAME]"
type input "[EMAIL_ADDRESS][DOMAIN_NAME]"
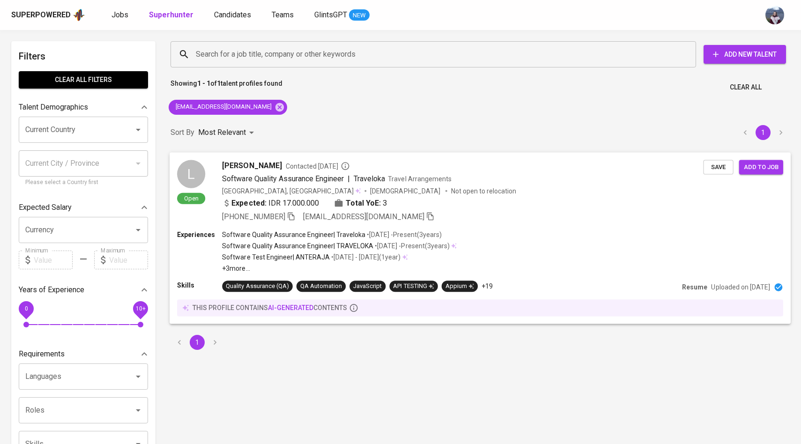
click at [192, 162] on div "L" at bounding box center [191, 174] width 28 height 28
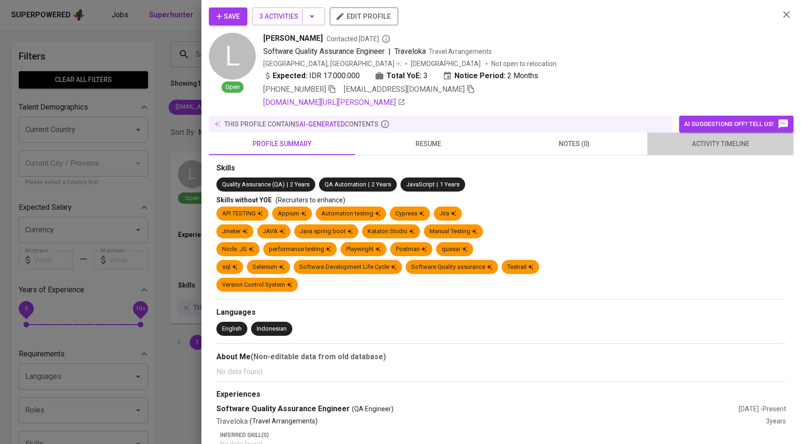
click at [698, 140] on span "activity timeline" at bounding box center [720, 144] width 135 height 12
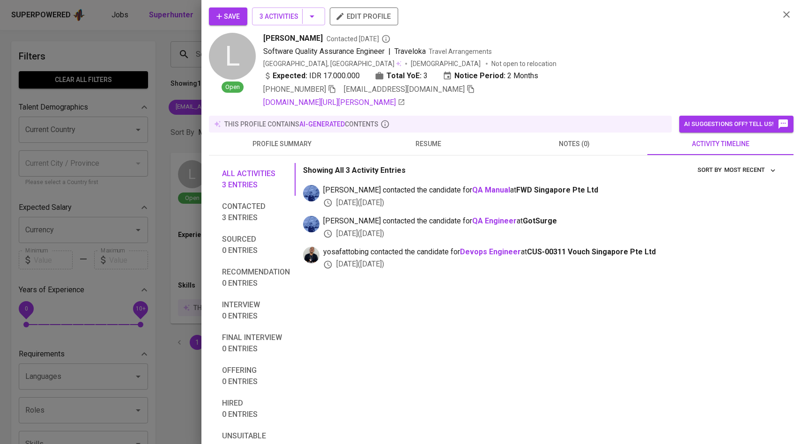
click at [238, 15] on span "Save" at bounding box center [227, 17] width 23 height 12
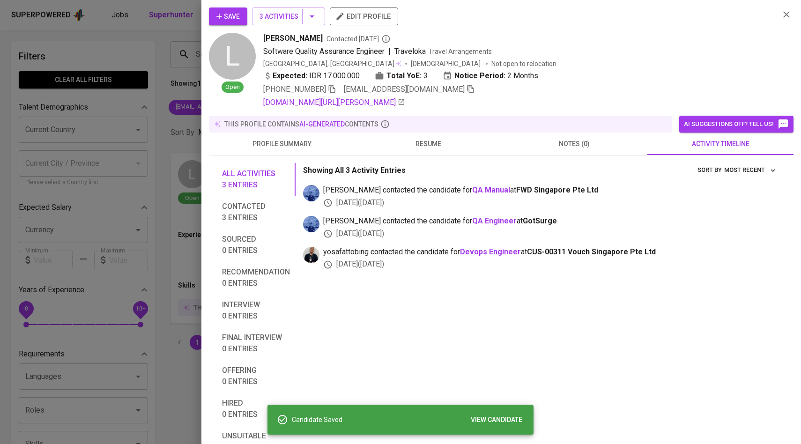
click at [144, 92] on div at bounding box center [400, 222] width 801 height 444
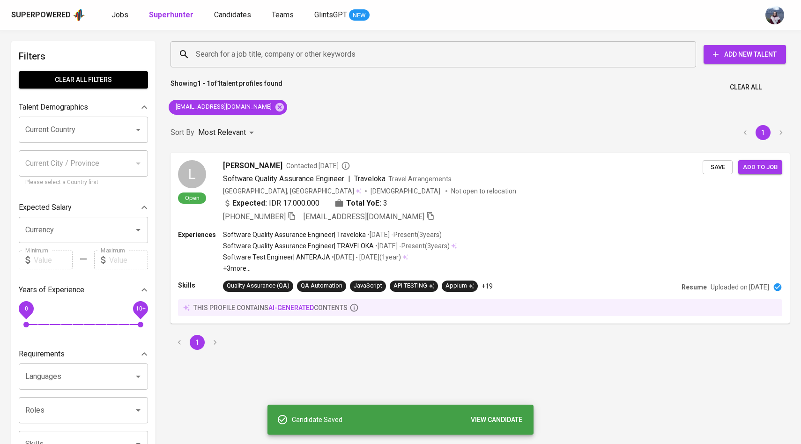
click at [236, 15] on span "Candidates" at bounding box center [232, 14] width 37 height 9
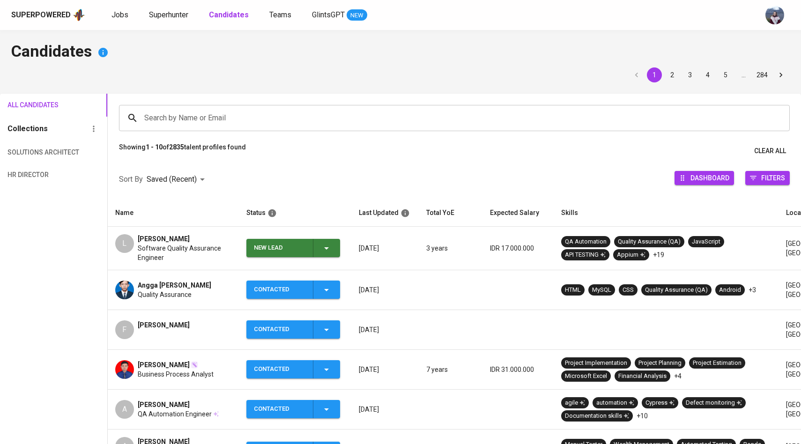
click at [330, 249] on icon "button" at bounding box center [326, 248] width 11 height 11
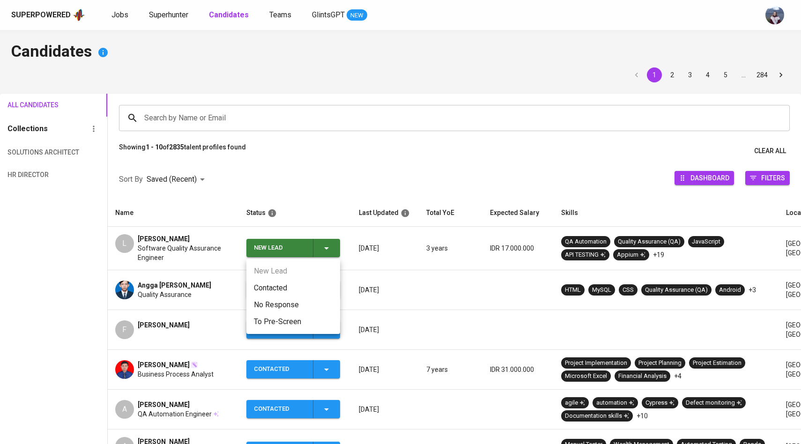
click at [274, 287] on li "Contacted" at bounding box center [293, 287] width 94 height 17
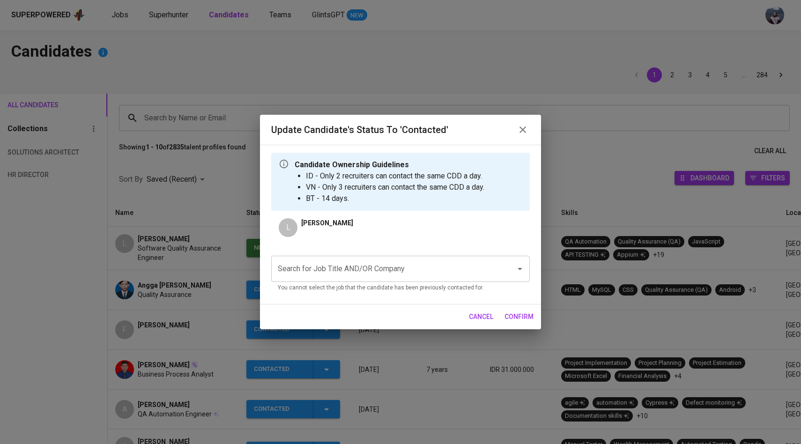
click at [327, 275] on input "Search for Job Title AND/OR Company" at bounding box center [387, 269] width 224 height 18
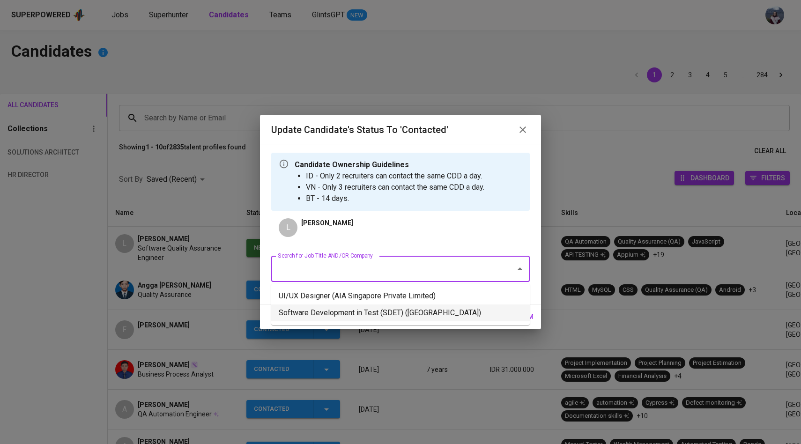
click at [333, 310] on li "Software Development in Test (SDET) ([GEOGRAPHIC_DATA])" at bounding box center [400, 312] width 258 height 17
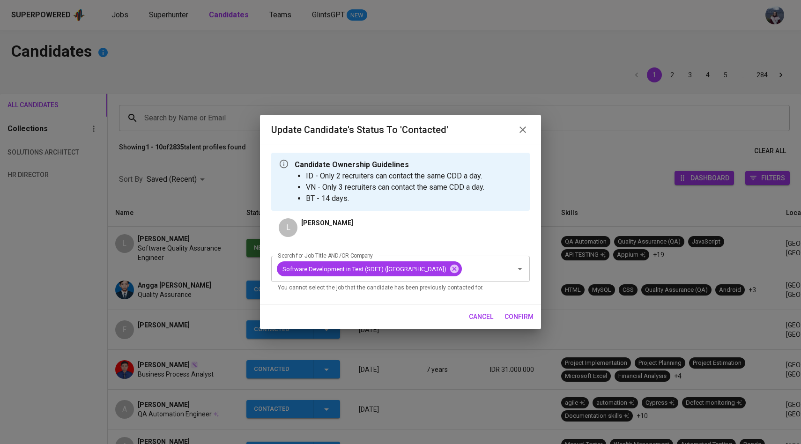
click at [522, 323] on span "confirm" at bounding box center [518, 317] width 29 height 12
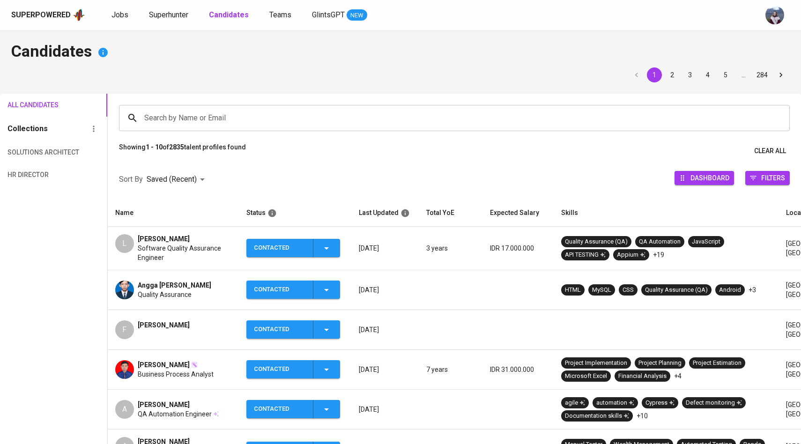
click at [133, 241] on div "L" at bounding box center [124, 243] width 19 height 19
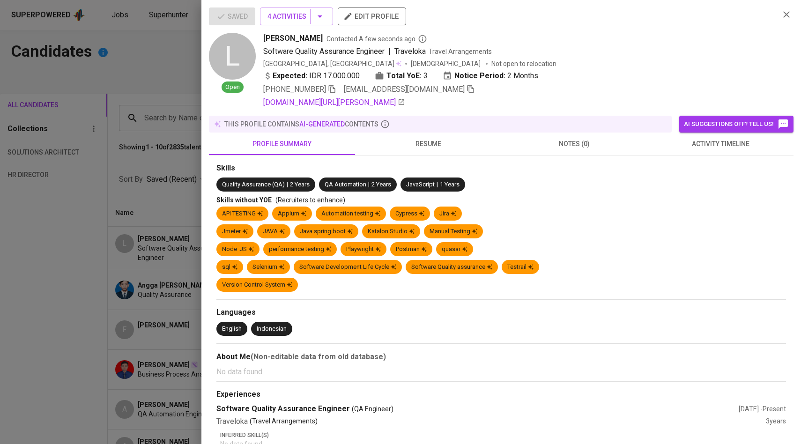
click at [108, 128] on div at bounding box center [400, 222] width 801 height 444
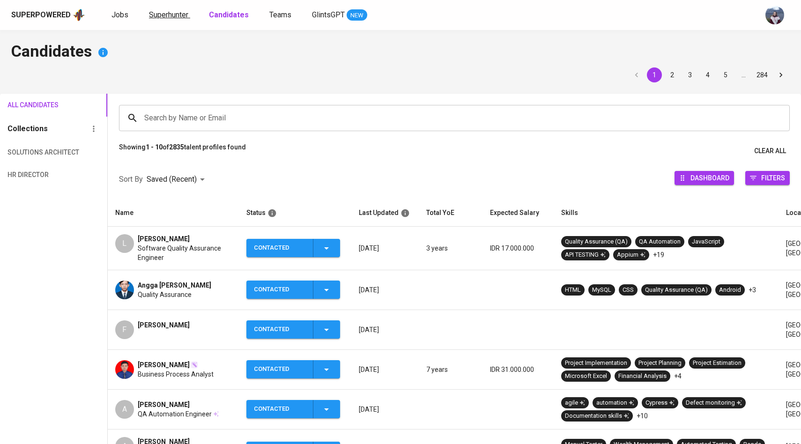
click at [177, 15] on span "Superhunter" at bounding box center [168, 14] width 39 height 9
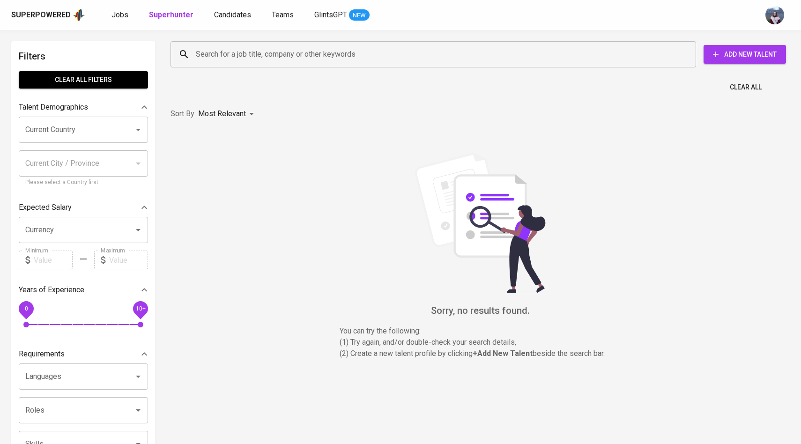
click at [205, 49] on input "Search for a job title, company or other keywords" at bounding box center [435, 54] width 484 height 18
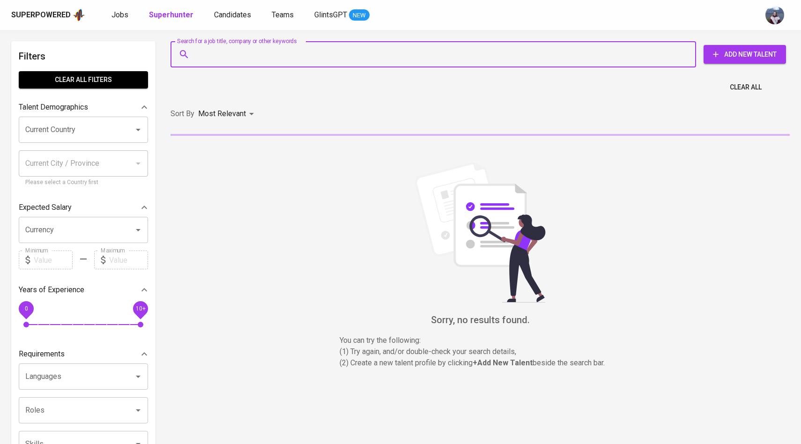
paste input "[EMAIL_ADDRESS][DOMAIN_NAME]"
type input "[EMAIL_ADDRESS][DOMAIN_NAME]"
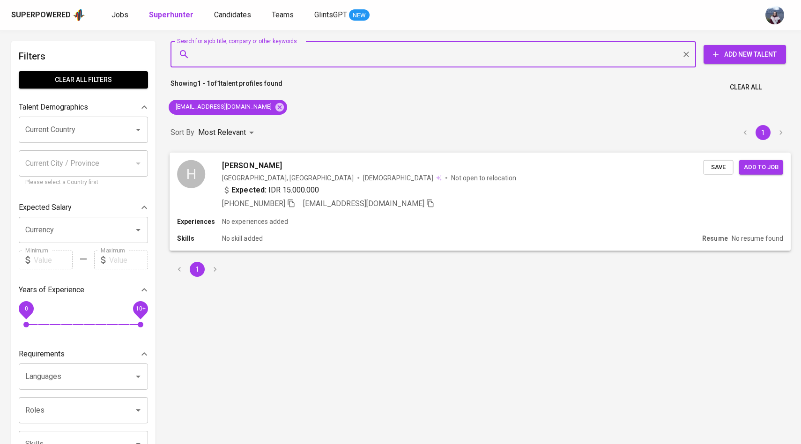
click at [195, 170] on div "H" at bounding box center [191, 174] width 28 height 28
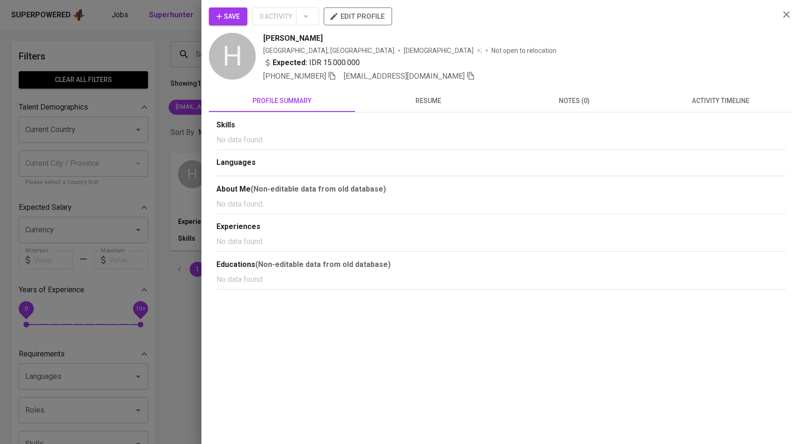
click at [705, 103] on span "activity timeline" at bounding box center [720, 101] width 135 height 12
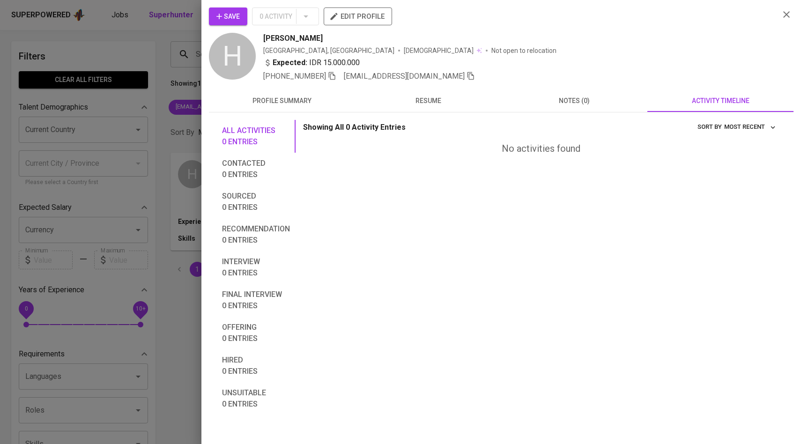
click at [218, 14] on icon "button" at bounding box center [218, 16] width 9 height 9
click at [165, 61] on div at bounding box center [400, 222] width 801 height 444
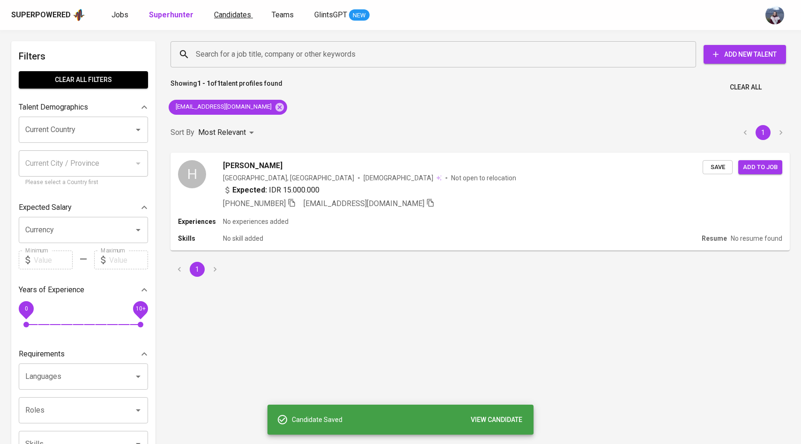
click at [224, 14] on span "Candidates" at bounding box center [232, 14] width 37 height 9
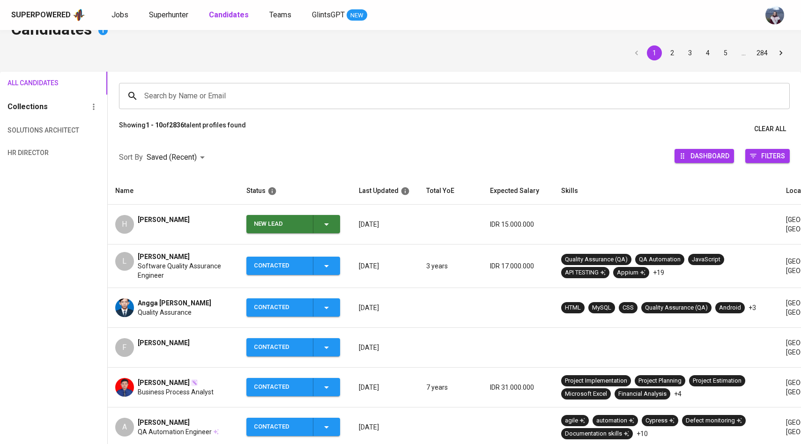
scroll to position [38, 0]
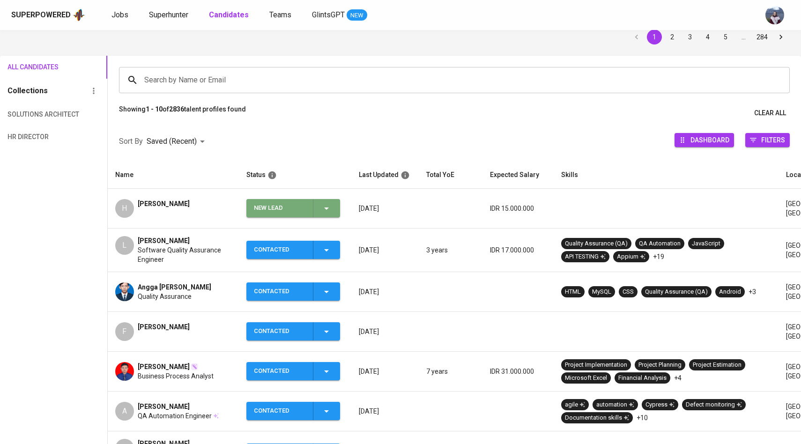
click at [330, 209] on icon "button" at bounding box center [326, 208] width 11 height 11
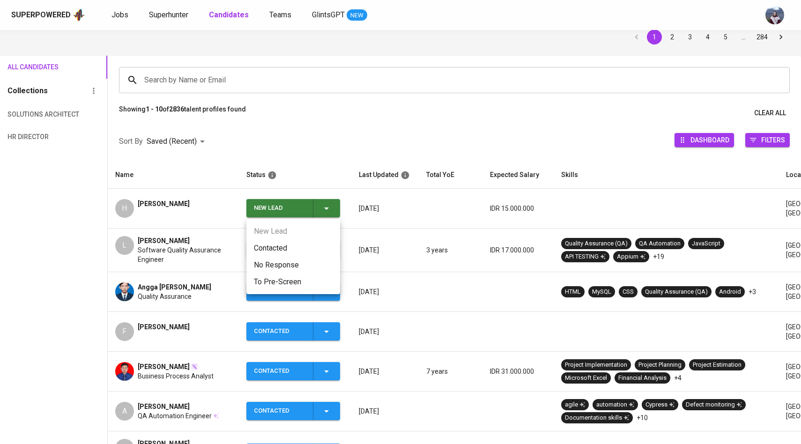
click at [274, 244] on li "Contacted" at bounding box center [293, 248] width 94 height 17
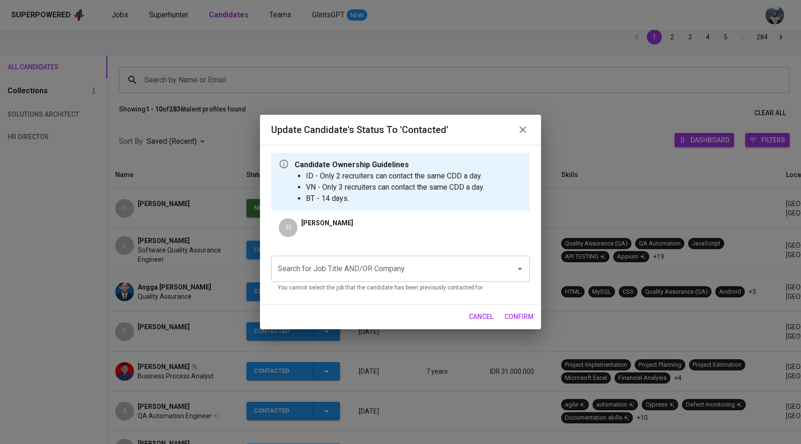
click at [320, 266] on input "Search for Job Title AND/OR Company" at bounding box center [387, 269] width 224 height 18
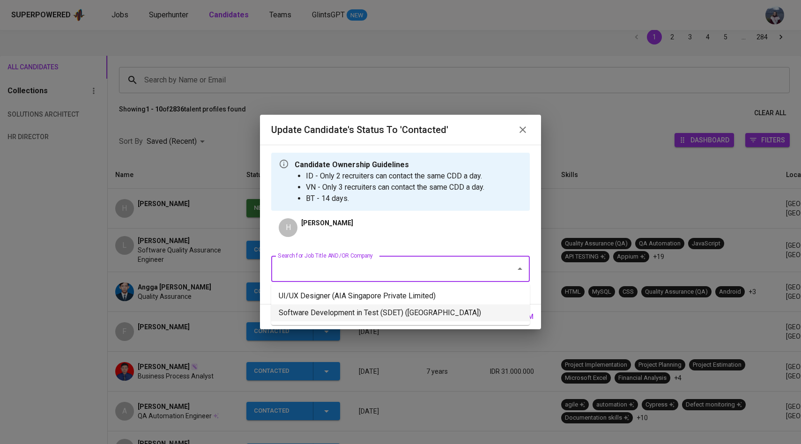
click at [333, 308] on li "Software Development in Test (SDET) ([GEOGRAPHIC_DATA])" at bounding box center [400, 312] width 258 height 17
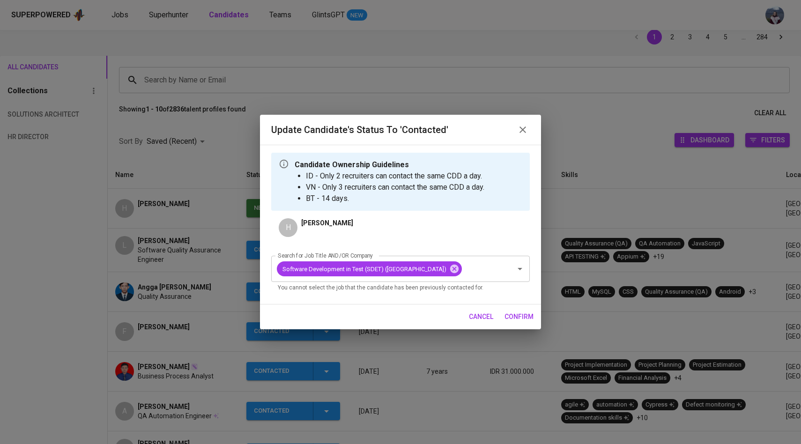
click at [514, 323] on span "confirm" at bounding box center [518, 317] width 29 height 12
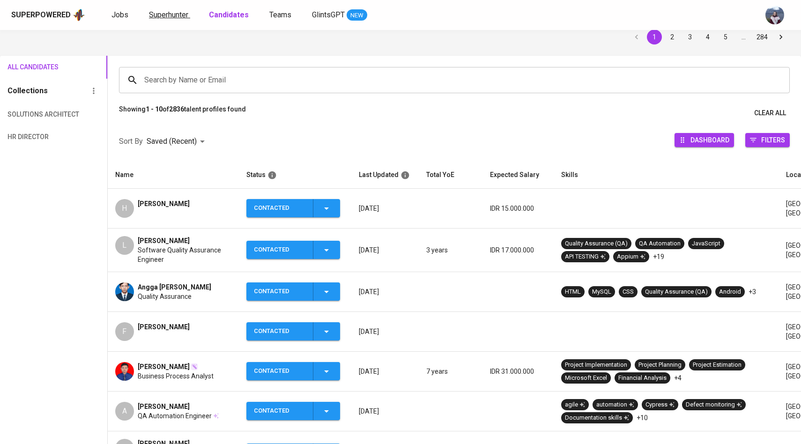
click at [176, 10] on span "Superhunter" at bounding box center [168, 14] width 39 height 9
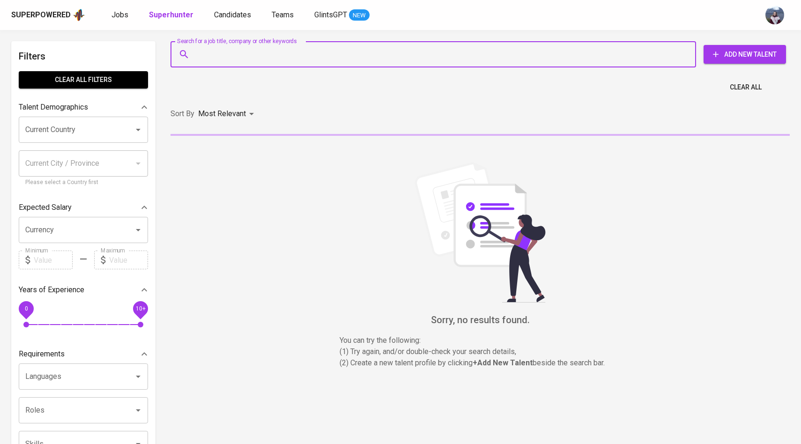
click at [223, 50] on input "Search for a job title, company or other keywords" at bounding box center [435, 54] width 484 height 18
paste input "noverio_rio@yahoo.com"
type input "noverio_rio@yahoo.com"
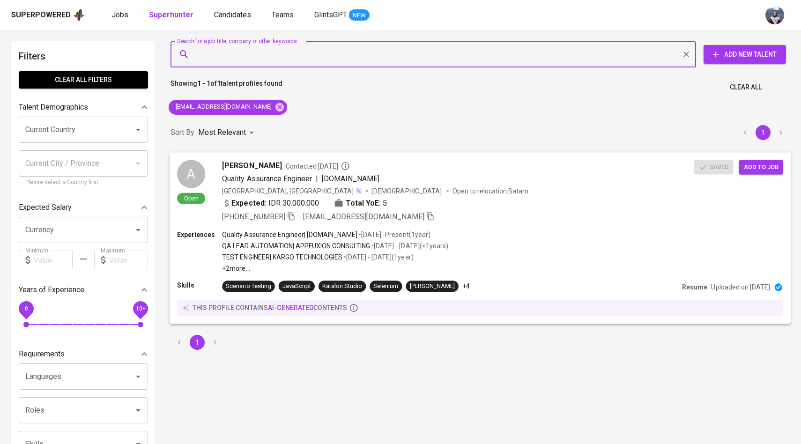
click at [205, 188] on div "A Open" at bounding box center [191, 182] width 28 height 45
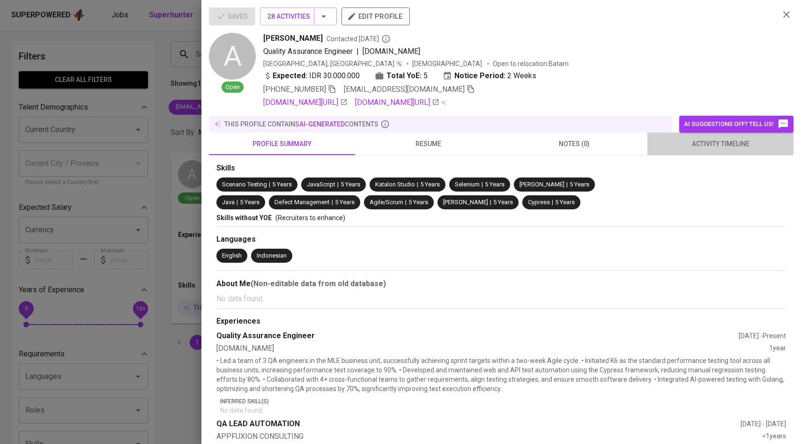
click at [712, 152] on button "activity timeline" at bounding box center [720, 143] width 146 height 22
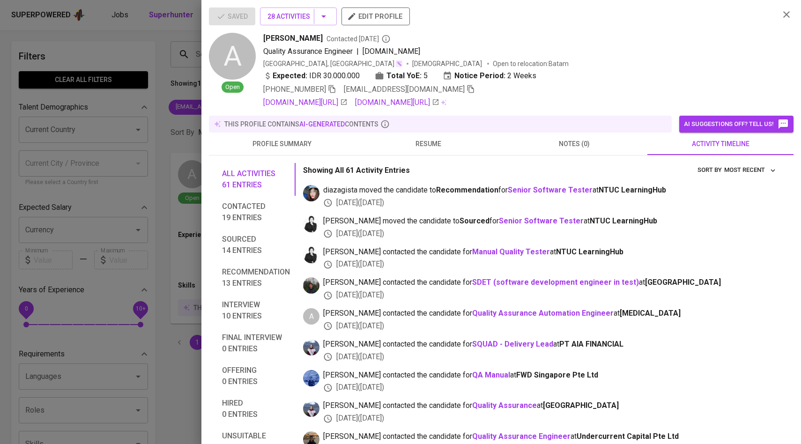
click at [118, 196] on div at bounding box center [400, 222] width 801 height 444
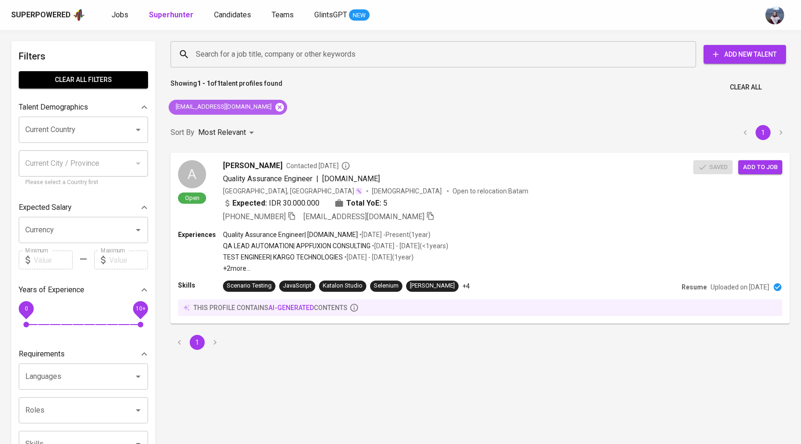
click at [275, 109] on icon at bounding box center [279, 107] width 8 height 8
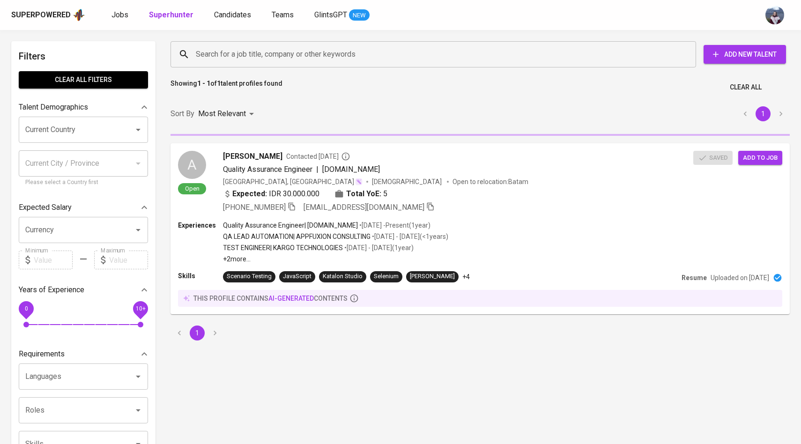
click at [250, 57] on input "Search for a job title, company or other keywords" at bounding box center [435, 54] width 484 height 18
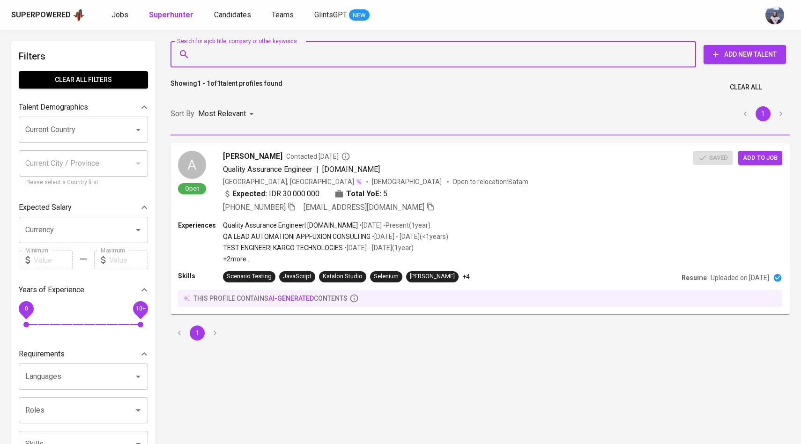
paste input "[EMAIL_ADDRESS][DOMAIN_NAME]"
type input "[EMAIL_ADDRESS][DOMAIN_NAME]"
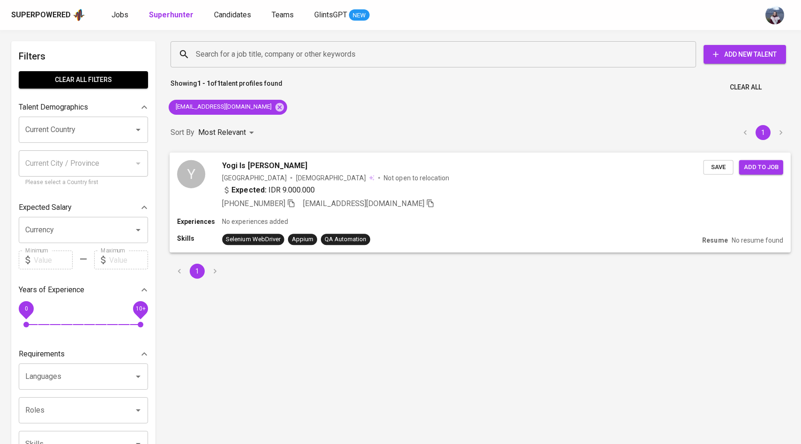
click at [201, 180] on div "Y" at bounding box center [191, 174] width 28 height 28
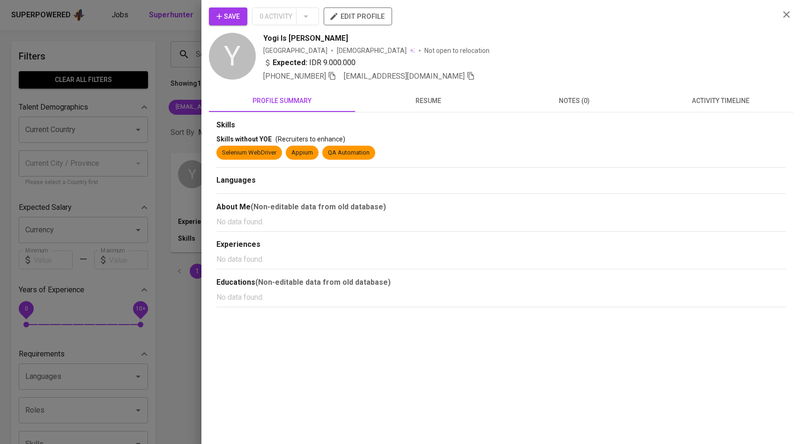
click at [686, 111] on button "activity timeline" at bounding box center [720, 100] width 146 height 22
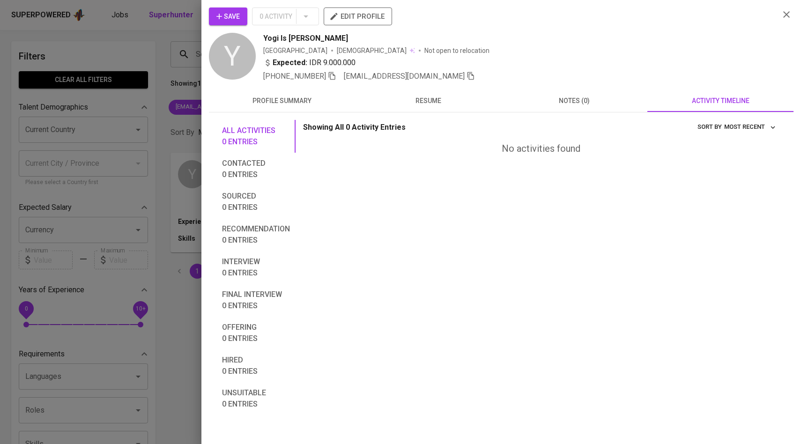
click at [231, 21] on span "Save" at bounding box center [227, 17] width 23 height 12
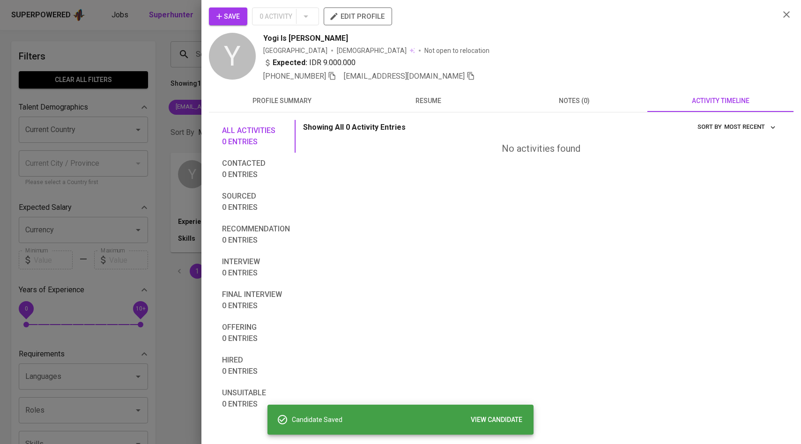
click at [168, 116] on div at bounding box center [400, 222] width 801 height 444
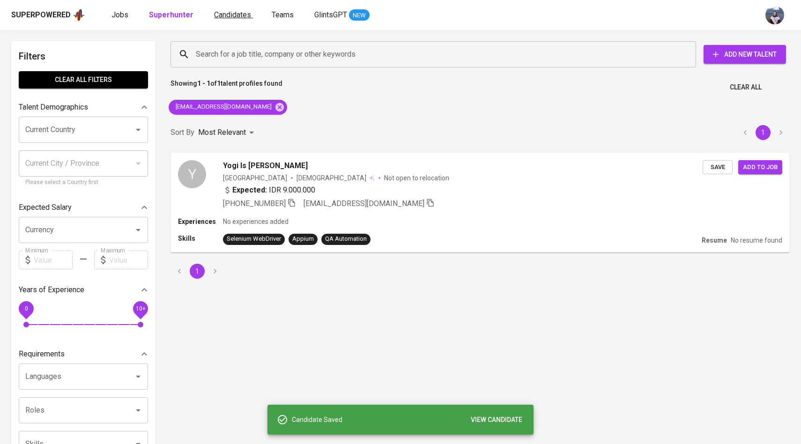
click at [242, 15] on span "Candidates" at bounding box center [232, 14] width 37 height 9
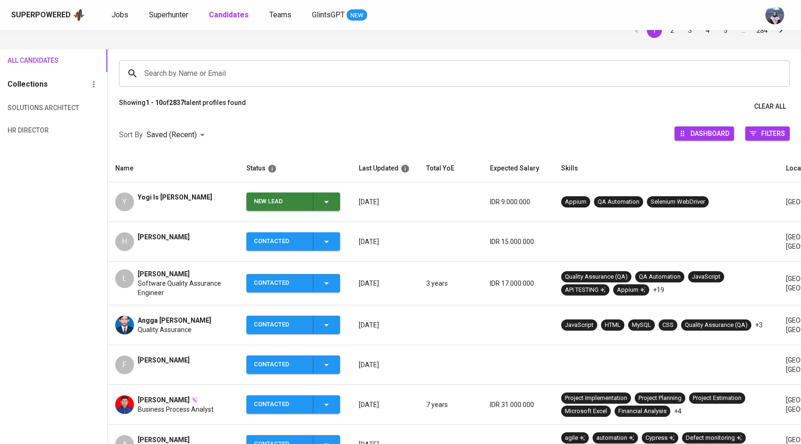
scroll to position [53, 0]
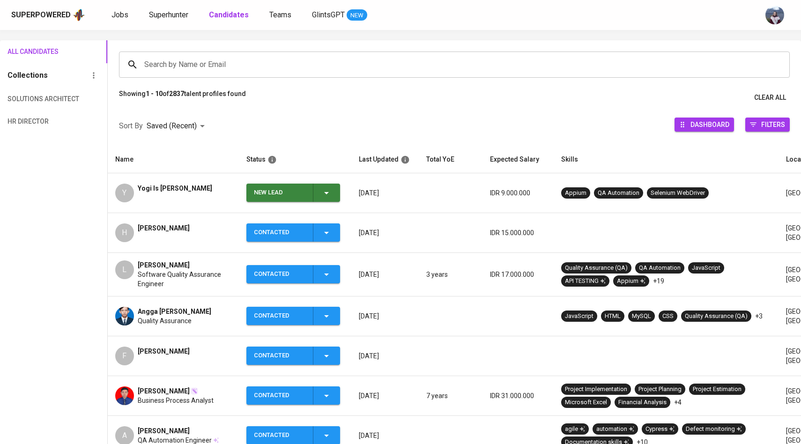
click at [330, 196] on icon "button" at bounding box center [326, 192] width 11 height 11
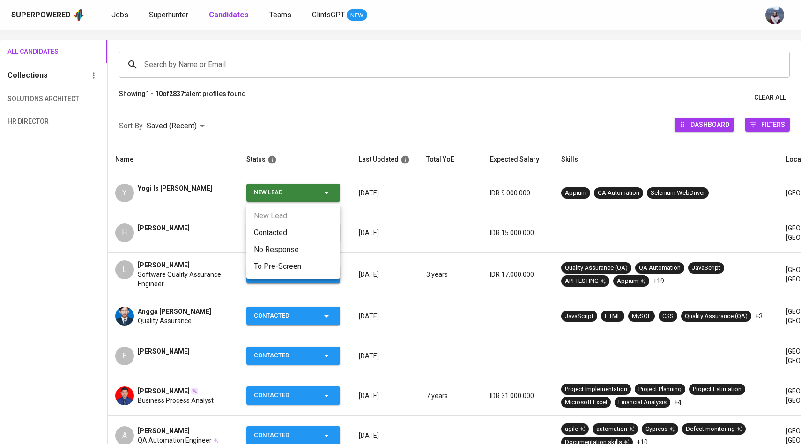
click at [282, 235] on li "Contacted" at bounding box center [293, 232] width 94 height 17
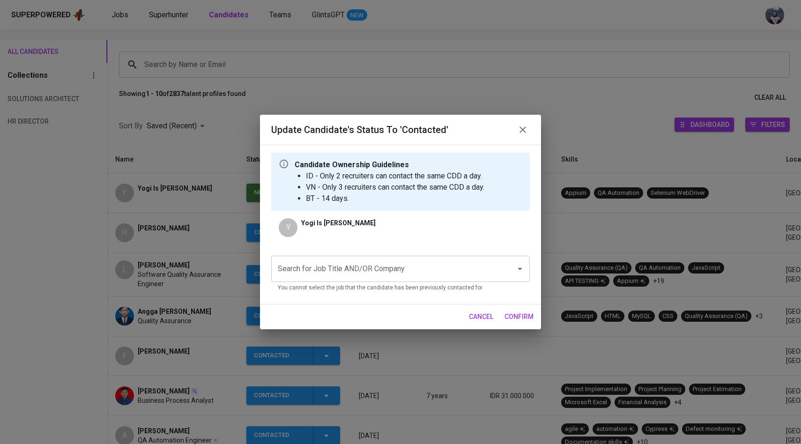
click at [347, 275] on input "Search for Job Title AND/OR Company" at bounding box center [387, 269] width 224 height 18
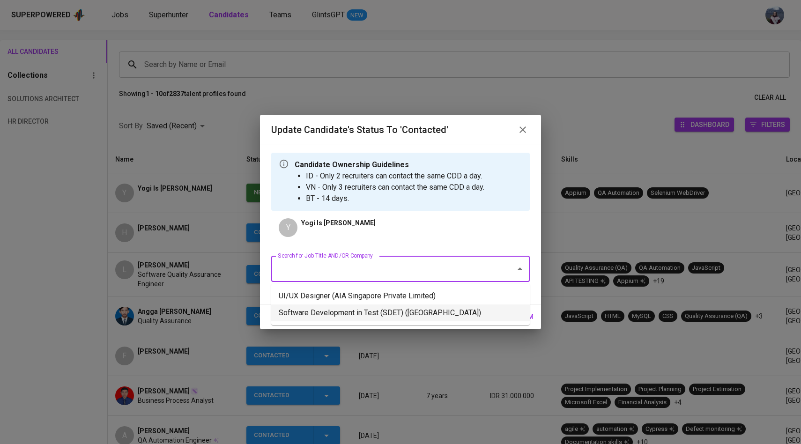
click at [357, 308] on li "Software Development in Test (SDET) ([GEOGRAPHIC_DATA])" at bounding box center [400, 312] width 258 height 17
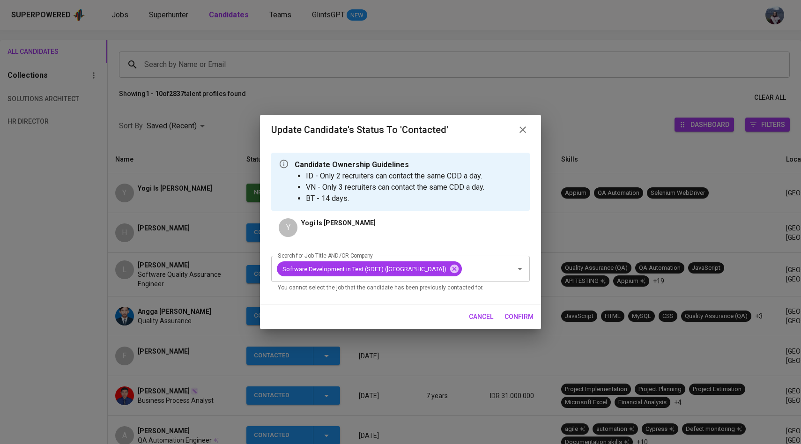
click at [518, 323] on span "confirm" at bounding box center [518, 317] width 29 height 12
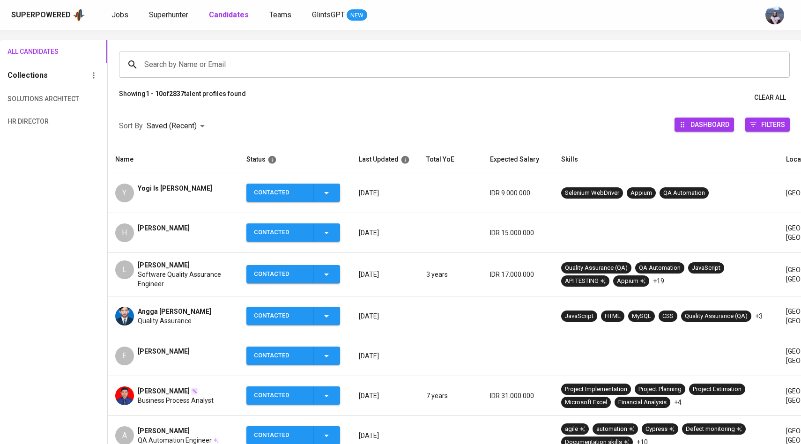
click at [179, 12] on span "Superhunter" at bounding box center [168, 14] width 39 height 9
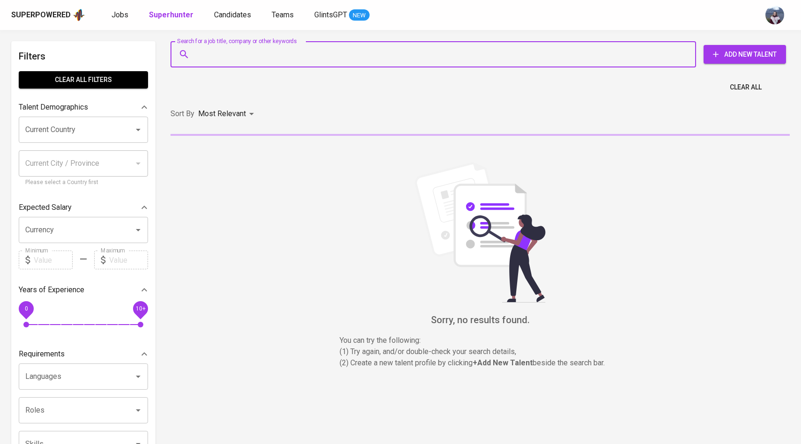
click at [218, 58] on input "Search for a job title, company or other keywords" at bounding box center [435, 54] width 484 height 18
paste input "dandynorbert8@gmail.com"
type input "dandynorbert8@gmail.com"
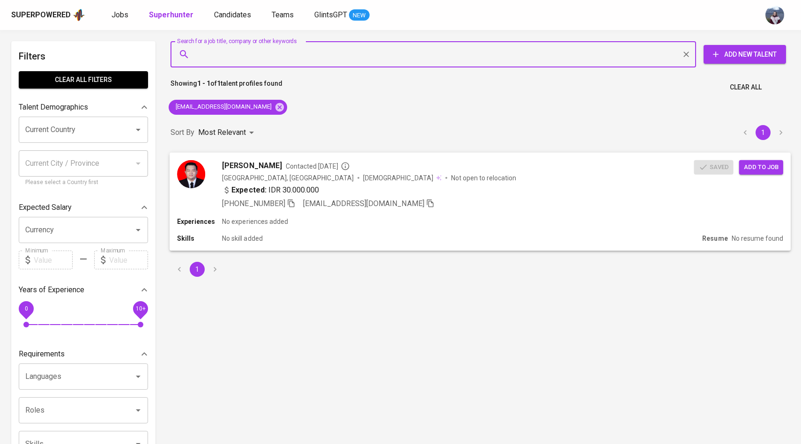
click at [213, 175] on div "Dandy Norbert Contacted 6 months ago Indonesia, Tangerang Selatan Male Not open…" at bounding box center [435, 184] width 516 height 49
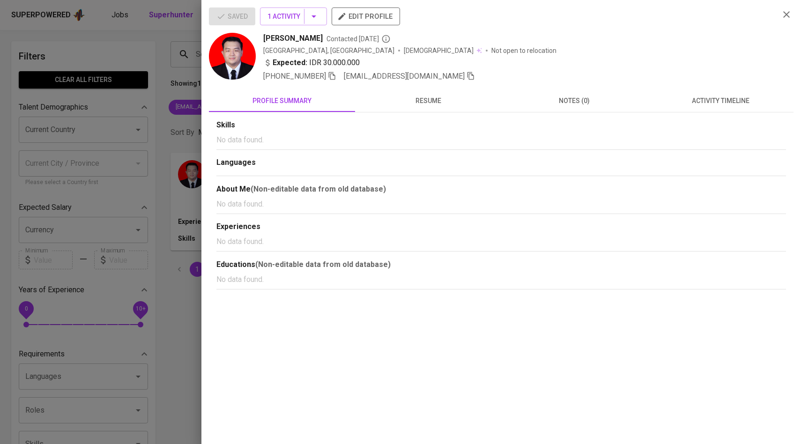
click at [706, 110] on button "activity timeline" at bounding box center [720, 100] width 146 height 22
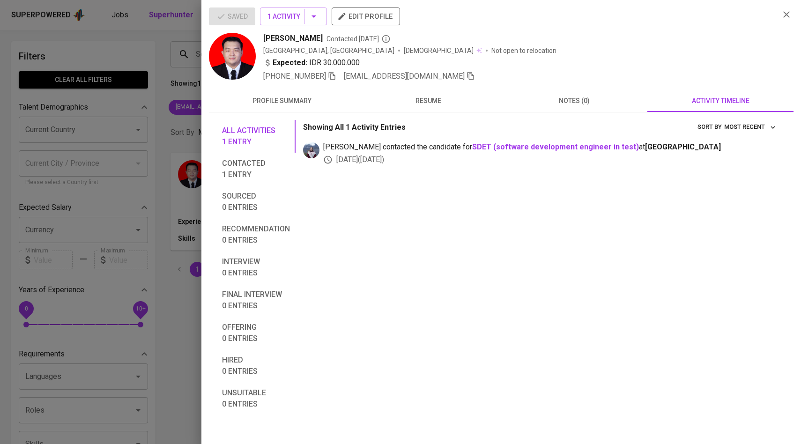
click at [335, 71] on span "+62 853-7606-0295" at bounding box center [299, 76] width 73 height 11
click at [335, 76] on icon "button" at bounding box center [332, 76] width 8 height 8
click at [191, 74] on div at bounding box center [400, 222] width 801 height 444
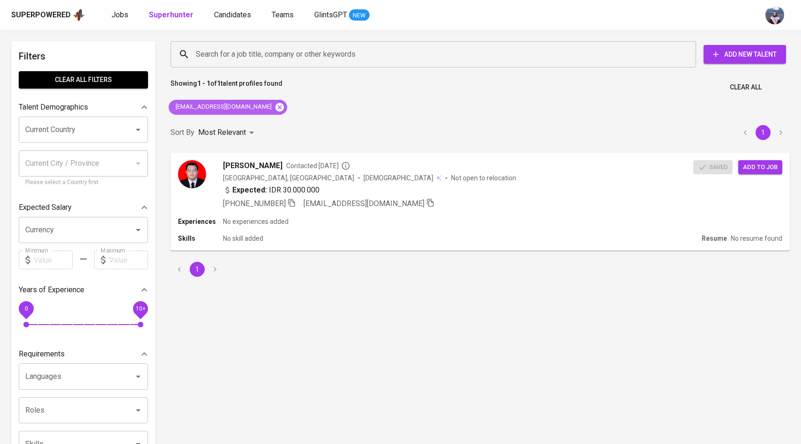
click at [274, 105] on icon at bounding box center [279, 107] width 10 height 10
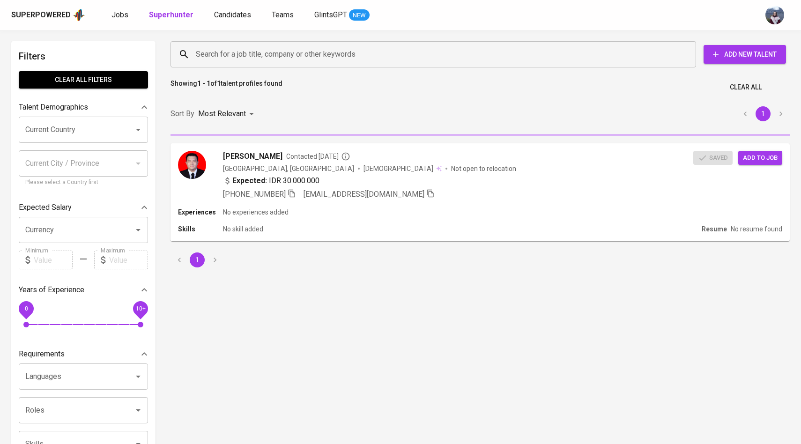
click at [266, 57] on input "Search for a job title, company or other keywords" at bounding box center [435, 54] width 484 height 18
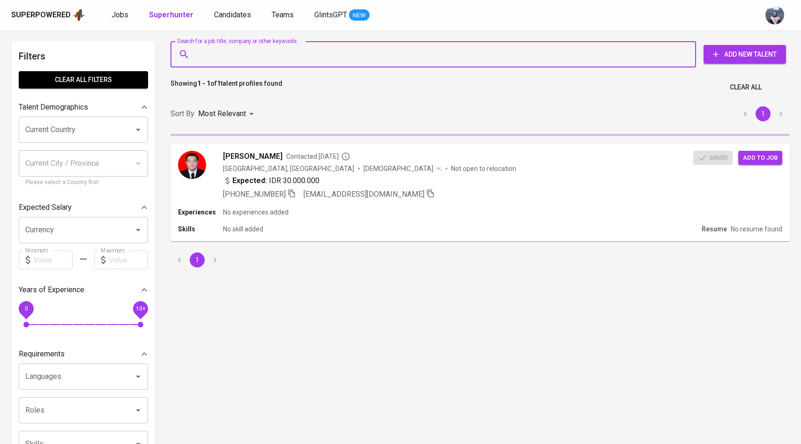
paste input "fatahillahardhi@outlook.com"
type input "fatahillahardhi@outlook.com"
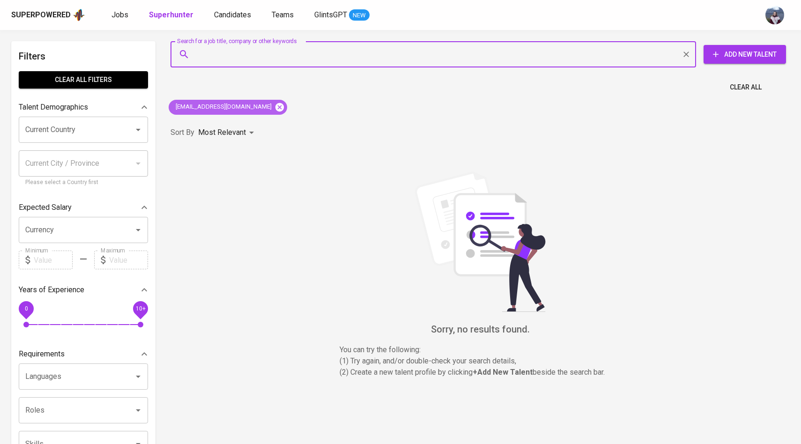
click at [275, 110] on icon at bounding box center [279, 107] width 8 height 8
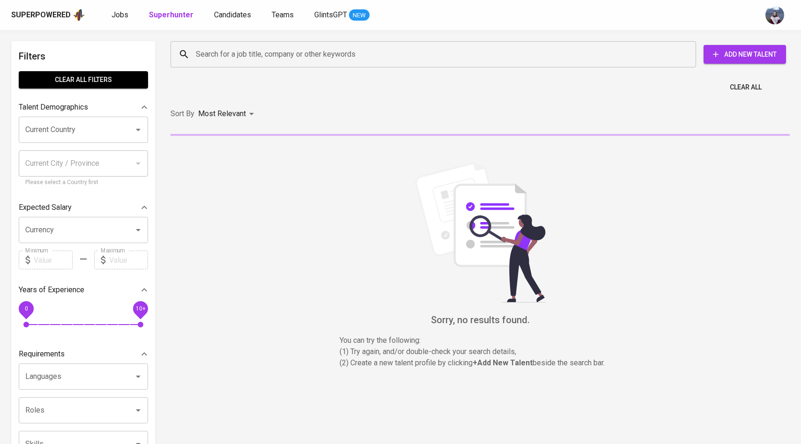
click at [279, 60] on input "Search for a job title, company or other keywords" at bounding box center [435, 54] width 484 height 18
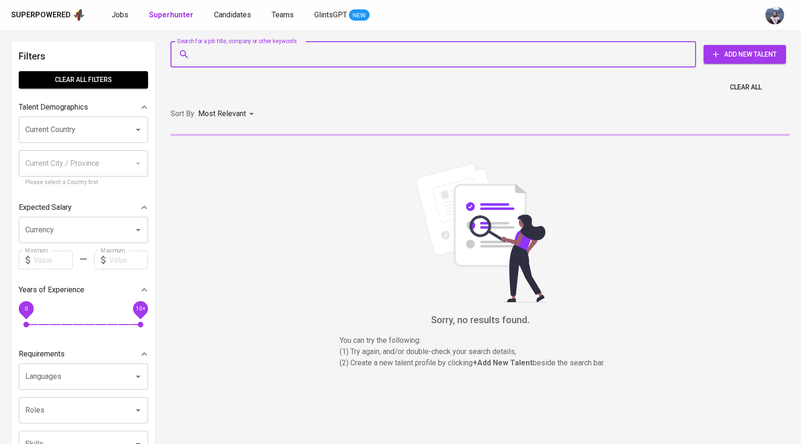
paste input "[EMAIL_ADDRESS][DOMAIN_NAME]"
type input "[EMAIL_ADDRESS][DOMAIN_NAME]"
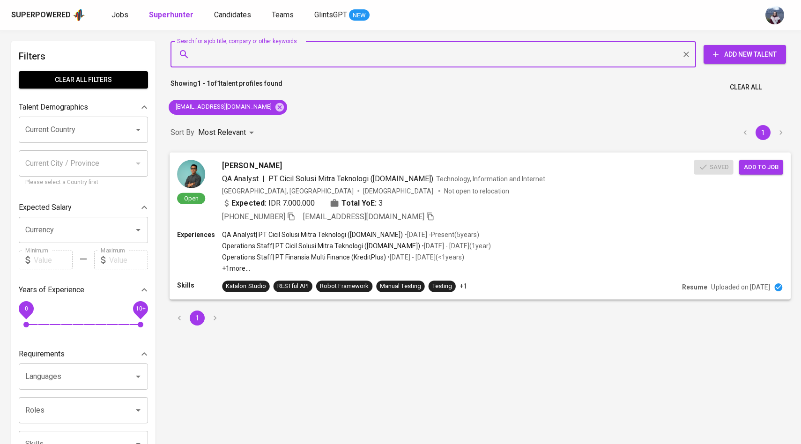
click at [198, 182] on img at bounding box center [191, 174] width 28 height 28
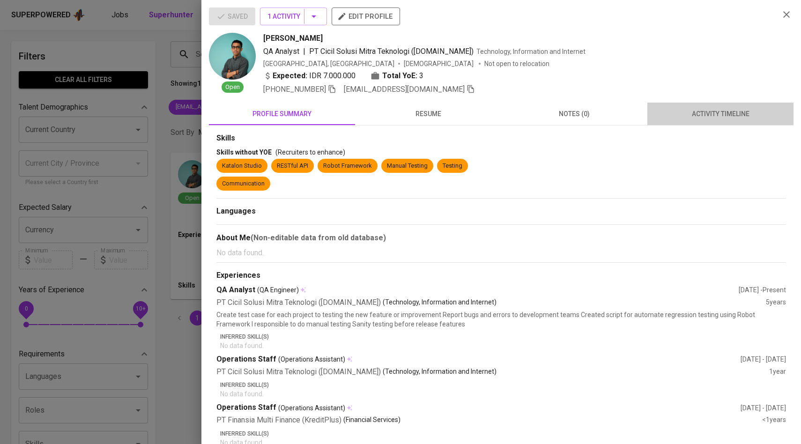
click at [708, 118] on span "activity timeline" at bounding box center [720, 114] width 135 height 12
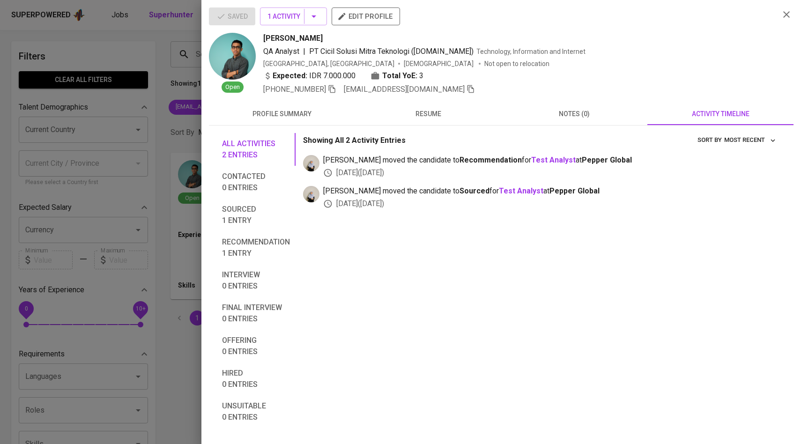
click at [181, 173] on div at bounding box center [400, 222] width 801 height 444
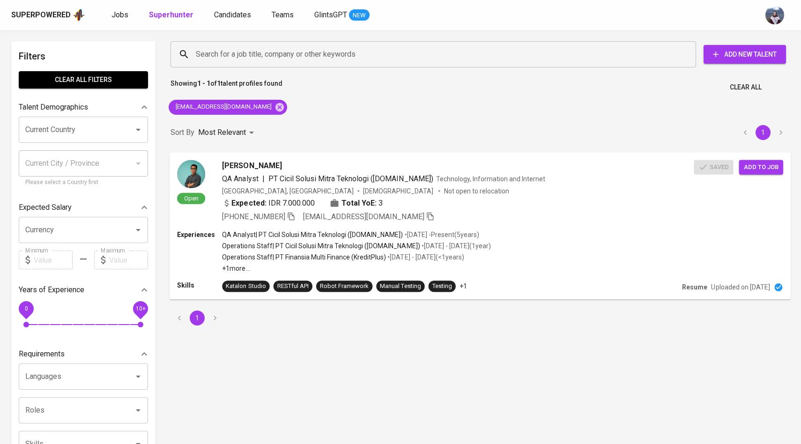
click at [201, 172] on img at bounding box center [191, 174] width 28 height 28
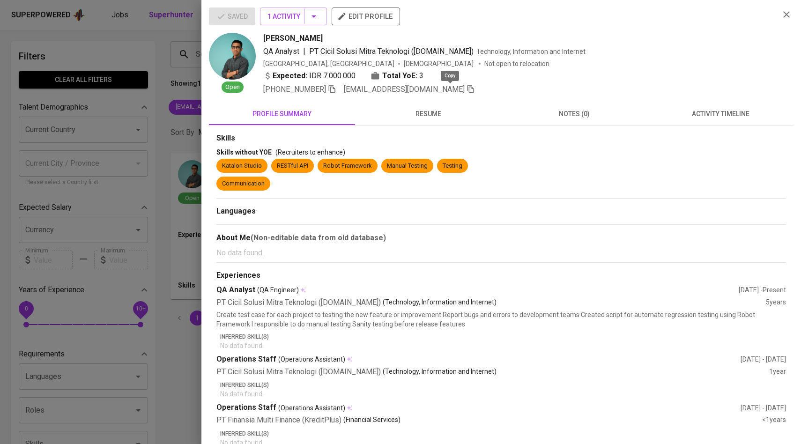
click at [466, 90] on icon "button" at bounding box center [470, 89] width 8 height 8
click at [141, 129] on div at bounding box center [400, 222] width 801 height 444
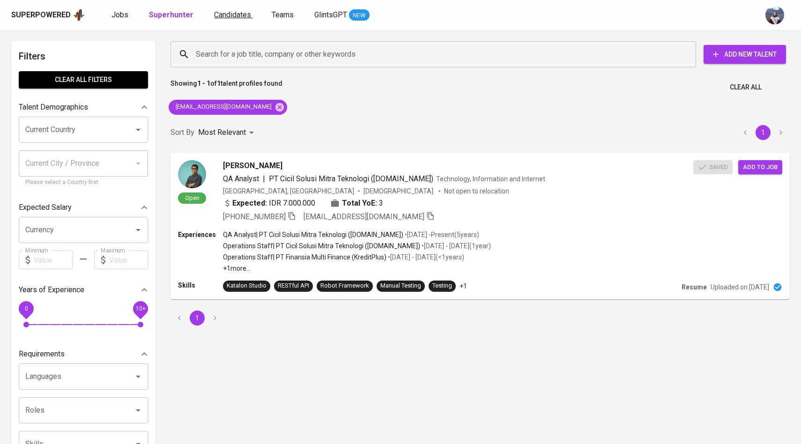
click at [237, 18] on span "Candidates" at bounding box center [232, 14] width 37 height 9
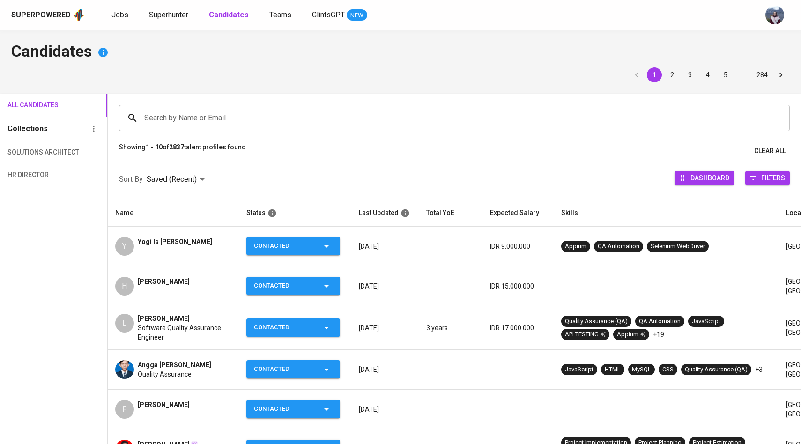
click at [272, 126] on input "Search by Name or Email" at bounding box center [456, 118] width 629 height 18
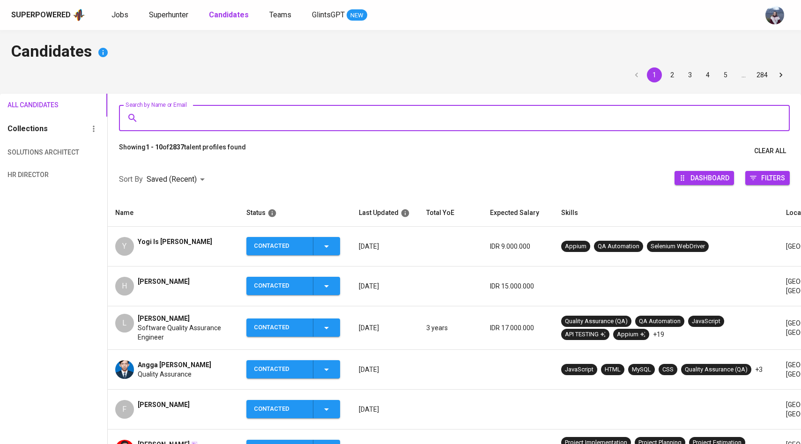
paste input "[EMAIL_ADDRESS][DOMAIN_NAME]"
type input "[EMAIL_ADDRESS][DOMAIN_NAME]"
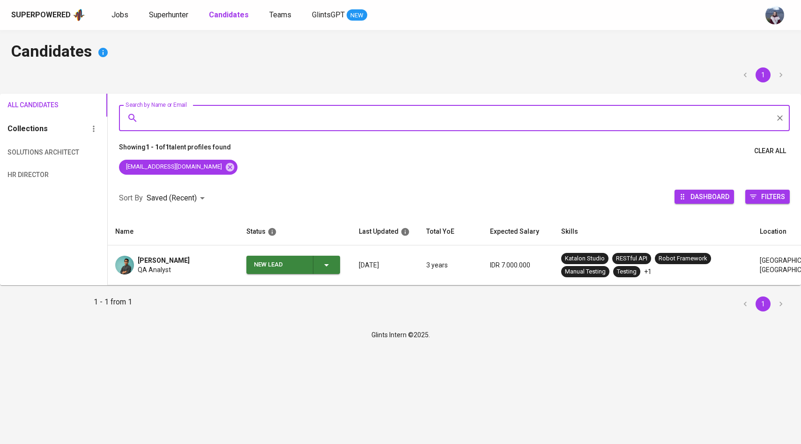
click at [329, 263] on icon "button" at bounding box center [326, 264] width 11 height 11
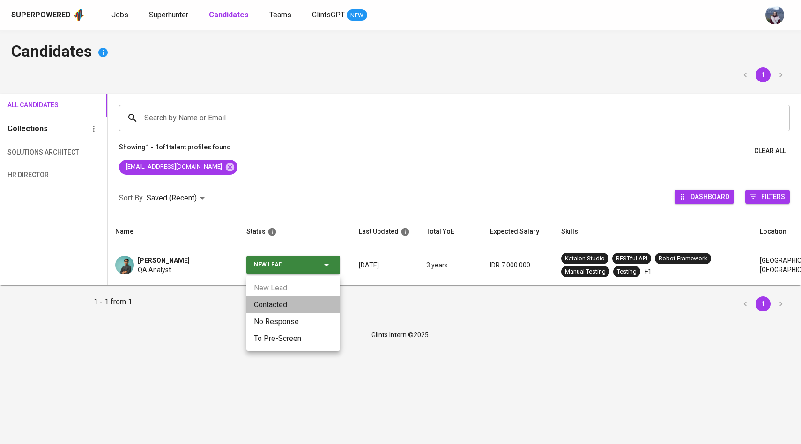
click at [290, 301] on li "Contacted" at bounding box center [293, 304] width 94 height 17
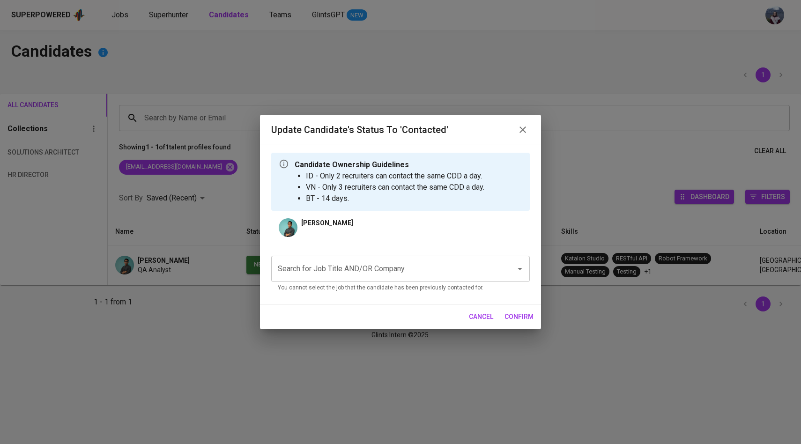
click at [352, 263] on input "Search for Job Title AND/OR Company" at bounding box center [387, 269] width 224 height 18
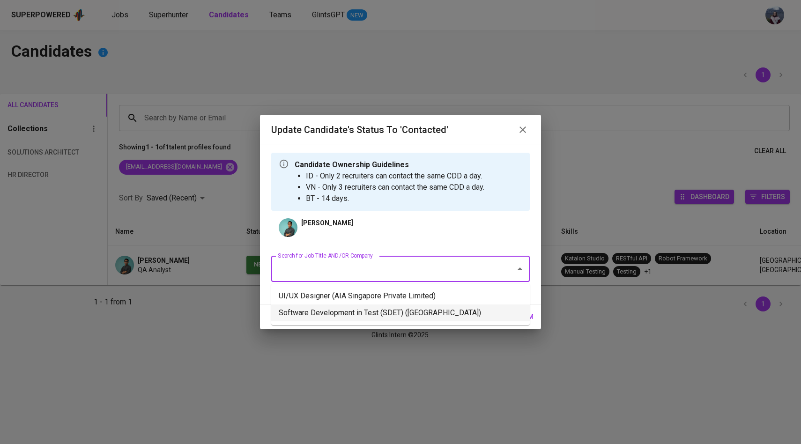
click at [365, 309] on li "Software Development in Test (SDET) ([GEOGRAPHIC_DATA])" at bounding box center [400, 312] width 258 height 17
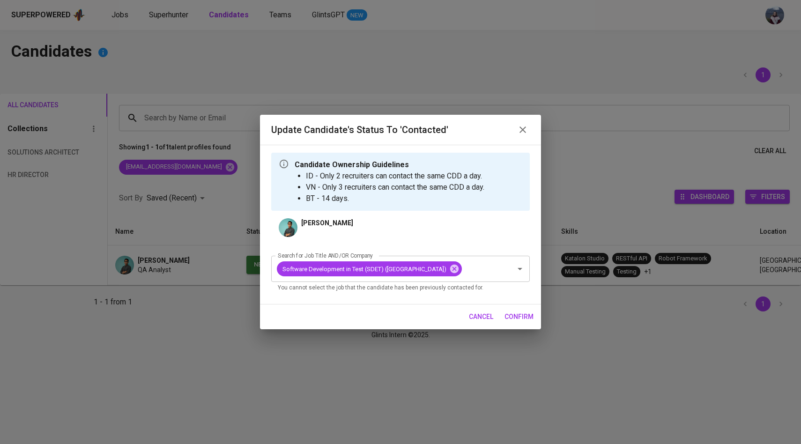
click at [526, 319] on span "confirm" at bounding box center [518, 317] width 29 height 12
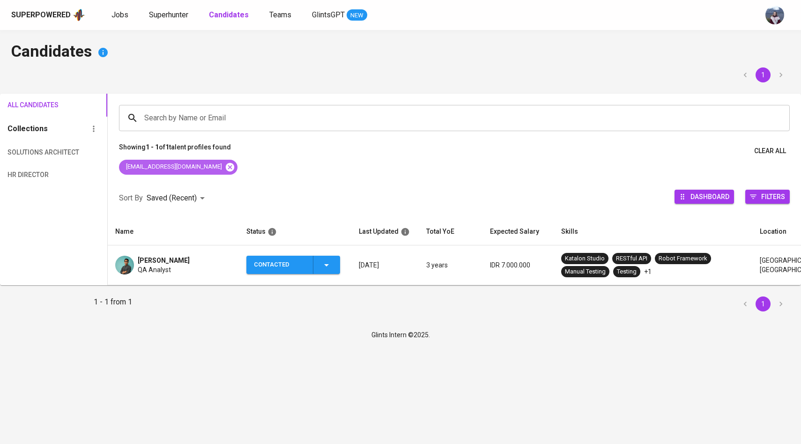
click at [225, 164] on icon at bounding box center [229, 166] width 8 height 8
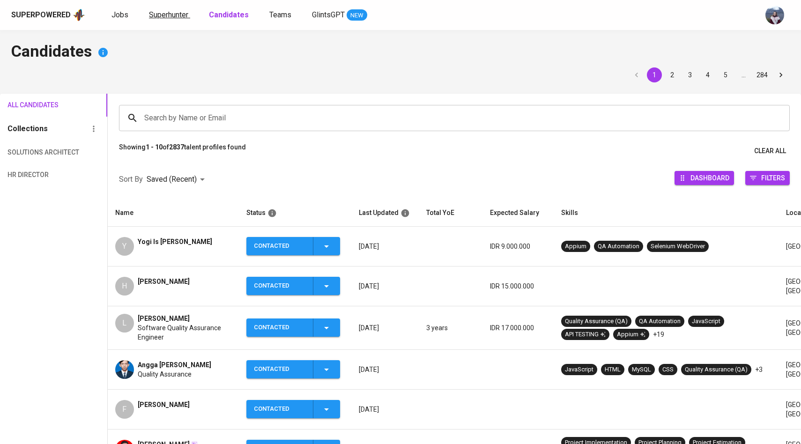
click at [176, 15] on span "Superhunter" at bounding box center [168, 14] width 39 height 9
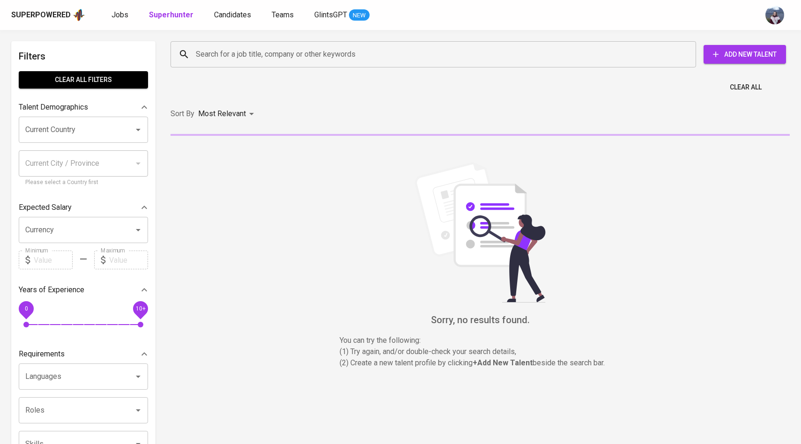
click at [206, 54] on input "Search for a job title, company or other keywords" at bounding box center [435, 54] width 484 height 18
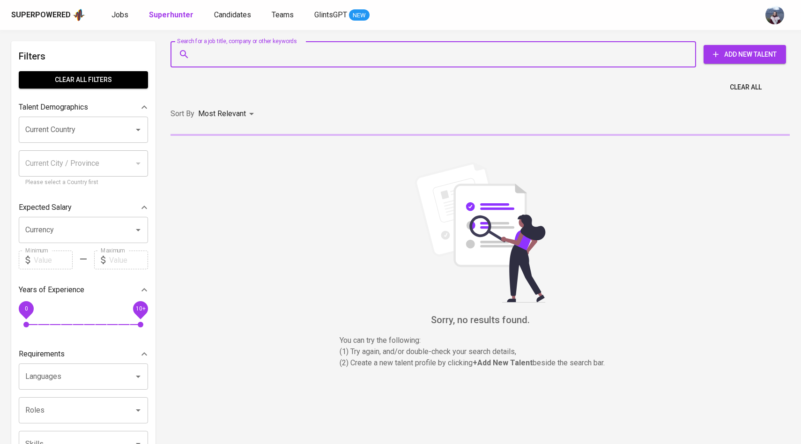
paste input "[EMAIL_ADDRESS][DOMAIN_NAME]"
type input "[EMAIL_ADDRESS][DOMAIN_NAME]"
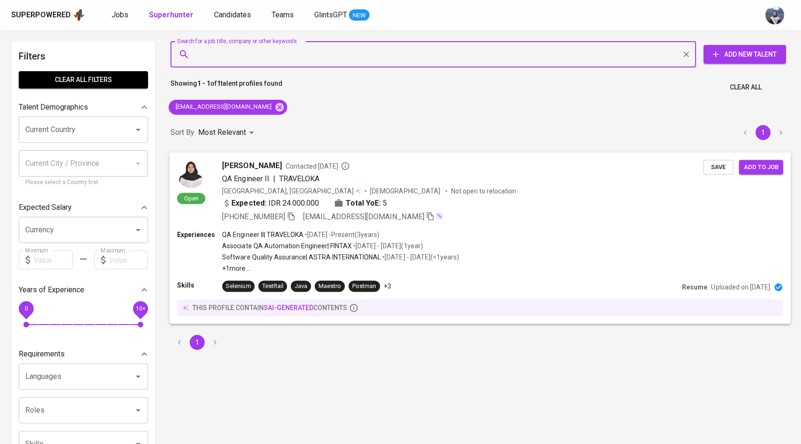
click at [204, 169] on img at bounding box center [191, 174] width 28 height 28
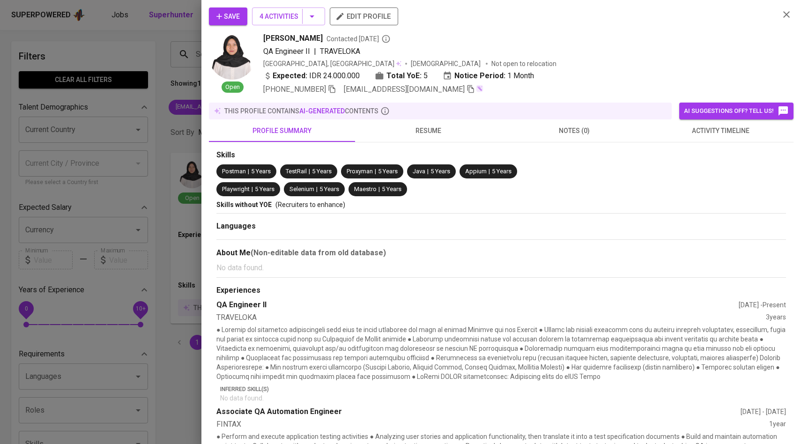
click at [743, 138] on button "activity timeline" at bounding box center [720, 130] width 146 height 22
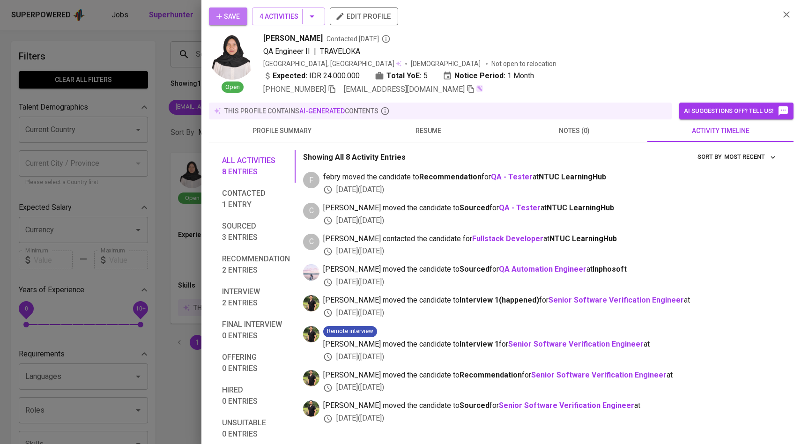
click at [239, 20] on span "Save" at bounding box center [227, 17] width 23 height 12
click at [466, 90] on icon "button" at bounding box center [470, 89] width 8 height 8
click at [173, 83] on div at bounding box center [400, 222] width 801 height 444
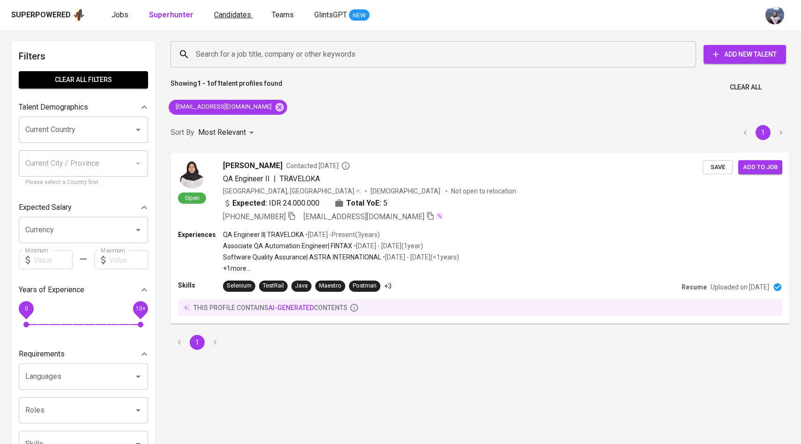
click at [225, 14] on span "Candidates" at bounding box center [232, 14] width 37 height 9
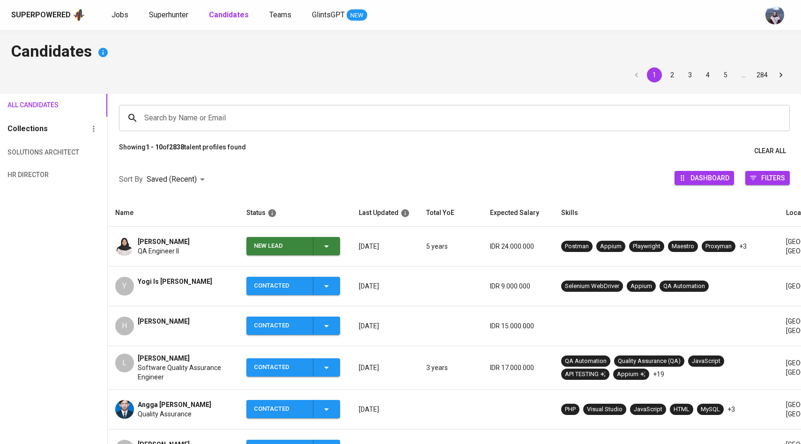
click at [332, 251] on span "New Lead" at bounding box center [293, 246] width 86 height 18
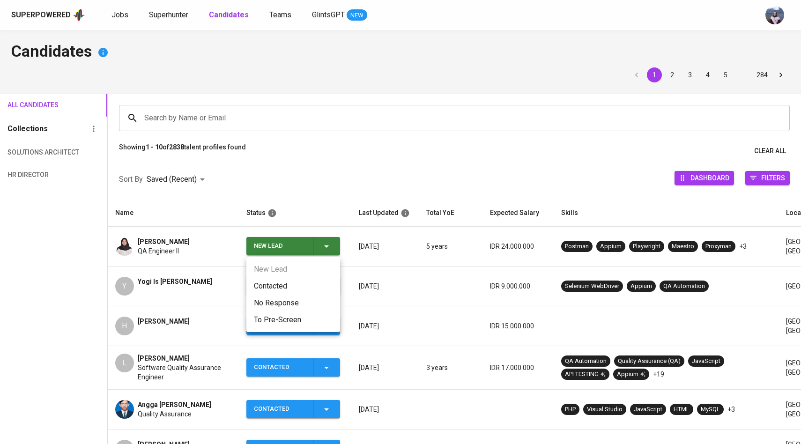
click at [282, 285] on li "Contacted" at bounding box center [293, 286] width 94 height 17
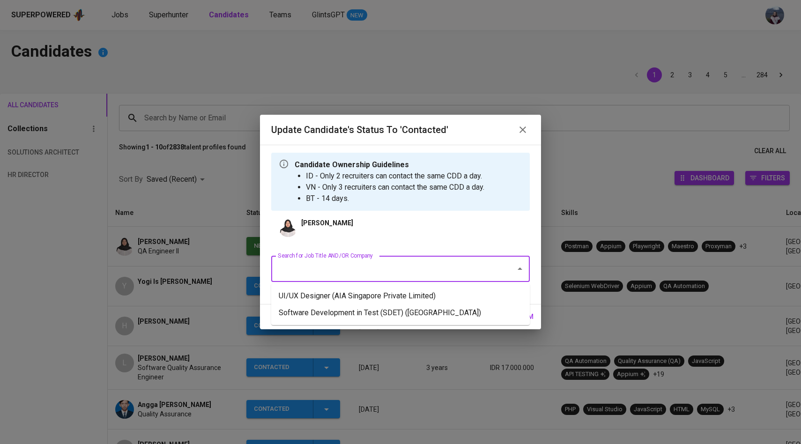
click at [334, 274] on input "Search for Job Title AND/OR Company" at bounding box center [387, 269] width 224 height 18
click at [338, 310] on li "Software Development in Test (SDET) ([GEOGRAPHIC_DATA])" at bounding box center [400, 312] width 258 height 17
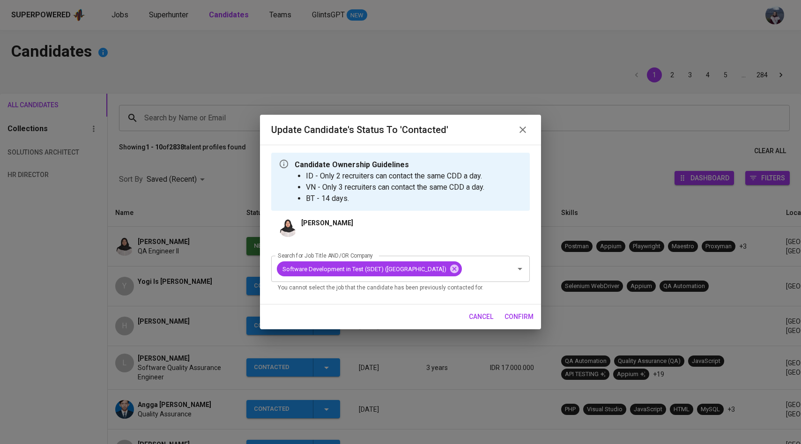
click at [528, 323] on span "confirm" at bounding box center [518, 317] width 29 height 12
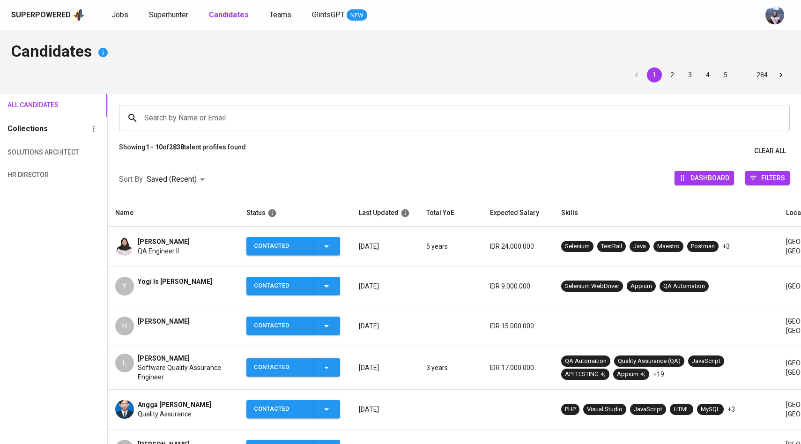
click at [132, 244] on img at bounding box center [124, 246] width 19 height 19
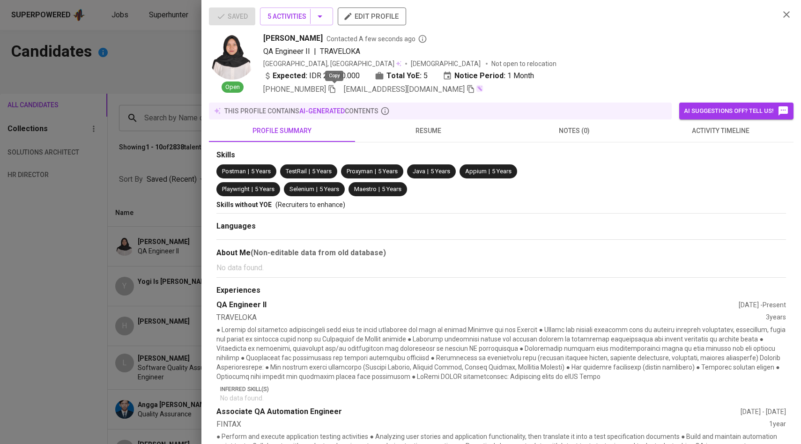
click at [334, 89] on icon "button" at bounding box center [332, 89] width 8 height 8
drag, startPoint x: 262, startPoint y: 37, endPoint x: 306, endPoint y: 37, distance: 44.5
click at [306, 37] on div "Open Fioni Sarnen Contacted A few seconds ago QA Engineer II | TRAVELOKA [GEOGR…" at bounding box center [490, 64] width 563 height 62
copy span "[PERSON_NAME]"
click at [149, 144] on div at bounding box center [400, 222] width 801 height 444
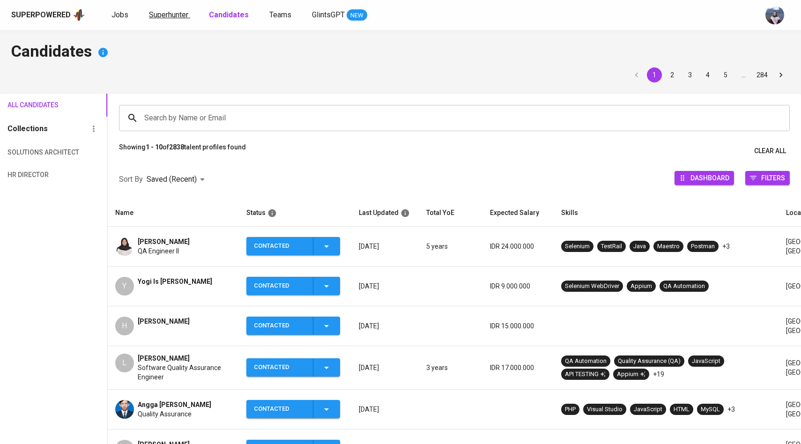
click at [162, 19] on link "Superhunter" at bounding box center [169, 15] width 41 height 12
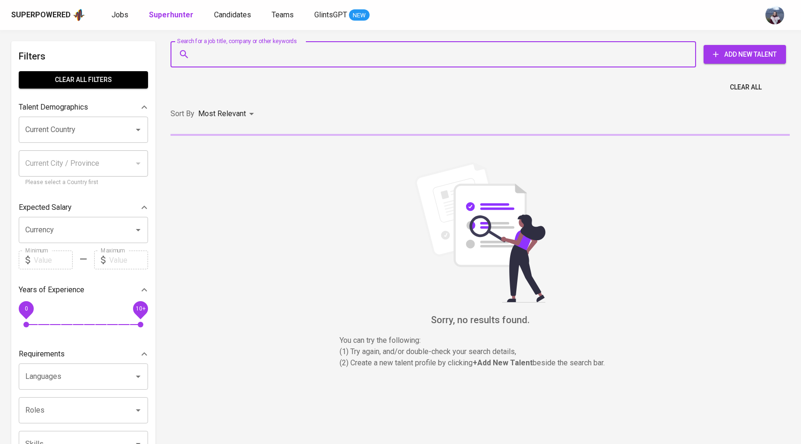
click at [213, 47] on input "Search for a job title, company or other keywords" at bounding box center [435, 54] width 484 height 18
paste input "[EMAIL_ADDRESS][DOMAIN_NAME]"
type input "[EMAIL_ADDRESS][DOMAIN_NAME]"
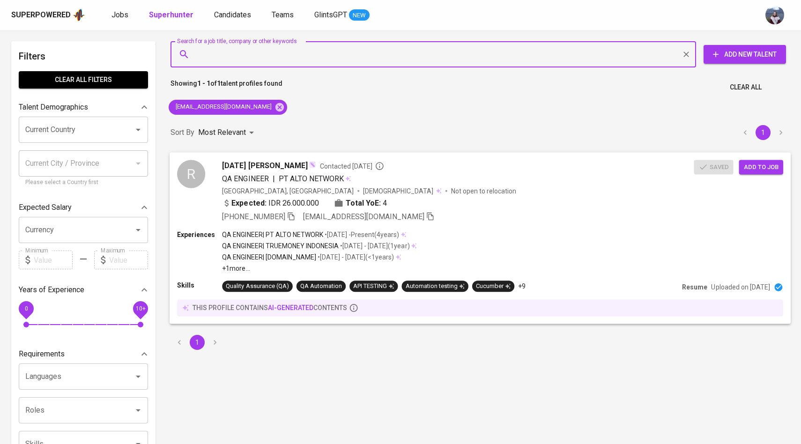
click at [197, 170] on div "R" at bounding box center [191, 174] width 28 height 28
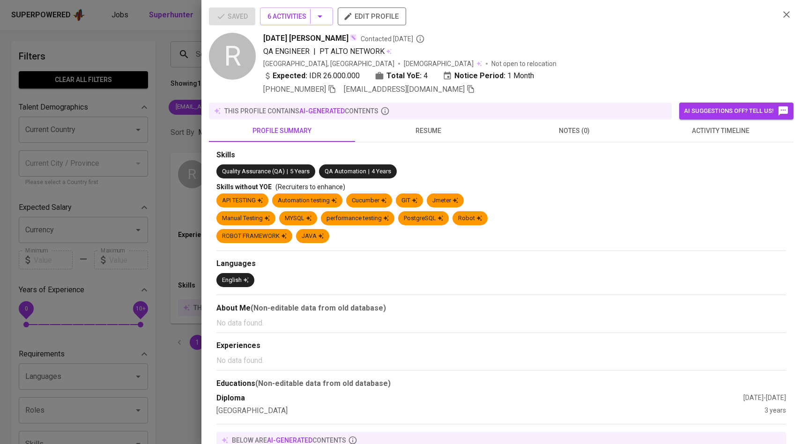
click at [680, 132] on span "activity timeline" at bounding box center [720, 131] width 135 height 12
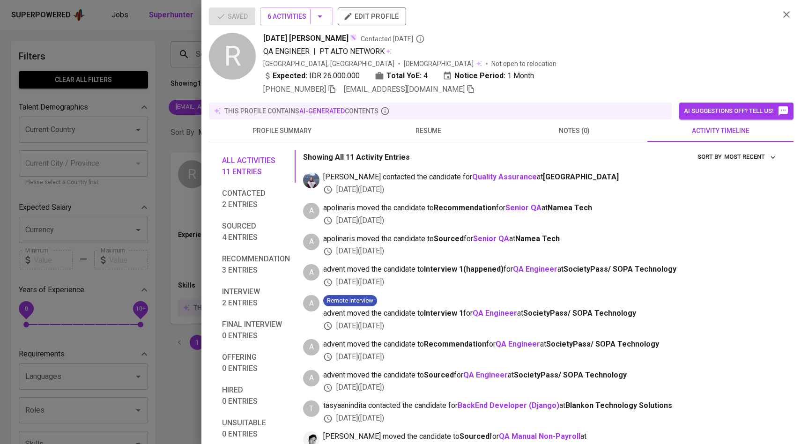
click at [102, 114] on div at bounding box center [400, 222] width 801 height 444
